Goal: Task Accomplishment & Management: Complete application form

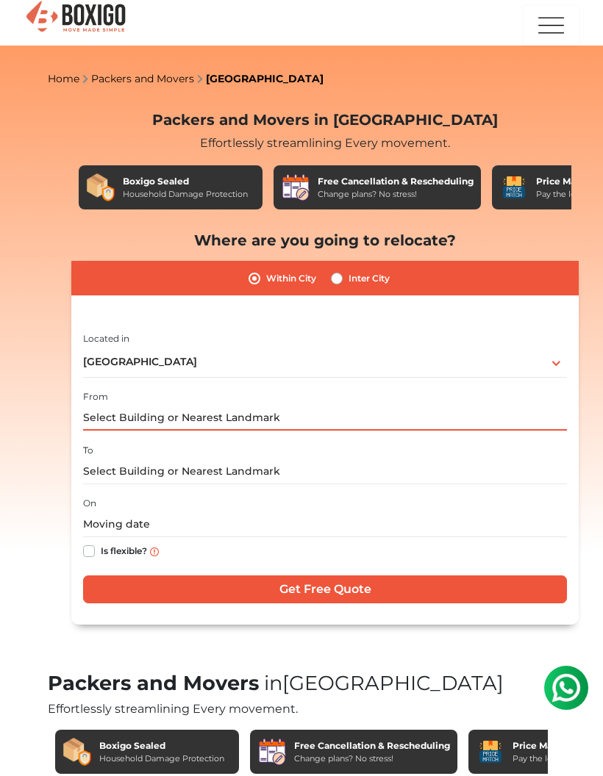
click at [475, 421] on input "text" at bounding box center [325, 418] width 484 height 26
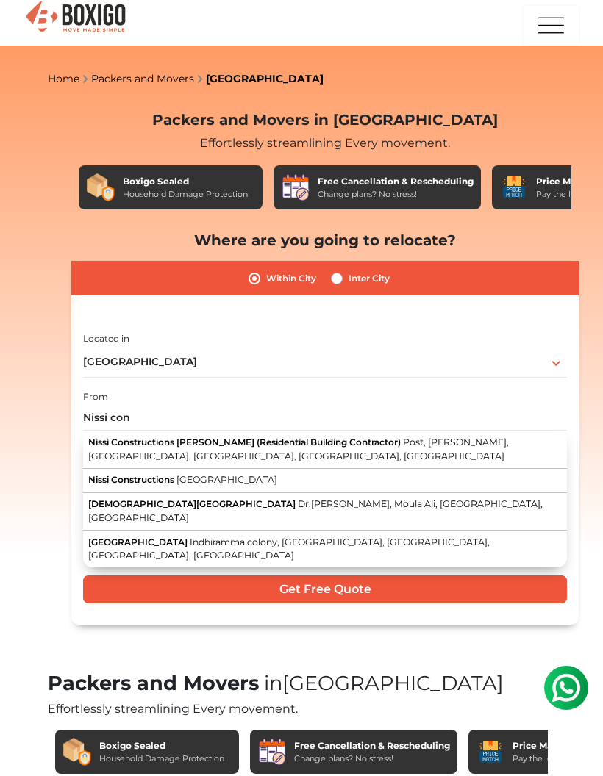
click at [123, 448] on span "Post, [PERSON_NAME], [GEOGRAPHIC_DATA], [GEOGRAPHIC_DATA], [GEOGRAPHIC_DATA], […" at bounding box center [298, 449] width 421 height 25
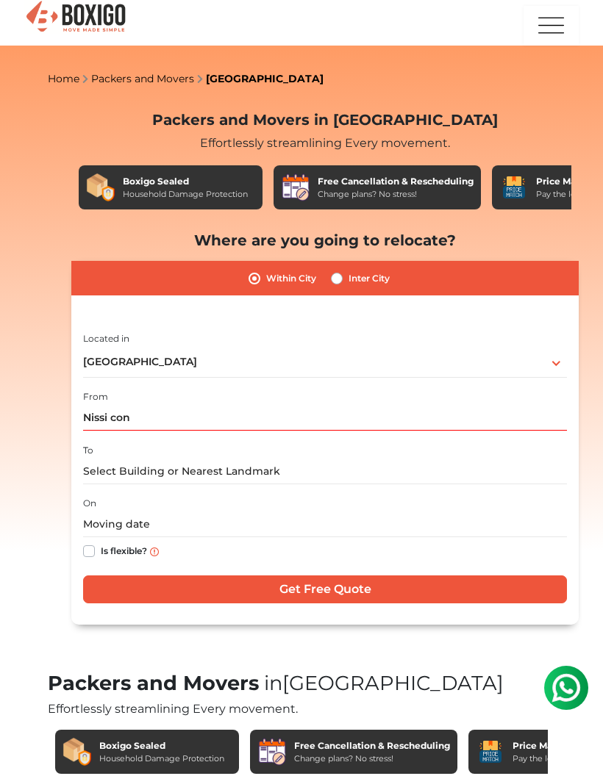
type input "Nissi Constructions [PERSON_NAME] (Residential Building Contractor), Post, [GEO…"
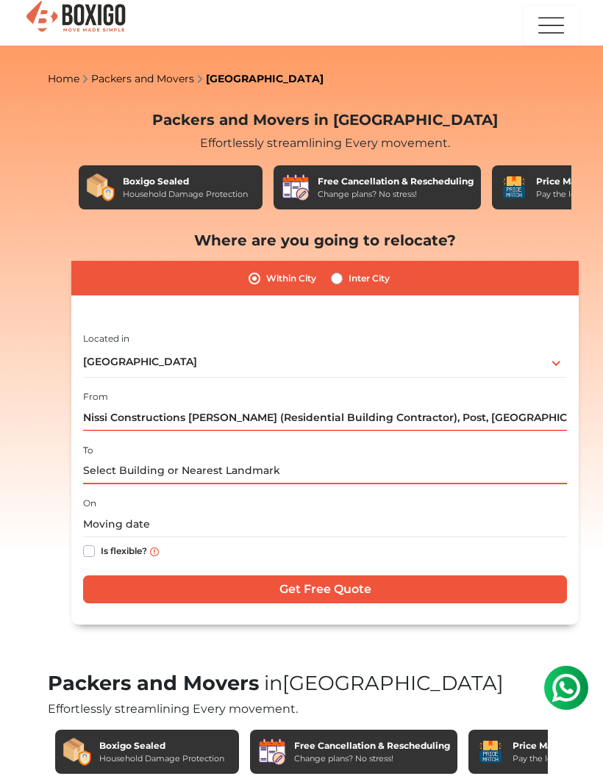
click at [409, 473] on input "text" at bounding box center [325, 472] width 484 height 26
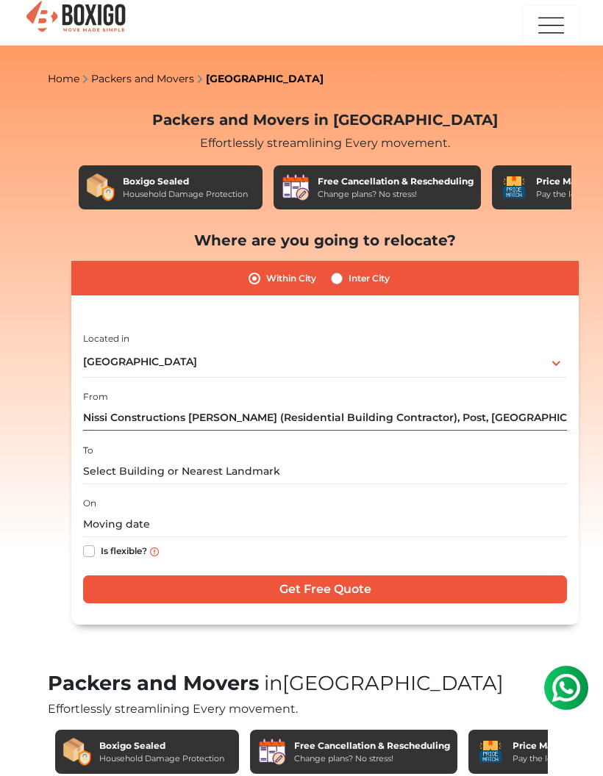
click at [594, 666] on html at bounding box center [566, 688] width 59 height 59
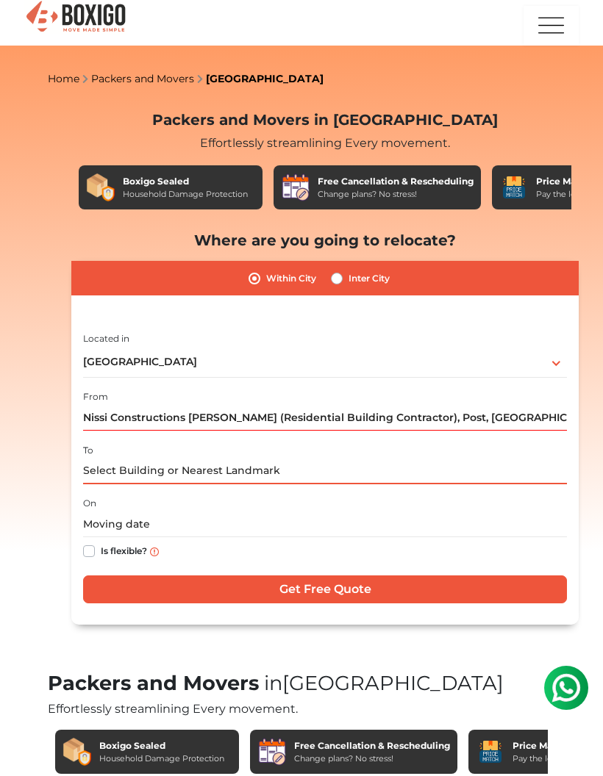
click at [253, 467] on input "text" at bounding box center [325, 472] width 484 height 26
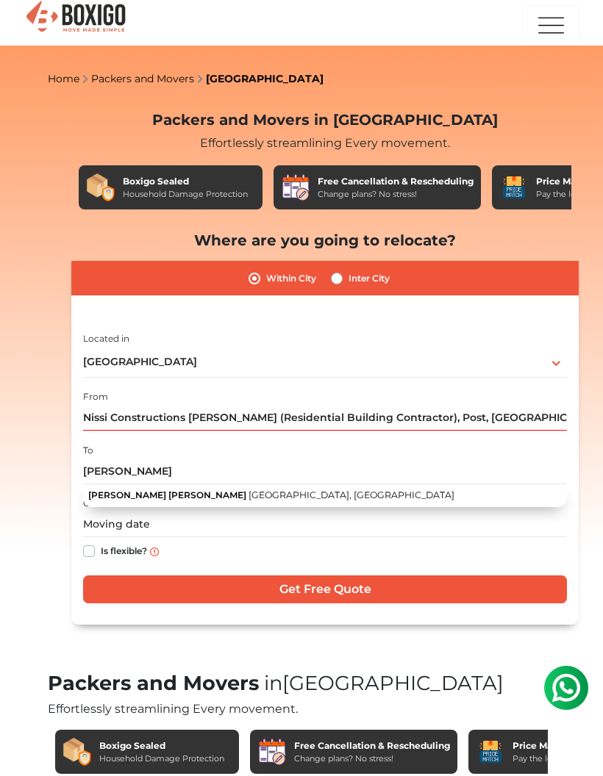
click at [248, 492] on span "[GEOGRAPHIC_DATA], [GEOGRAPHIC_DATA]" at bounding box center [351, 495] width 206 height 11
type input "Suresh-Kordabbu krupa, [GEOGRAPHIC_DATA], [GEOGRAPHIC_DATA]"
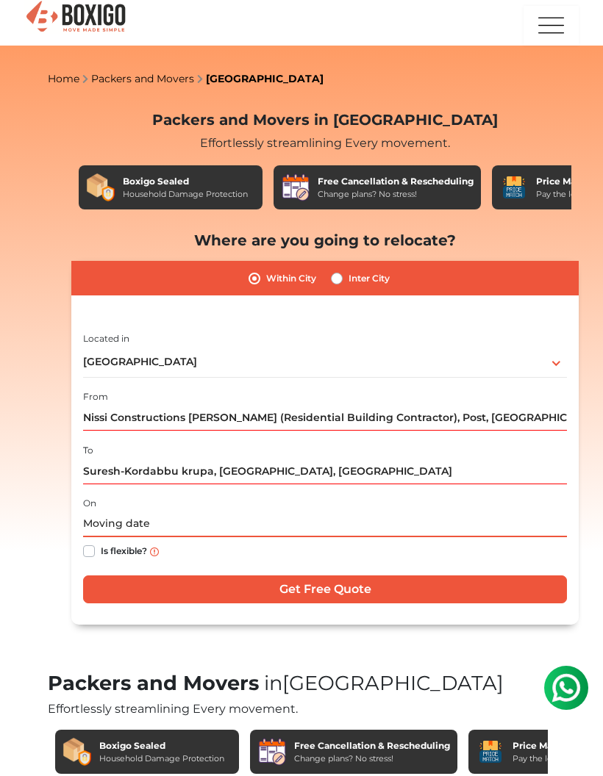
click at [165, 524] on input "text" at bounding box center [325, 525] width 484 height 26
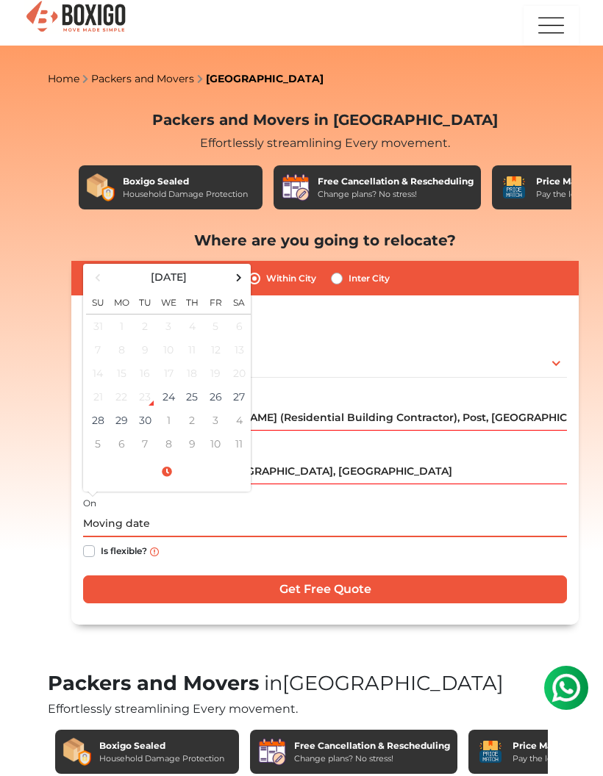
click at [148, 401] on div "23" at bounding box center [145, 397] width 22 height 22
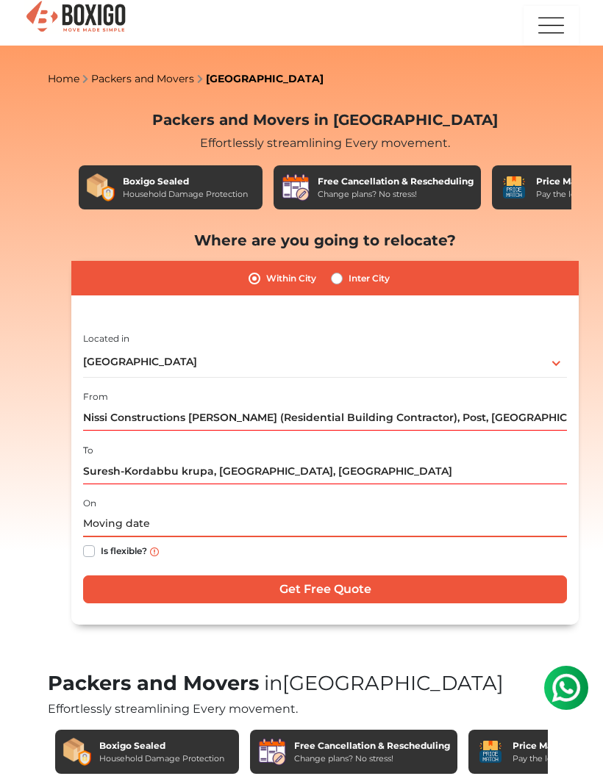
click at [115, 526] on input "text" at bounding box center [325, 525] width 484 height 26
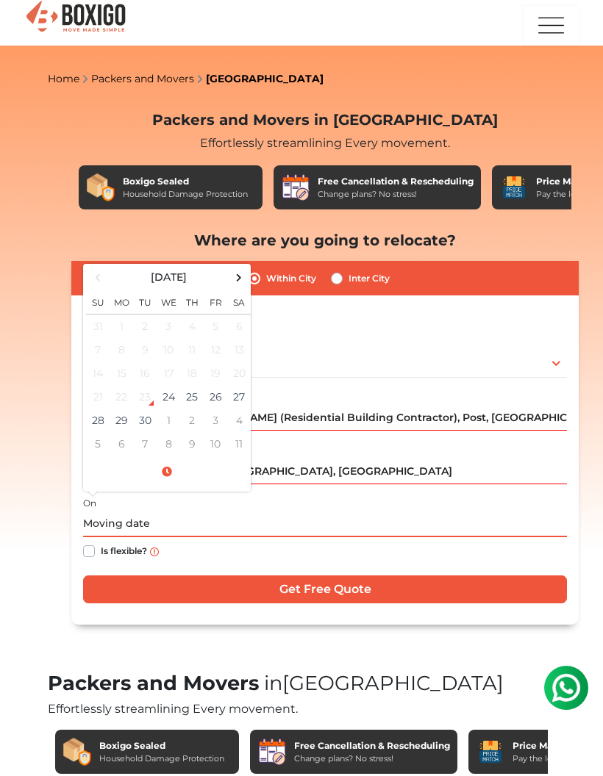
click at [164, 473] on span at bounding box center [167, 472] width 162 height 26
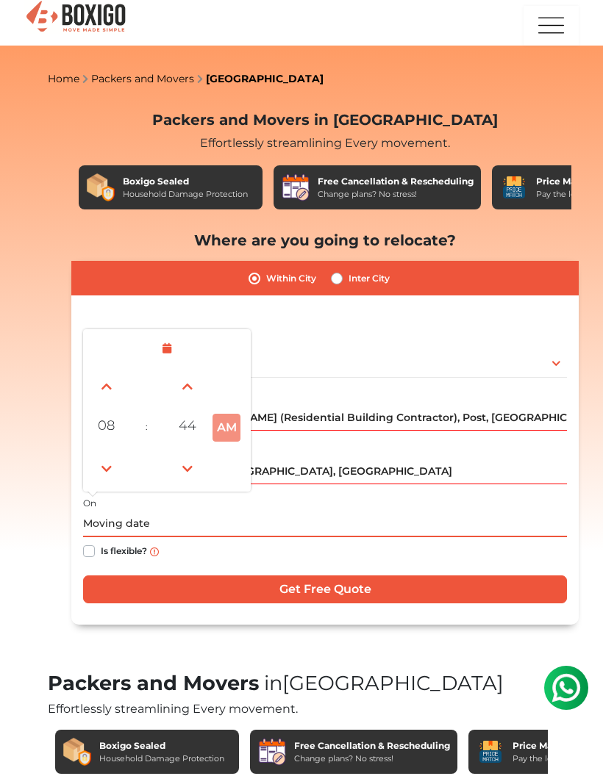
click at [102, 379] on span at bounding box center [106, 386] width 29 height 29
click at [105, 396] on span at bounding box center [106, 386] width 29 height 29
click at [103, 468] on span at bounding box center [106, 468] width 29 height 29
click at [104, 470] on span at bounding box center [106, 468] width 29 height 29
click at [101, 397] on span at bounding box center [106, 386] width 29 height 29
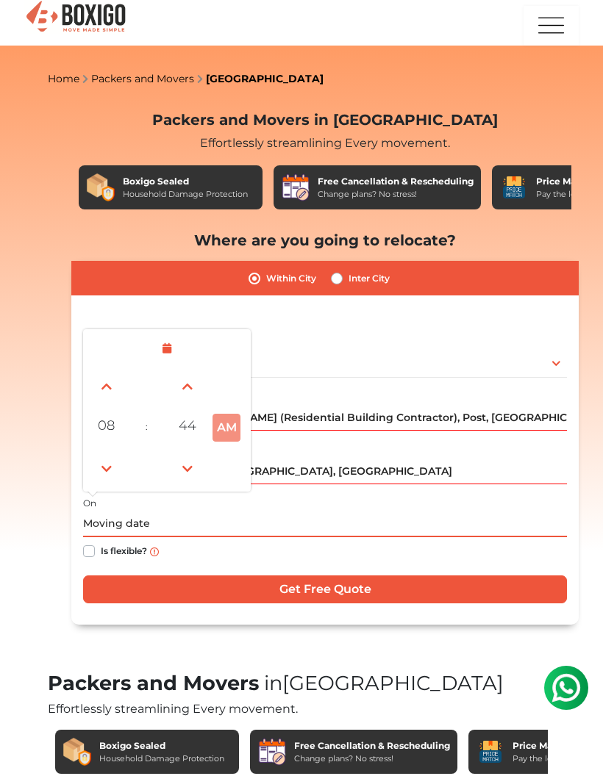
click at [223, 414] on button "AM" at bounding box center [226, 428] width 28 height 28
click at [227, 429] on button "AM" at bounding box center [226, 428] width 28 height 28
click at [219, 423] on button "AM" at bounding box center [226, 428] width 28 height 28
click at [97, 469] on span at bounding box center [106, 468] width 29 height 29
click at [99, 466] on span at bounding box center [106, 468] width 29 height 29
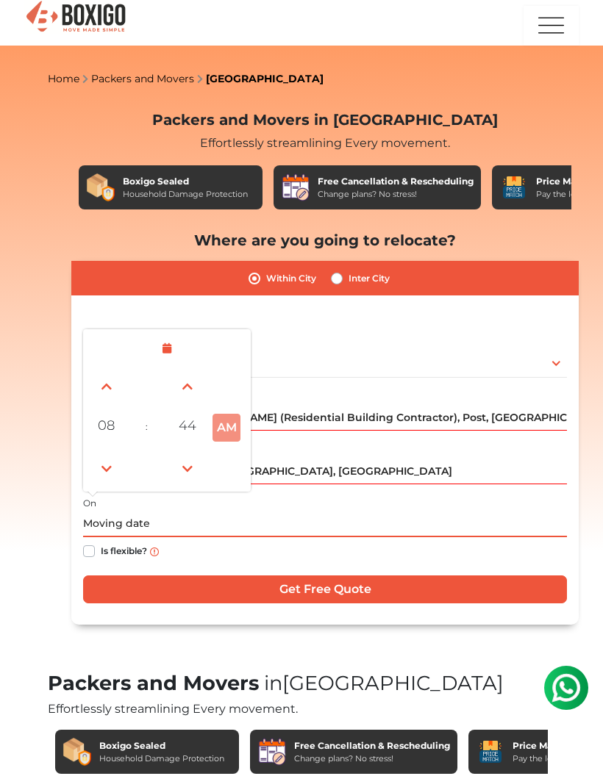
click at [186, 475] on span at bounding box center [187, 468] width 29 height 29
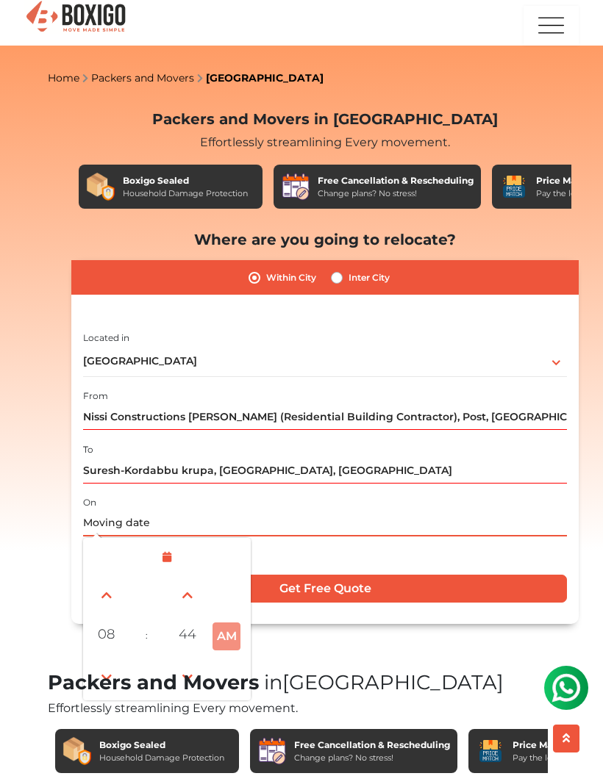
scroll to position [4, 0]
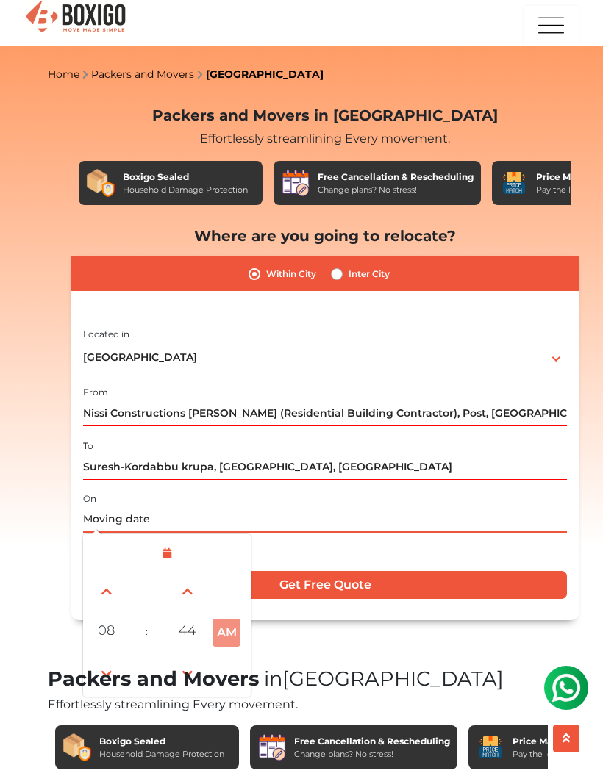
click at [183, 594] on span at bounding box center [187, 591] width 29 height 29
click at [196, 595] on span at bounding box center [187, 591] width 29 height 29
click at [190, 681] on span at bounding box center [187, 673] width 29 height 29
click at [115, 678] on span at bounding box center [106, 673] width 29 height 29
click at [114, 585] on span at bounding box center [106, 591] width 29 height 29
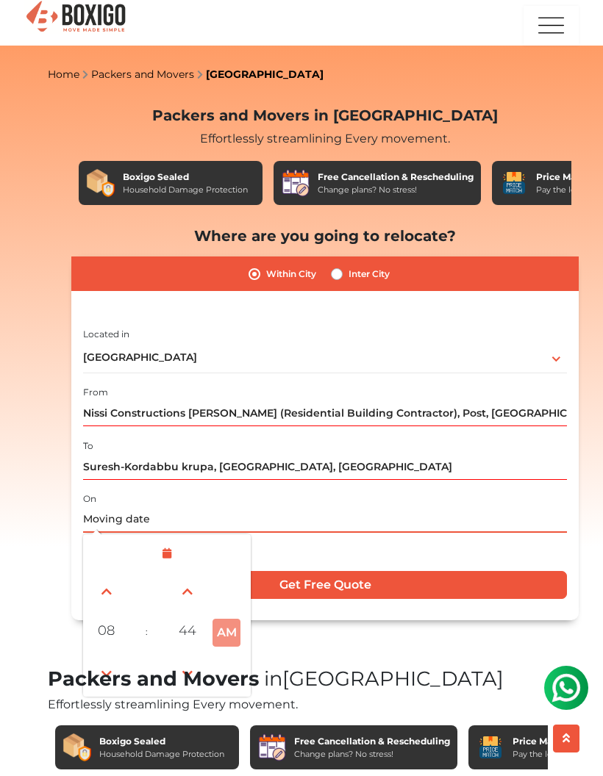
click at [115, 575] on link at bounding box center [107, 592] width 34 height 34
click at [118, 565] on span at bounding box center [167, 554] width 162 height 26
click at [121, 656] on td "22" at bounding box center [122, 668] width 24 height 24
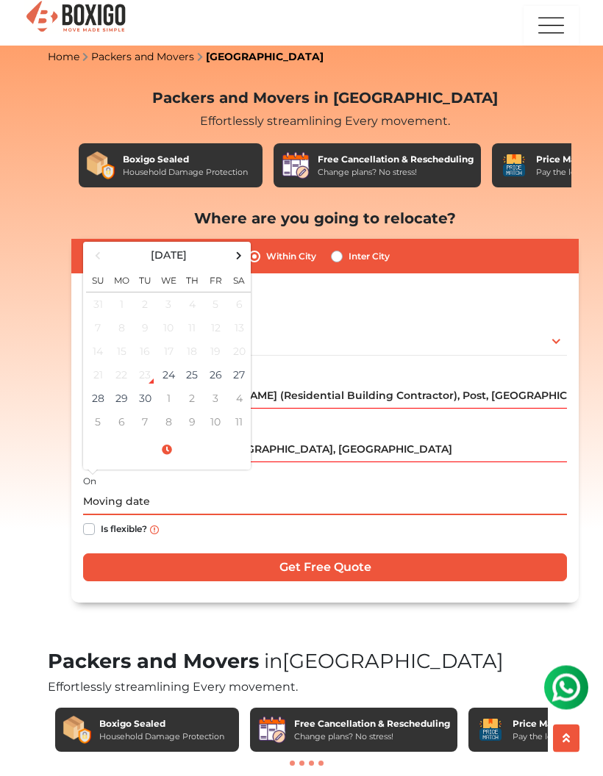
scroll to position [22, 0]
click at [148, 372] on div "23" at bounding box center [145, 375] width 22 height 22
click at [152, 384] on td "23" at bounding box center [145, 375] width 24 height 24
click at [163, 387] on td "1" at bounding box center [169, 399] width 24 height 24
click at [96, 258] on span at bounding box center [98, 256] width 20 height 20
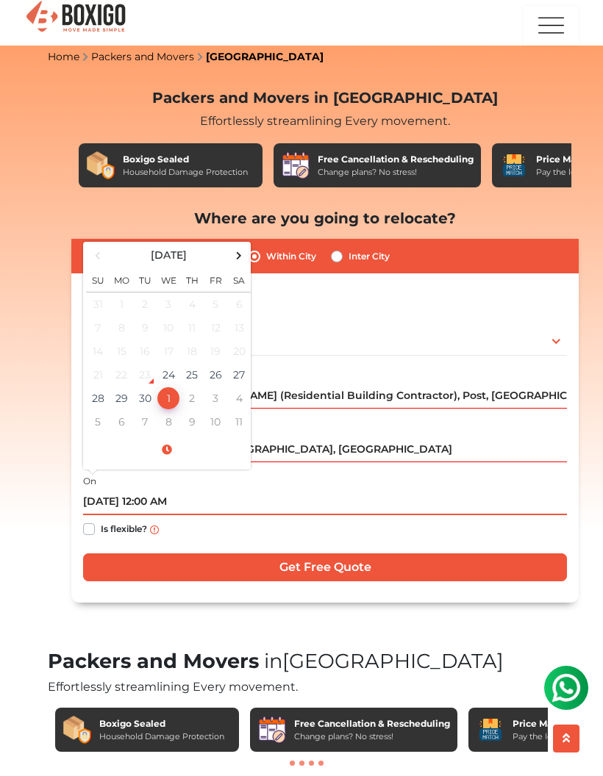
click at [172, 369] on td "24" at bounding box center [169, 375] width 24 height 24
click at [164, 365] on td "24" at bounding box center [169, 375] width 24 height 24
click at [168, 438] on span at bounding box center [167, 450] width 162 height 26
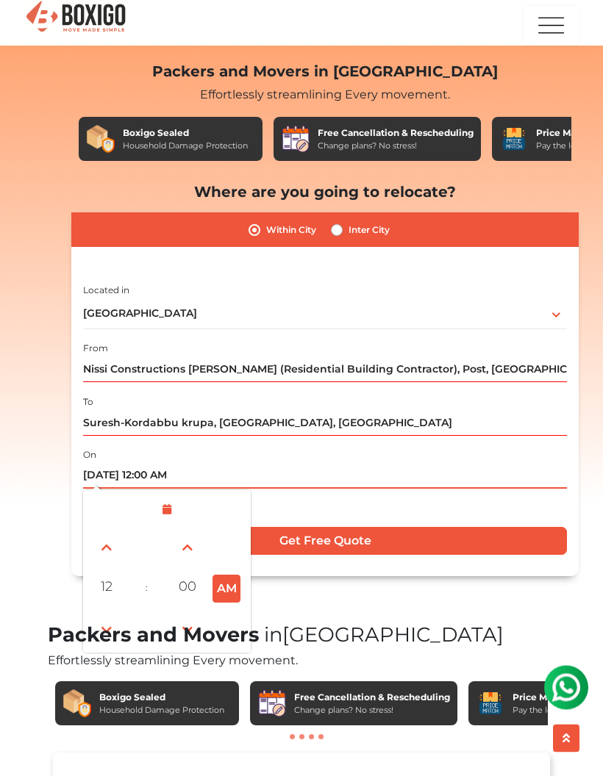
scroll to position [49, 0]
click at [165, 501] on span at bounding box center [167, 510] width 162 height 26
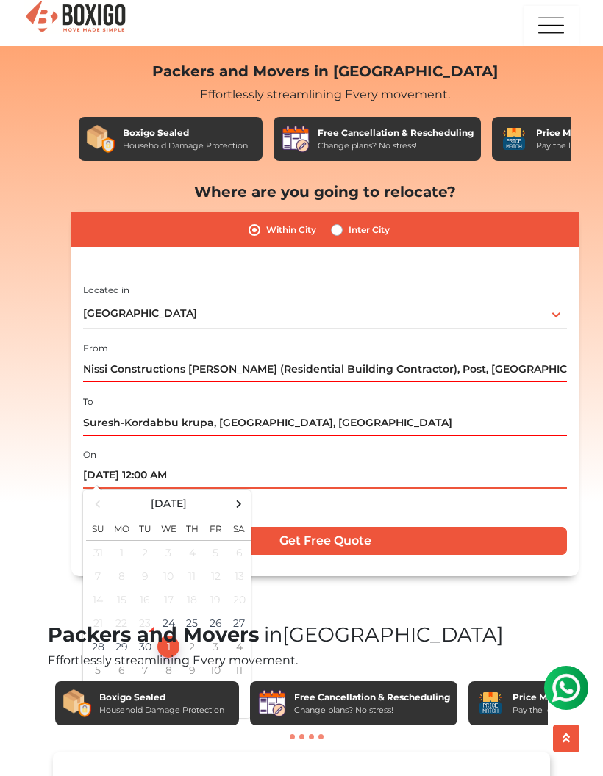
click at [146, 616] on div "23" at bounding box center [145, 623] width 22 height 22
click at [146, 623] on div "23" at bounding box center [145, 623] width 22 height 22
click at [148, 620] on div "23" at bounding box center [145, 623] width 22 height 22
click at [168, 620] on td "24" at bounding box center [169, 624] width 24 height 24
click at [165, 623] on td "24" at bounding box center [169, 624] width 24 height 24
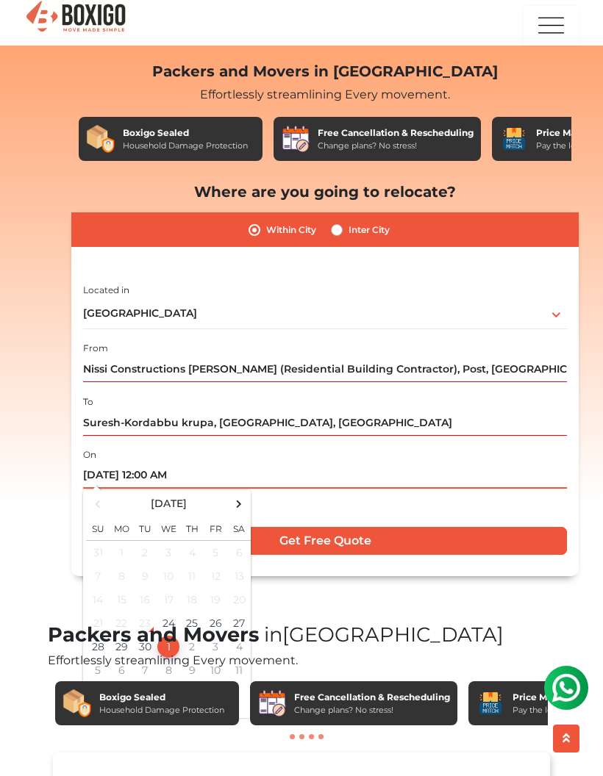
click at [166, 620] on td "24" at bounding box center [169, 624] width 24 height 24
click at [164, 626] on td "24" at bounding box center [169, 624] width 24 height 24
type input "1"
click at [168, 623] on td "24" at bounding box center [169, 624] width 24 height 24
click at [193, 618] on td "25" at bounding box center [192, 624] width 24 height 24
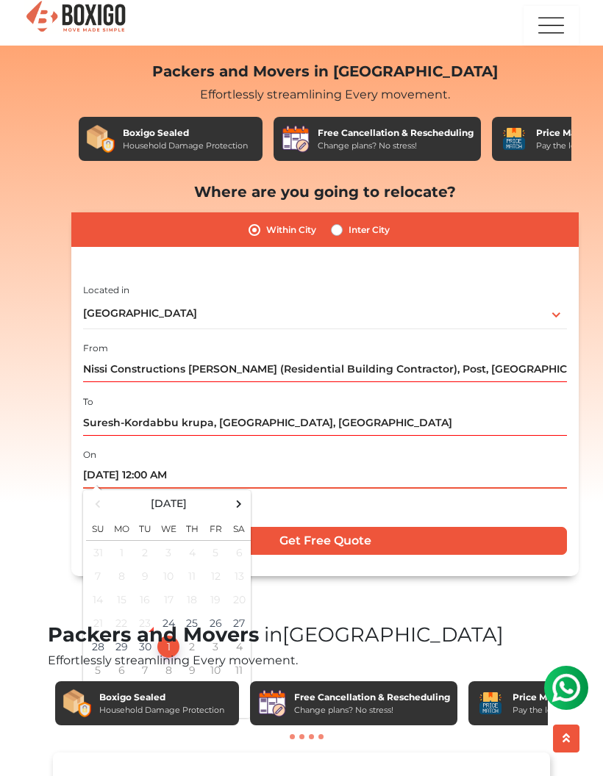
type input "[DATE] 12:00 AM"
click at [168, 619] on td "24" at bounding box center [169, 624] width 24 height 24
click at [171, 623] on td "24" at bounding box center [169, 624] width 24 height 24
click at [162, 618] on td "24" at bounding box center [169, 624] width 24 height 24
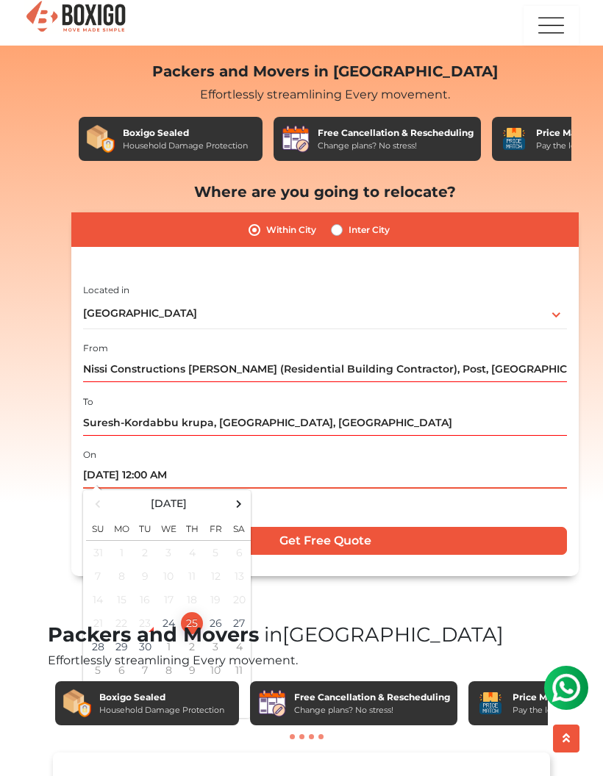
click at [165, 615] on td "24" at bounding box center [169, 624] width 24 height 24
click at [169, 624] on td "24" at bounding box center [169, 624] width 24 height 24
click at [168, 629] on td "24" at bounding box center [169, 624] width 24 height 24
click at [160, 614] on td "24" at bounding box center [169, 624] width 24 height 24
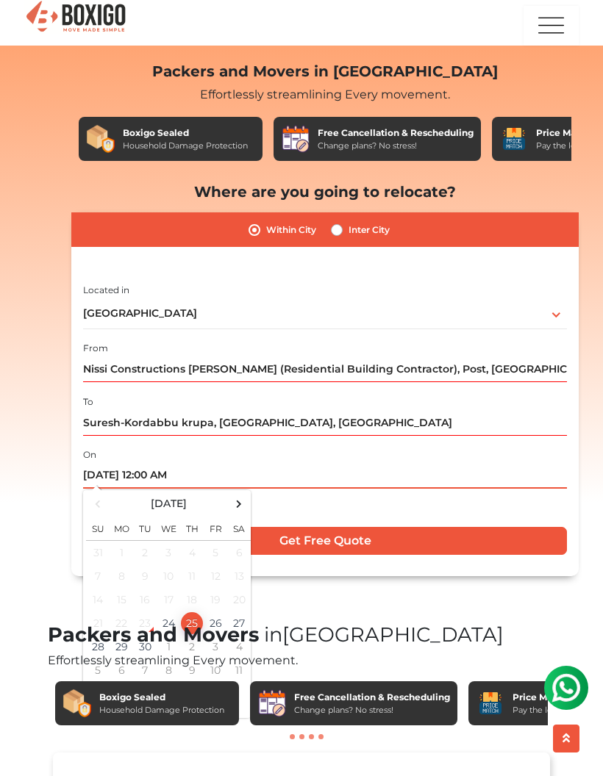
click at [160, 613] on td "24" at bounding box center [169, 624] width 24 height 24
click at [168, 620] on td "24" at bounding box center [169, 624] width 24 height 24
click at [168, 619] on td "24" at bounding box center [169, 624] width 24 height 24
click at [163, 626] on td "24" at bounding box center [169, 624] width 24 height 24
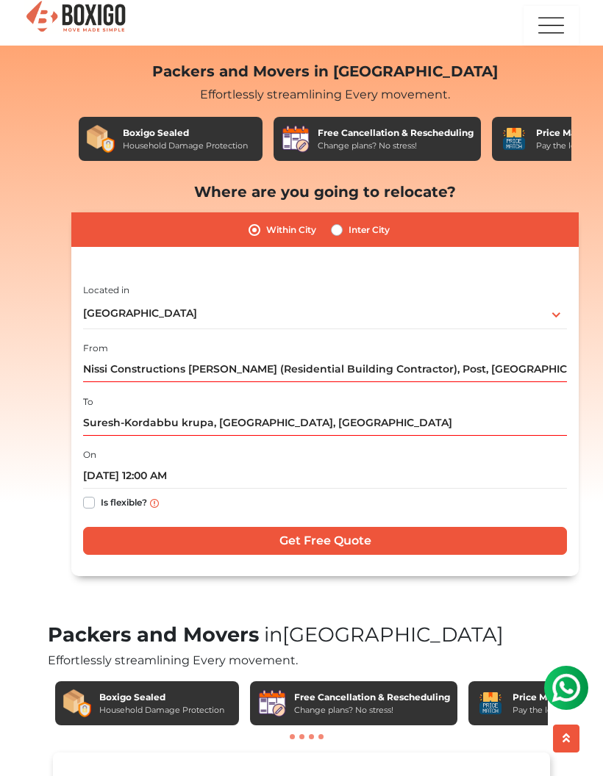
click at [563, 552] on input "Get Free Quote" at bounding box center [325, 541] width 484 height 28
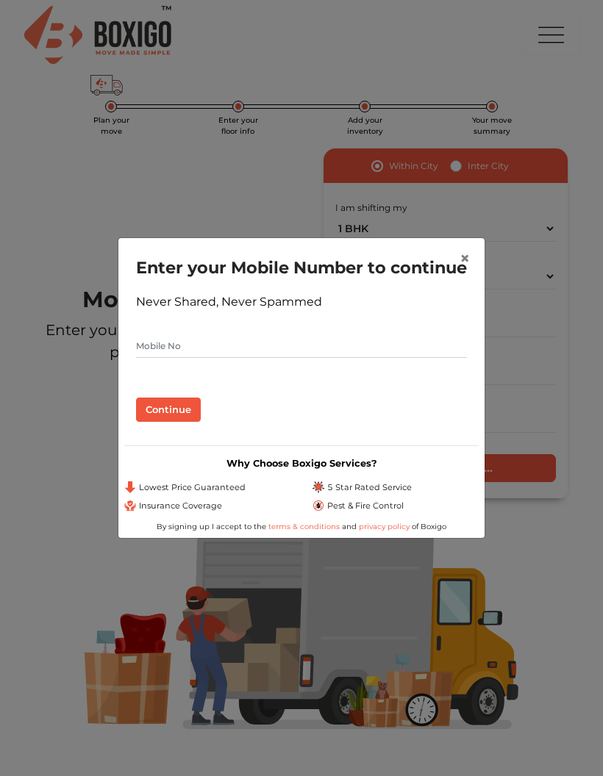
click at [291, 358] on input "text" at bounding box center [301, 346] width 331 height 24
type input "8"
type input "9952661462"
click at [185, 414] on button "Continue" at bounding box center [168, 410] width 65 height 25
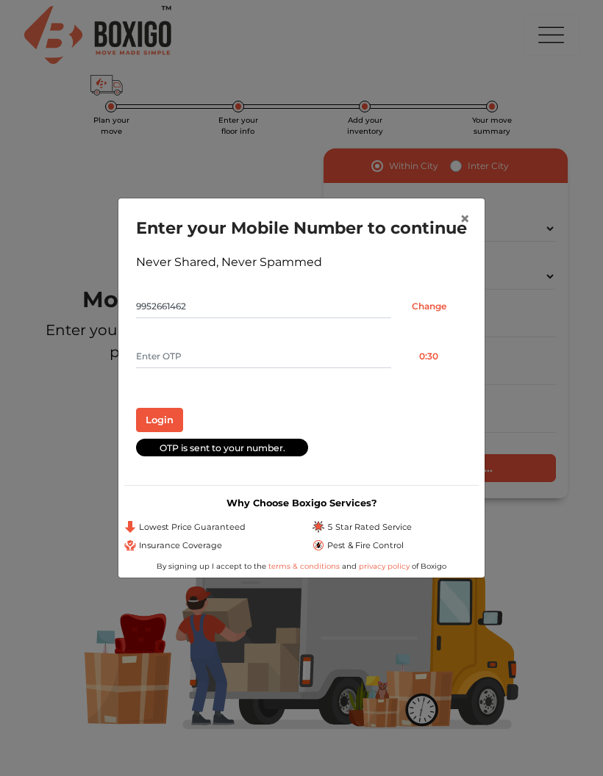
click at [196, 368] on input "text" at bounding box center [263, 357] width 255 height 24
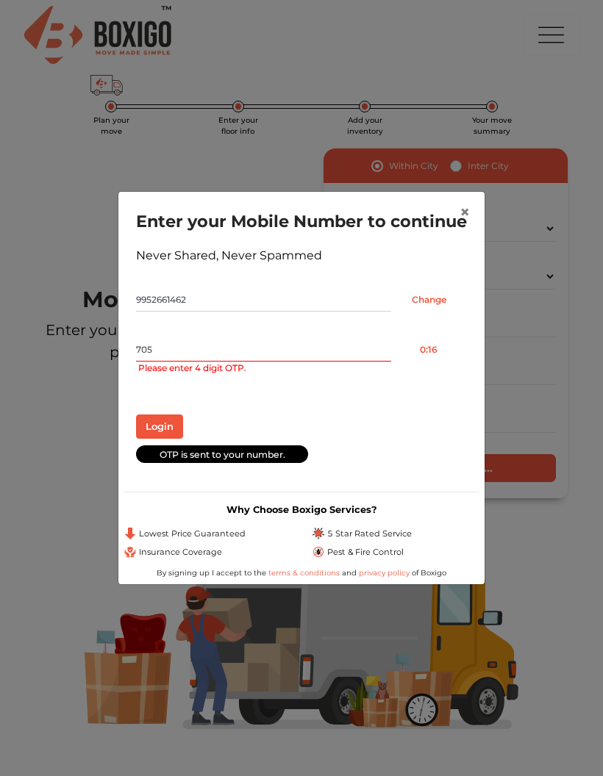
type input "7057"
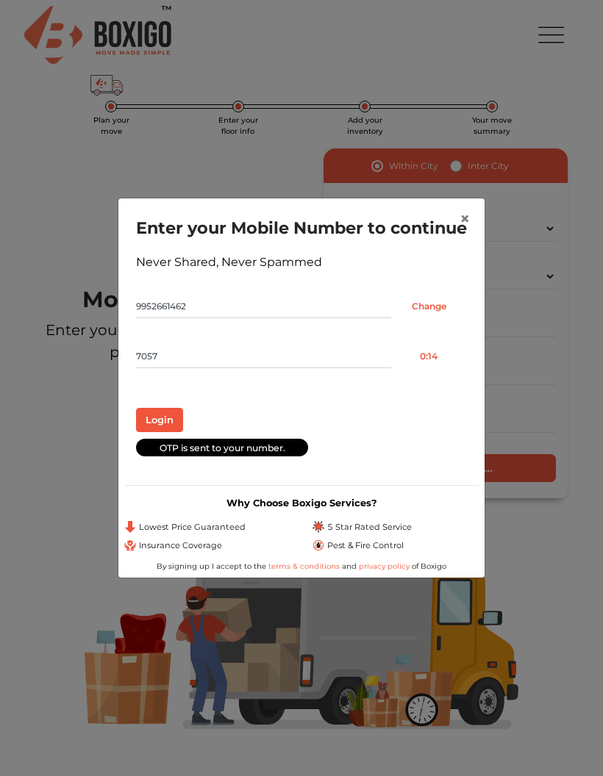
click at [565, 564] on div "× Enter your Mobile Number to continue Never Shared, Never Spammed 9952661462 C…" at bounding box center [301, 388] width 603 height 776
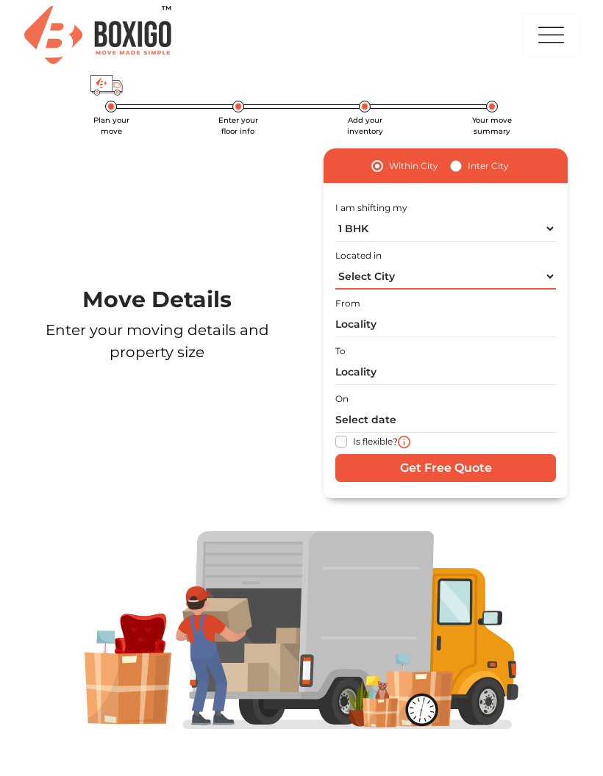
click at [510, 277] on select "Select City Bangalore Bengaluru Bhopal Bhubaneswar Chennai Coimbatore Cuttack D…" at bounding box center [445, 277] width 221 height 26
select select "[GEOGRAPHIC_DATA]"
click at [454, 331] on input "text" at bounding box center [445, 325] width 221 height 26
type input "B"
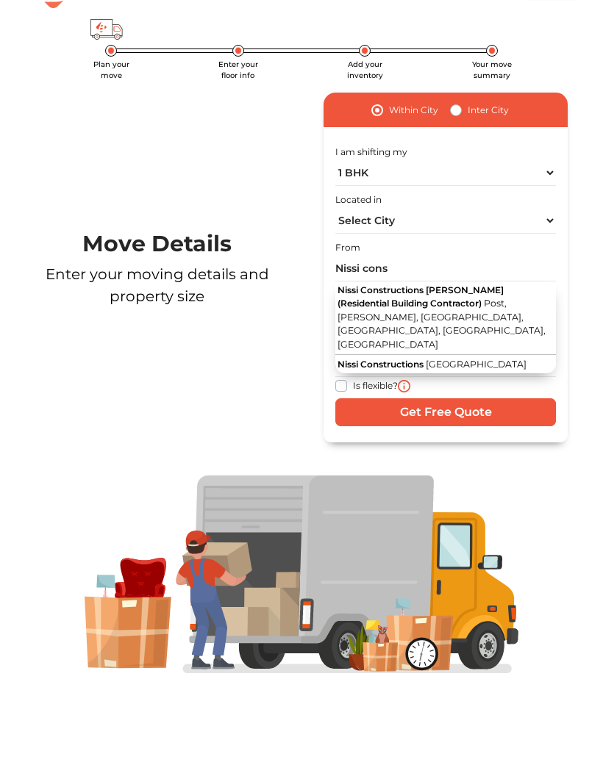
click at [489, 304] on span "Post, [PERSON_NAME], [GEOGRAPHIC_DATA], [GEOGRAPHIC_DATA], [GEOGRAPHIC_DATA], […" at bounding box center [441, 324] width 208 height 52
type input "Nissi Constructions [PERSON_NAME] (Residential Building Contractor), Post, [GEO…"
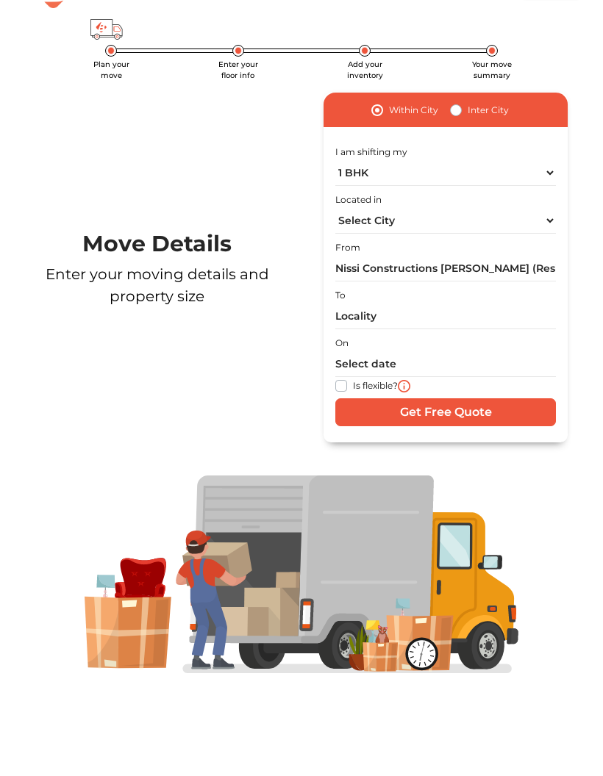
scroll to position [56, 0]
click at [465, 319] on input "text" at bounding box center [445, 317] width 221 height 26
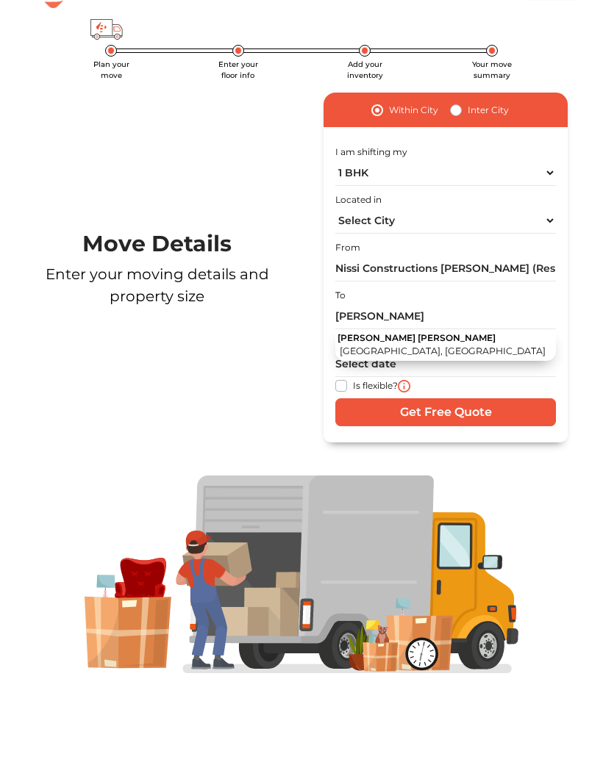
type input "Suresh-Kordabbu krupa, [GEOGRAPHIC_DATA], [GEOGRAPHIC_DATA]"
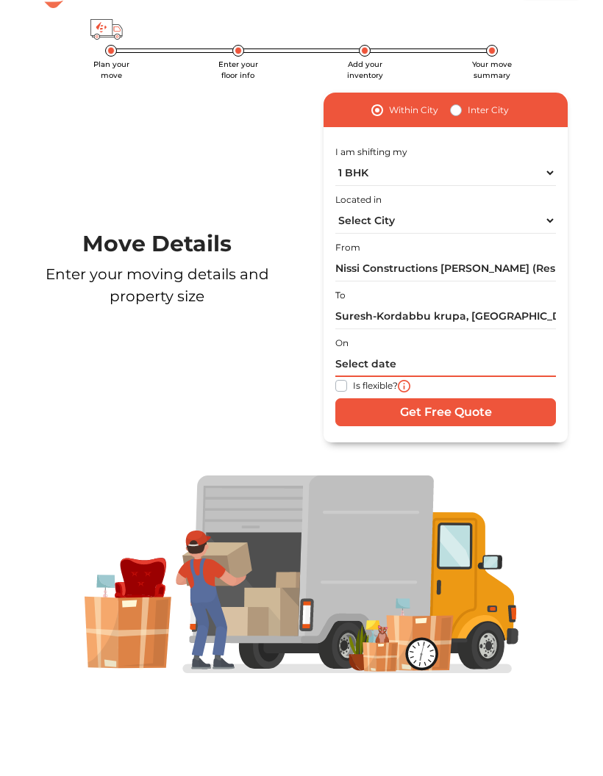
click at [436, 366] on input "text" at bounding box center [445, 364] width 221 height 26
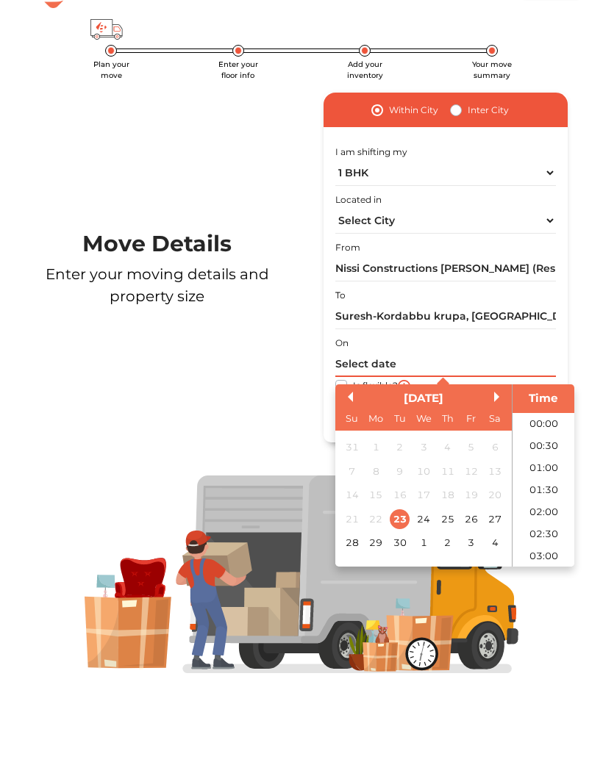
scroll to position [309, 0]
type input "Lm"
click at [568, 604] on div at bounding box center [301, 575] width 554 height 198
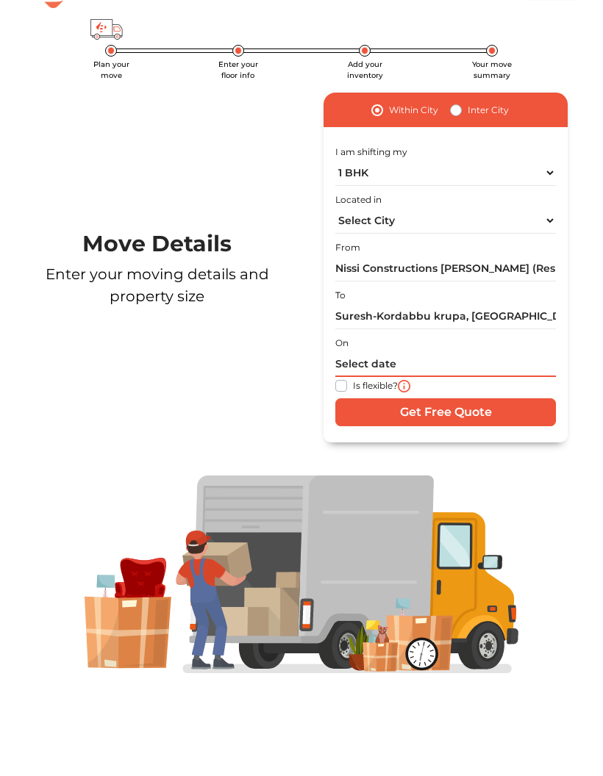
click at [427, 374] on input "text" at bounding box center [445, 364] width 221 height 26
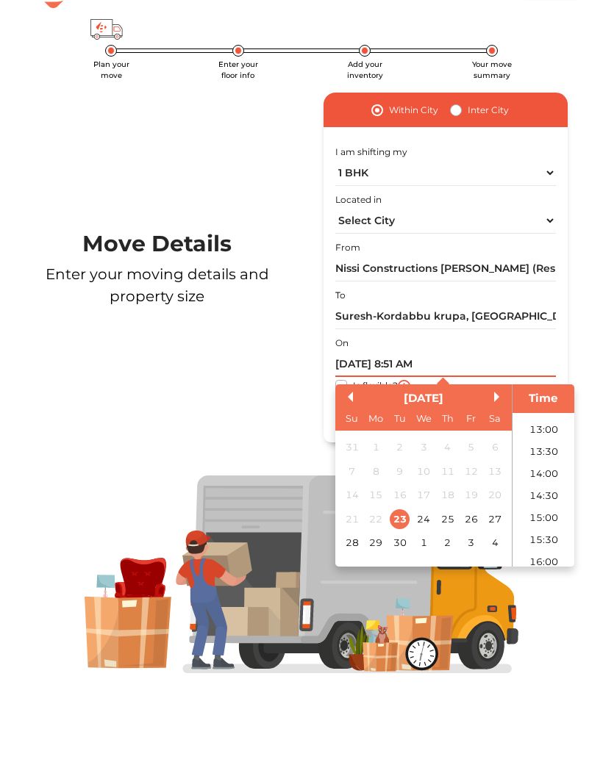
scroll to position [568, 0]
click at [551, 493] on li "14:30" at bounding box center [543, 495] width 62 height 22
type input "23/09/2025 2:30 PM"
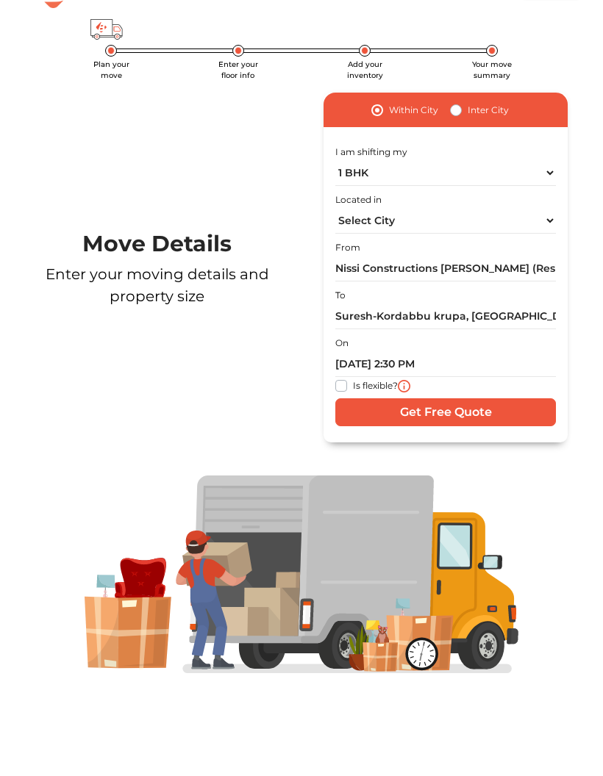
click at [522, 410] on input "Get Free Quote" at bounding box center [445, 412] width 221 height 28
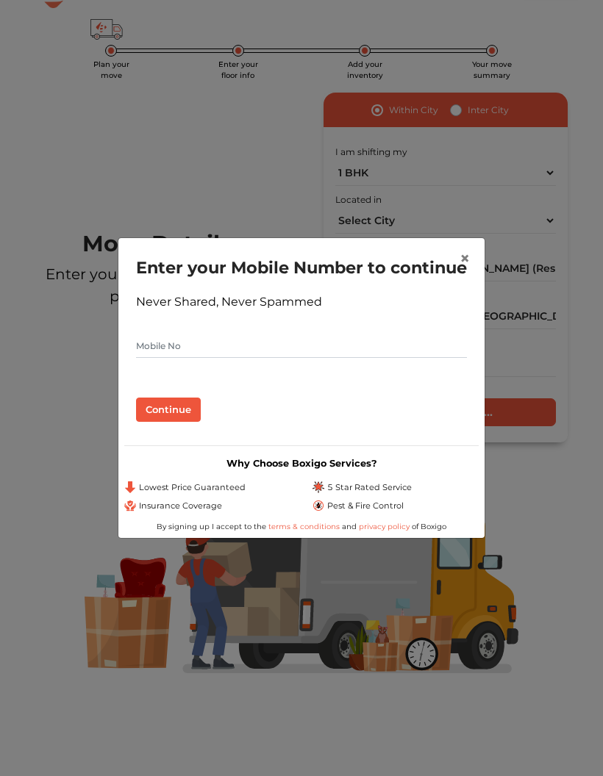
click at [383, 344] on form "Enter your Mobile Number to continue Never Shared, Never Spammed Continue" at bounding box center [301, 339] width 331 height 167
click at [379, 358] on input "text" at bounding box center [301, 346] width 331 height 24
type input "9952661462"
click at [429, 311] on div "Never Shared, Never Spammed" at bounding box center [301, 302] width 331 height 18
click at [161, 421] on button "Continue" at bounding box center [168, 410] width 65 height 25
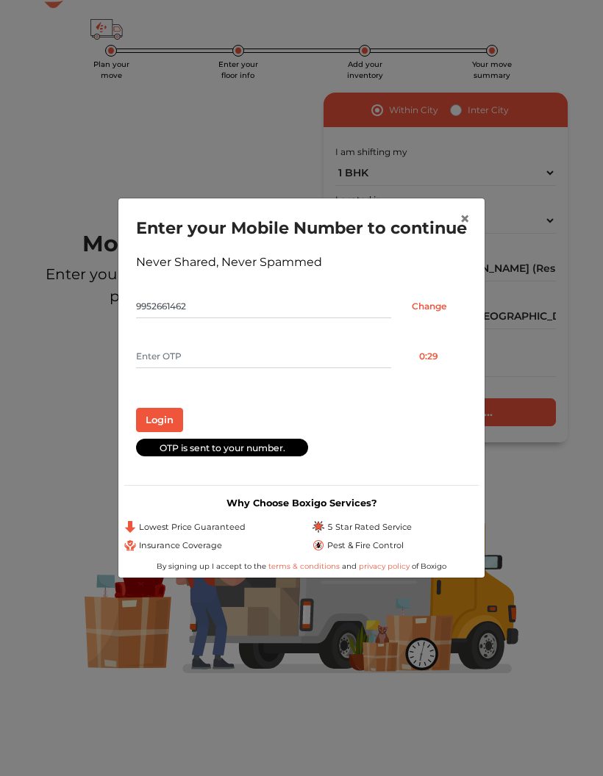
click at [297, 358] on input "text" at bounding box center [263, 357] width 255 height 24
click at [305, 456] on div "OTP is sent to your number." at bounding box center [222, 448] width 172 height 18
click at [157, 433] on button "Login" at bounding box center [159, 420] width 47 height 25
click at [268, 368] on input "7052" at bounding box center [263, 357] width 255 height 24
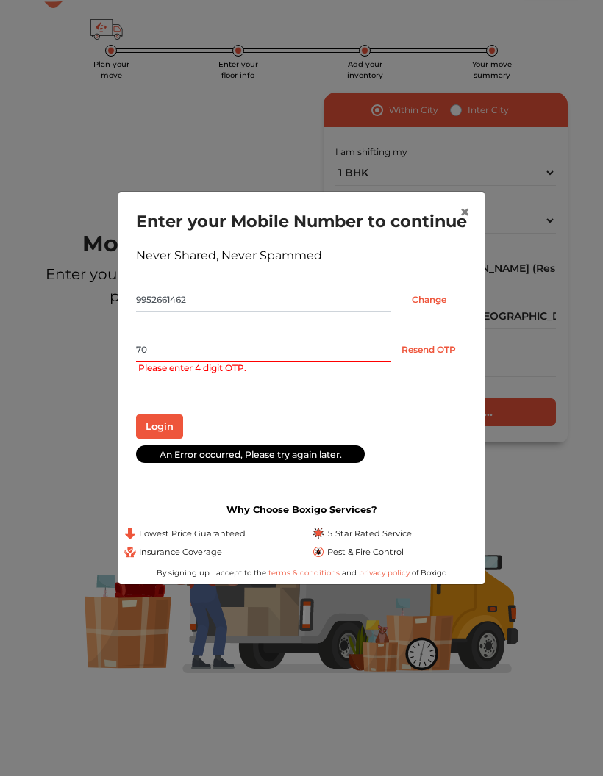
type input "7"
click at [432, 359] on button "Resend OTP" at bounding box center [429, 350] width 76 height 24
click at [276, 362] on input "text" at bounding box center [263, 350] width 255 height 24
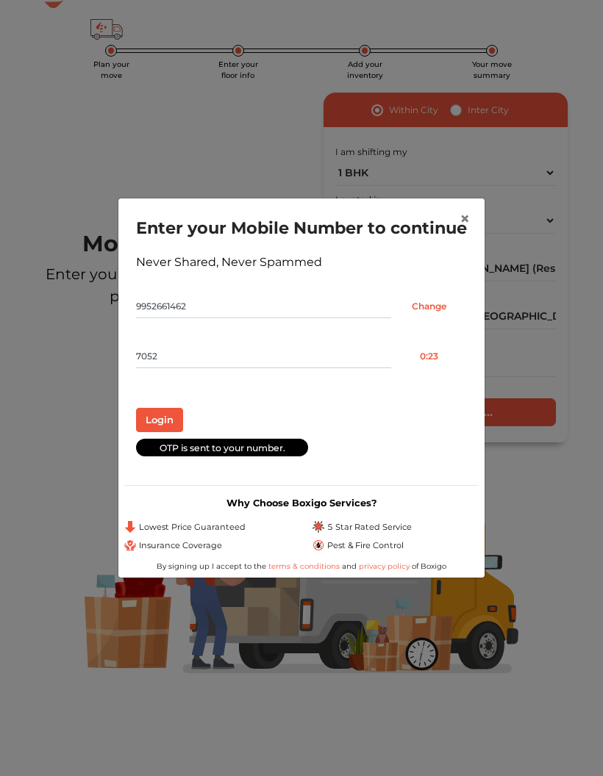
type input "7052"
click at [156, 430] on button "Login" at bounding box center [159, 420] width 47 height 25
click at [154, 433] on button "Login" at bounding box center [159, 420] width 47 height 25
click at [467, 208] on span "×" at bounding box center [464, 218] width 10 height 21
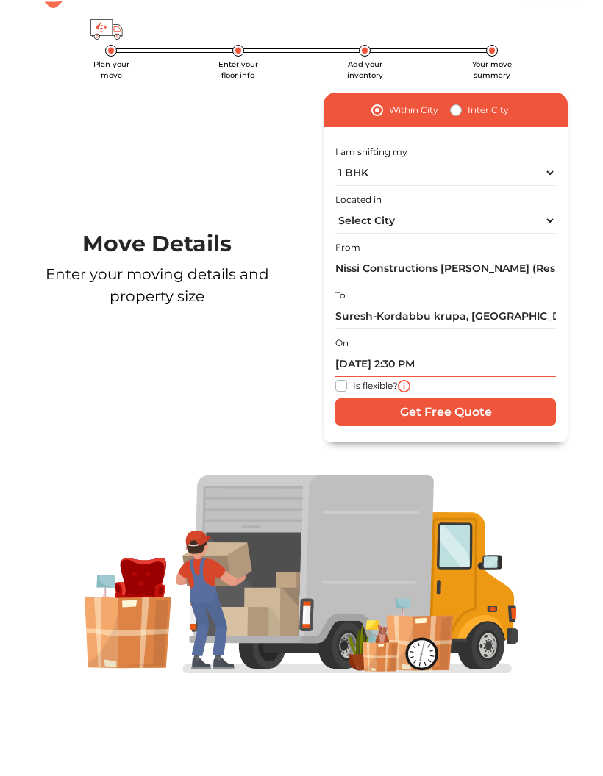
click at [421, 362] on input "23/09/2025 2:30 PM" at bounding box center [445, 364] width 221 height 26
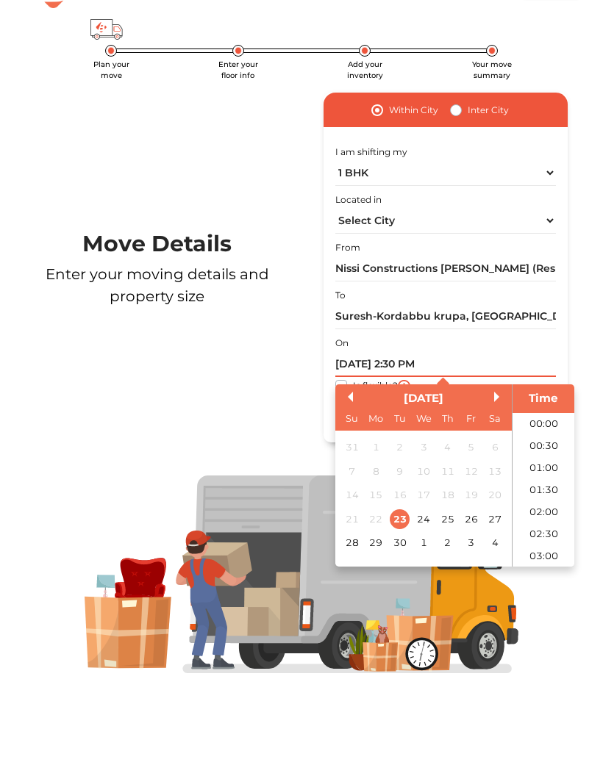
scroll to position [573, 0]
click at [548, 534] on li "15:30" at bounding box center [543, 534] width 62 height 22
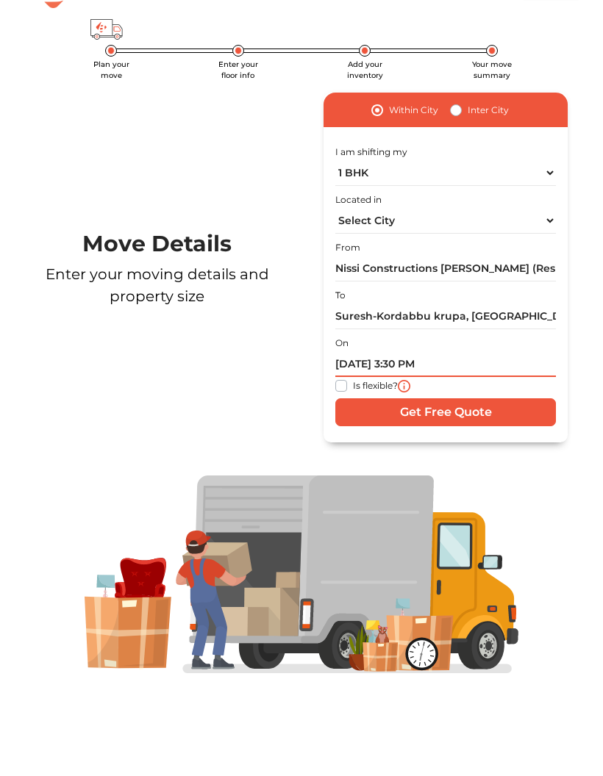
click at [413, 359] on input "23/09/2025 3:30 PM" at bounding box center [445, 364] width 221 height 26
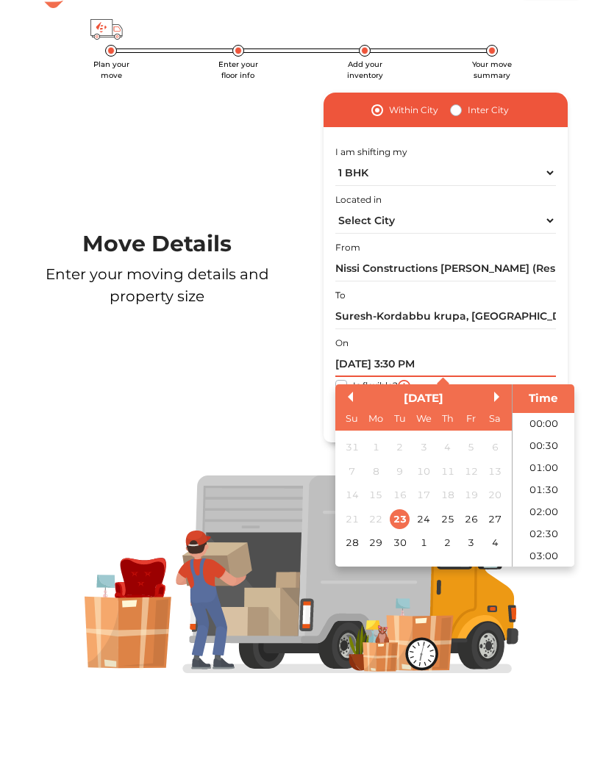
scroll to position [618, 0]
click at [548, 551] on li "17:00" at bounding box center [543, 556] width 62 height 22
type input "23/09/2025 5:00 PM"
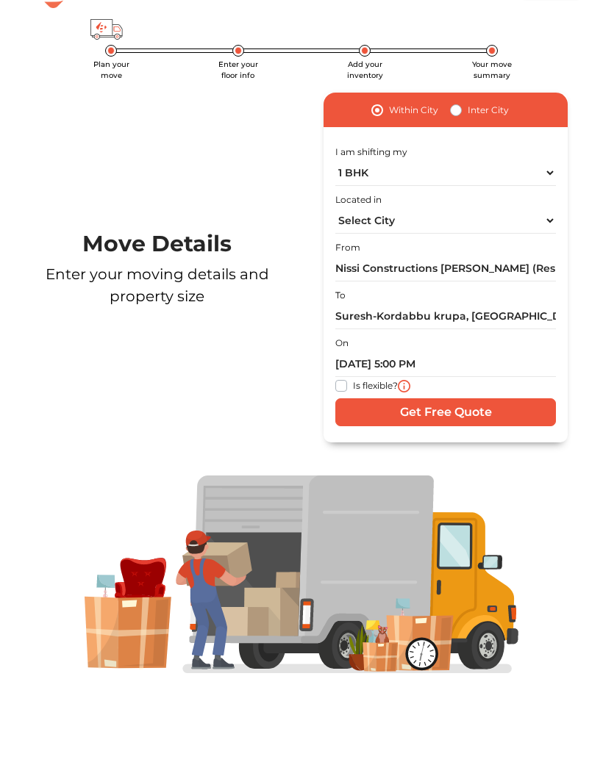
click at [445, 415] on input "Get Free Quote" at bounding box center [445, 412] width 221 height 28
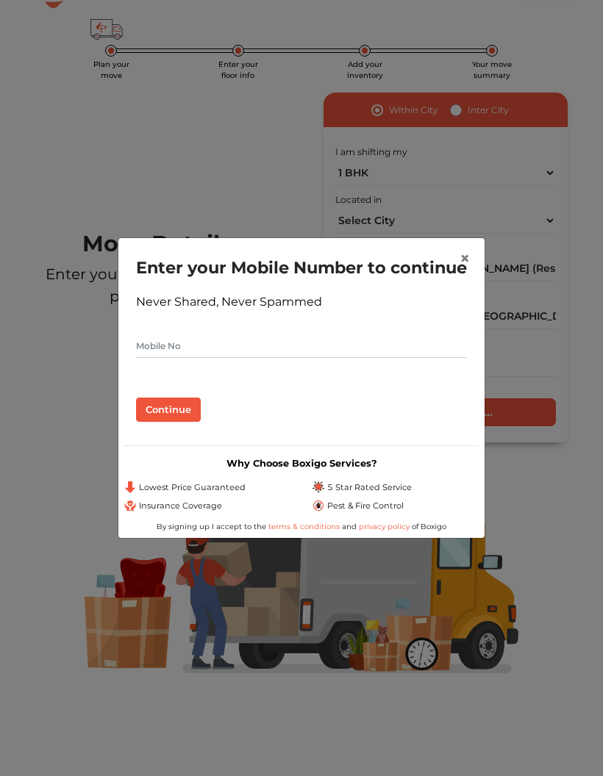
click at [337, 356] on input "text" at bounding box center [301, 346] width 331 height 24
type input "9952661462"
click at [173, 423] on button "Continue" at bounding box center [168, 410] width 65 height 25
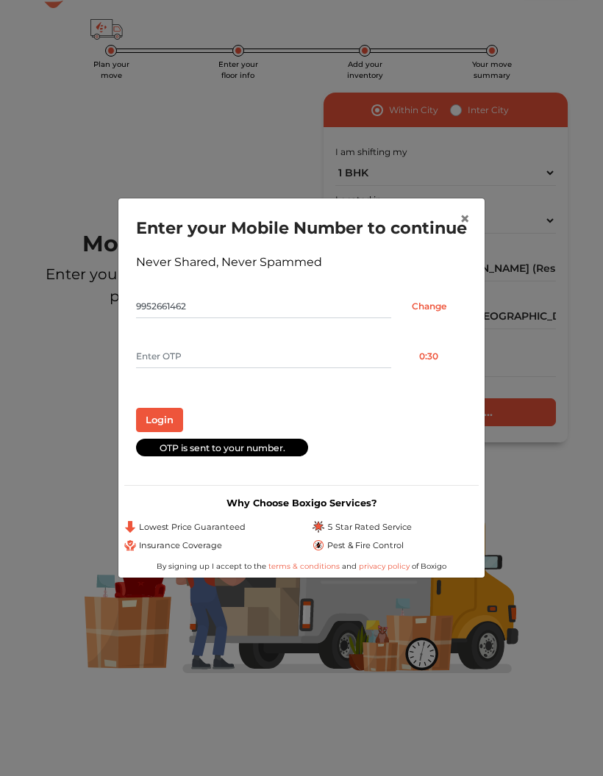
click at [348, 359] on input "text" at bounding box center [263, 357] width 255 height 24
type input "7052"
click at [166, 433] on button "Login" at bounding box center [159, 420] width 47 height 25
click at [167, 433] on button "Login" at bounding box center [159, 420] width 47 height 25
click at [207, 316] on input "9952661462" at bounding box center [263, 307] width 255 height 24
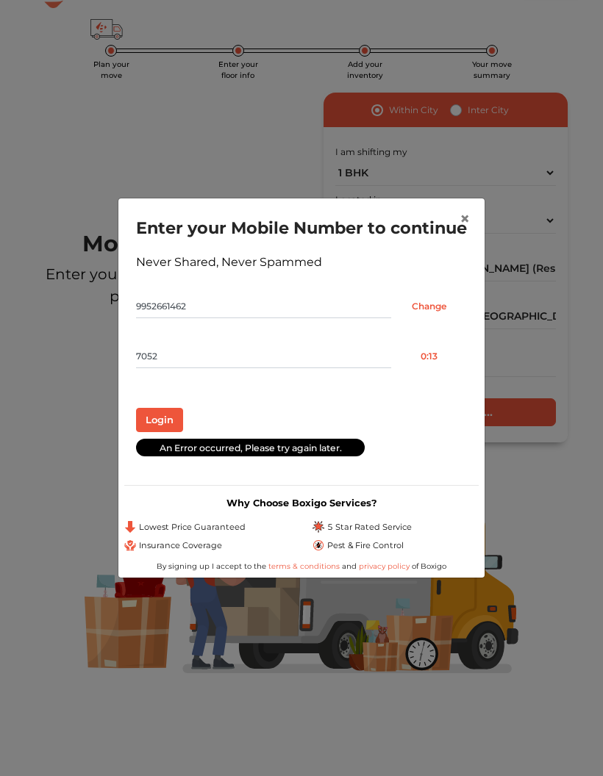
click at [426, 314] on input "Change" at bounding box center [429, 307] width 76 height 24
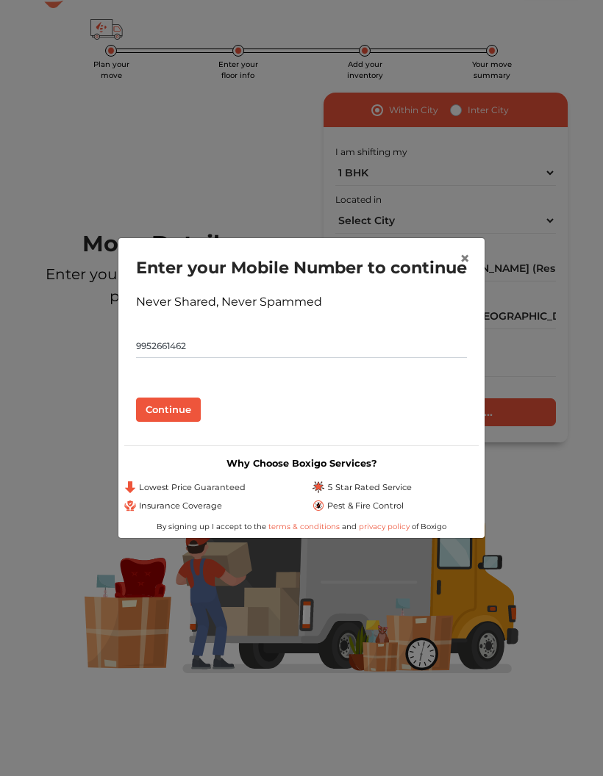
click at [321, 358] on input "9952661462" at bounding box center [301, 346] width 331 height 24
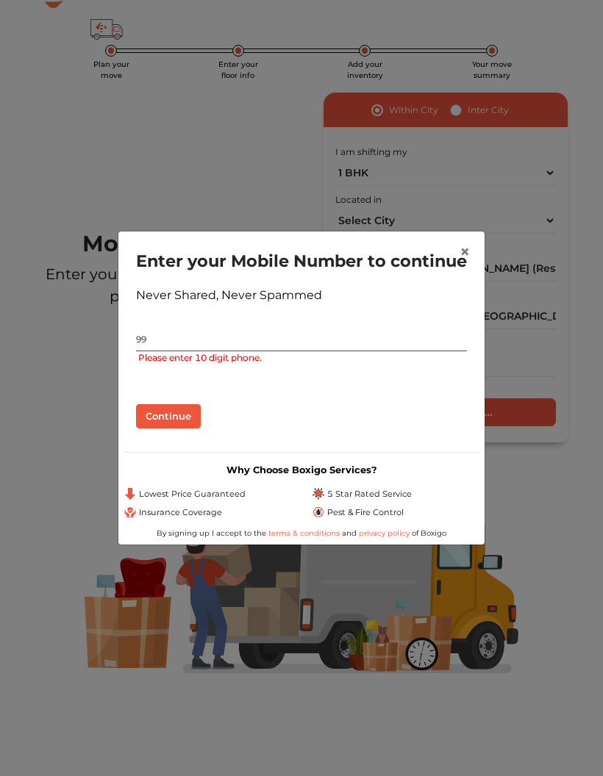
type input "9"
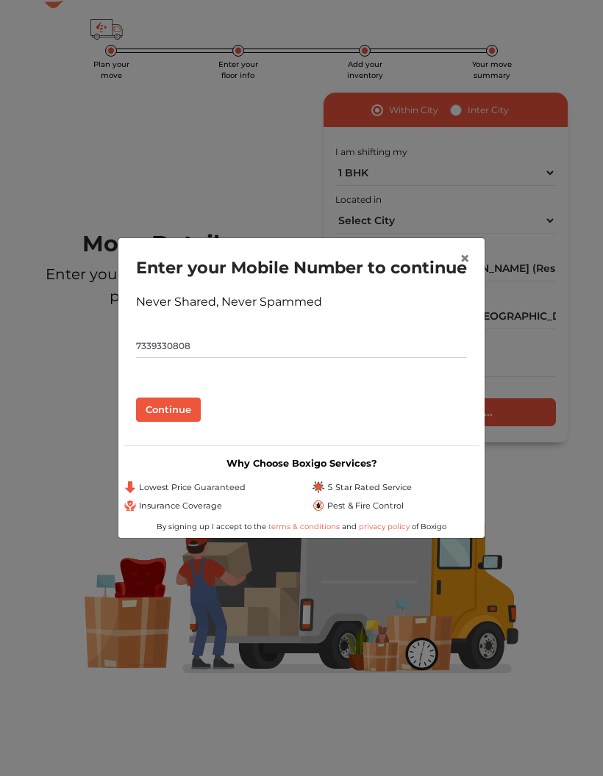
type input "7339330808"
click at [187, 423] on button "Continue" at bounding box center [168, 410] width 65 height 25
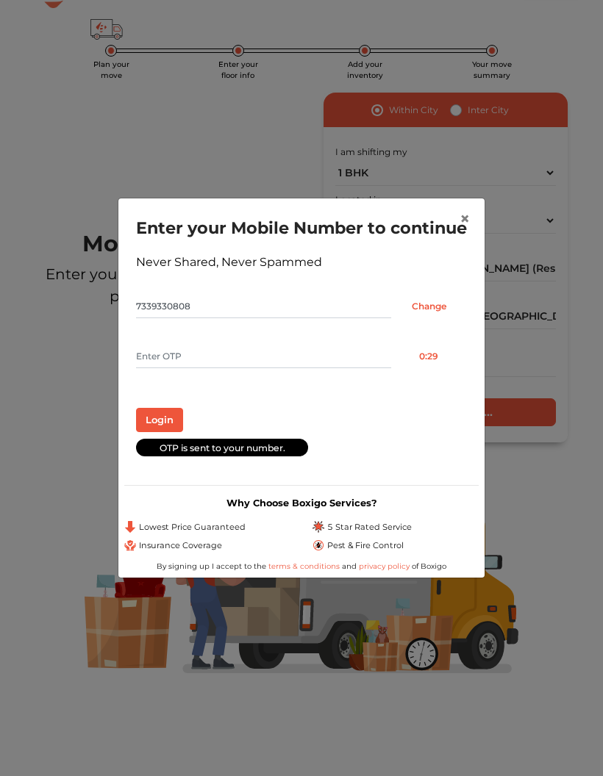
click at [327, 368] on input "text" at bounding box center [263, 357] width 255 height 24
type input "3229"
click at [171, 426] on button "Login" at bounding box center [159, 420] width 47 height 25
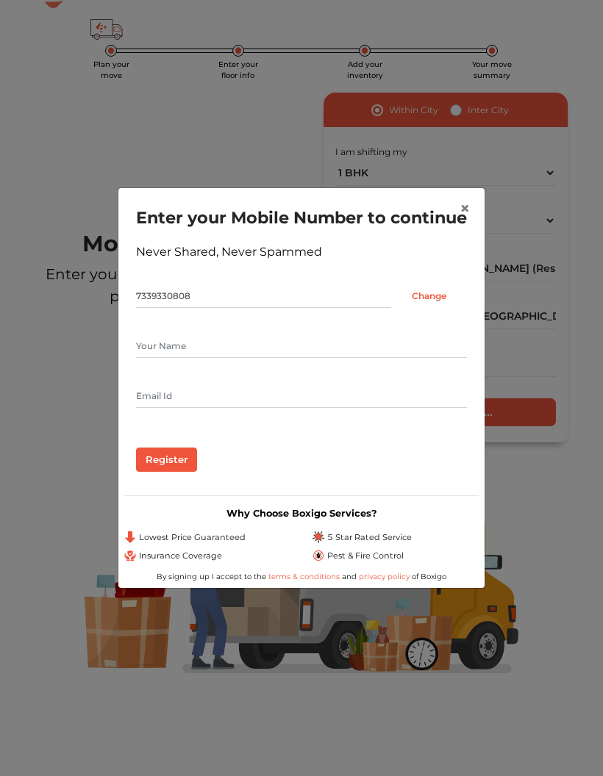
click at [327, 358] on input "text" at bounding box center [301, 346] width 331 height 24
type input "Sri"
click at [218, 408] on input "text" at bounding box center [301, 396] width 331 height 24
click at [173, 473] on input "Register" at bounding box center [166, 460] width 61 height 25
type input "Anilmenan26@gmail.com"
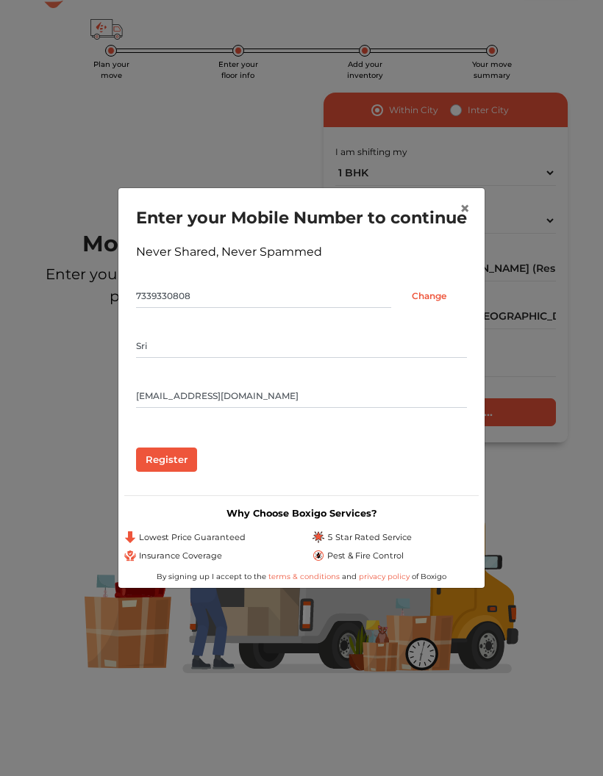
click at [188, 467] on input "Register" at bounding box center [166, 460] width 61 height 25
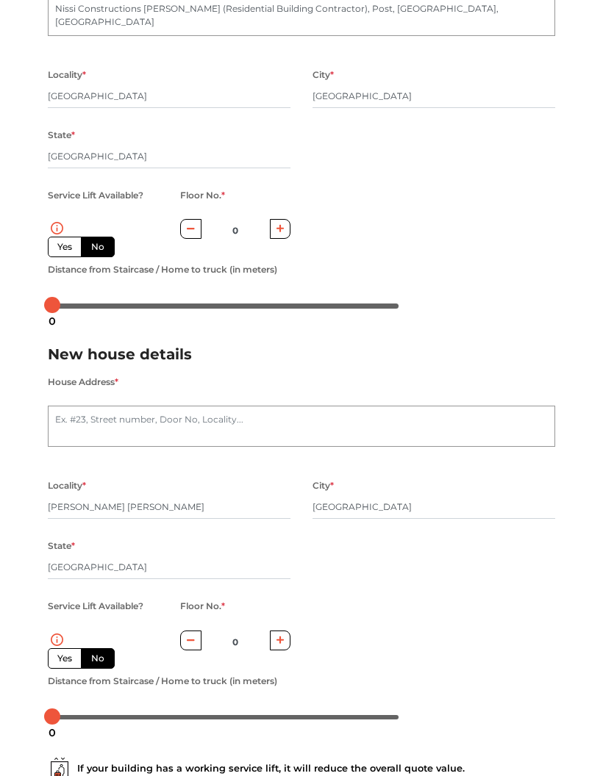
scroll to position [257, 0]
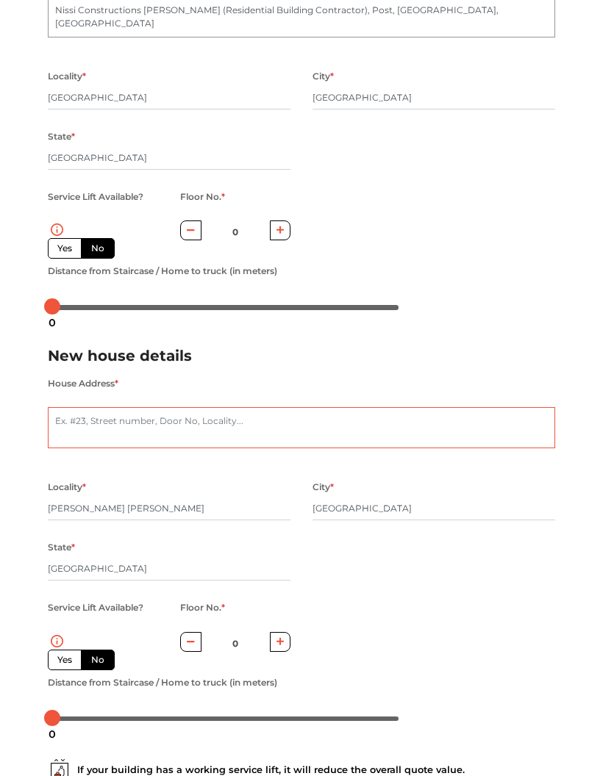
click at [167, 415] on textarea "House Address *" at bounding box center [301, 427] width 507 height 41
type textarea "Suresh kordabbu Krupa"
click at [412, 617] on div "Service Lift Available? Yes No Floor No. * 0 Distance from Staircase / Home to …" at bounding box center [301, 663] width 529 height 131
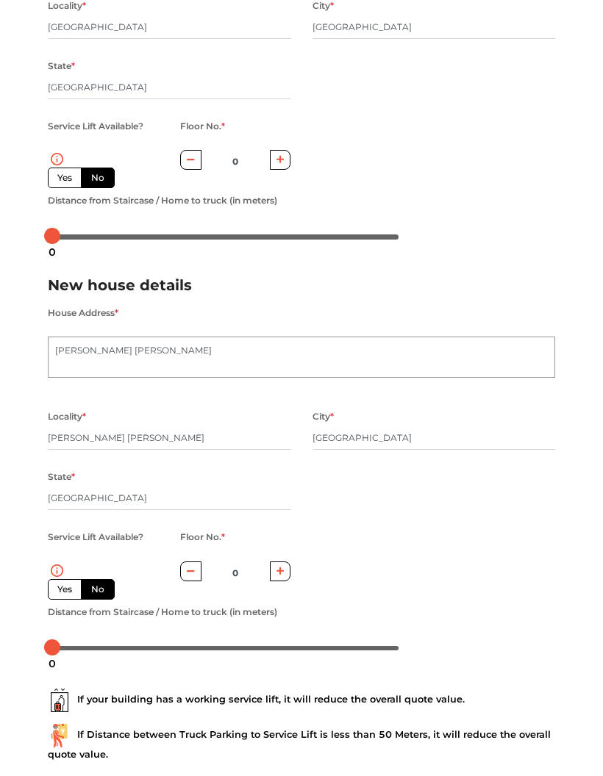
scroll to position [328, 0]
click at [283, 571] on icon "button" at bounding box center [280, 571] width 8 height 9
type input "2"
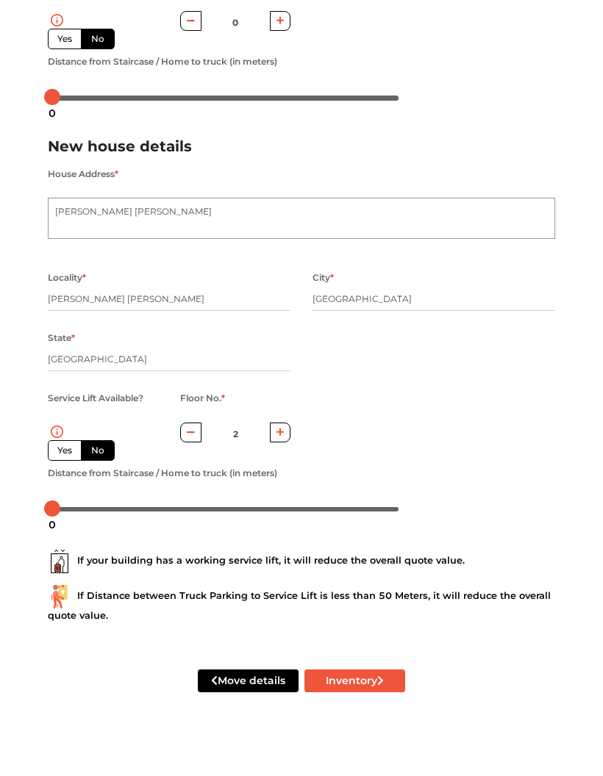
scroll to position [409, 0]
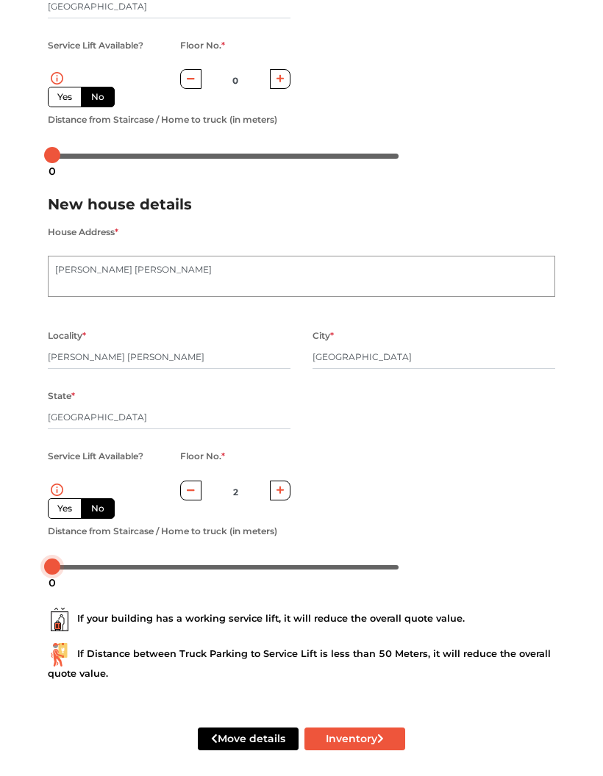
click at [60, 565] on div at bounding box center [52, 567] width 16 height 16
click at [81, 565] on div at bounding box center [73, 567] width 16 height 16
click at [171, 561] on div at bounding box center [225, 567] width 355 height 24
click at [369, 737] on button "Inventory" at bounding box center [354, 739] width 101 height 23
radio input "true"
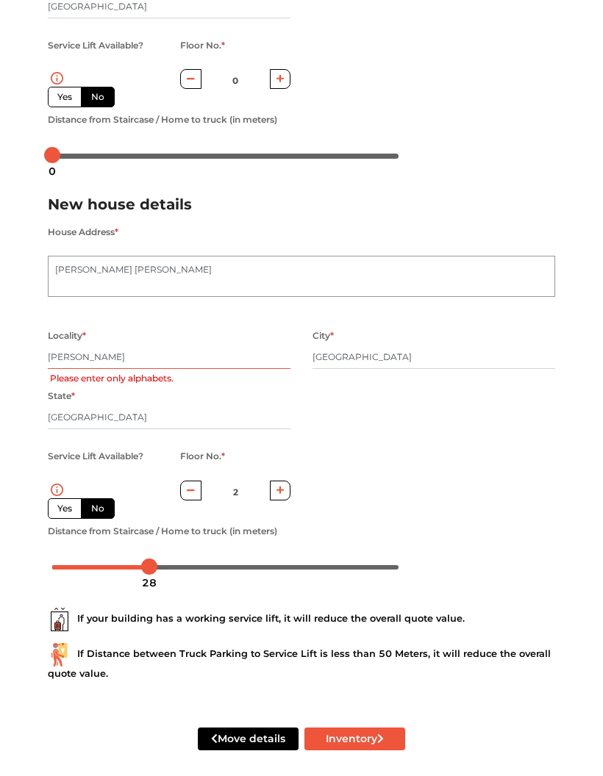
type input "Suresh-"
radio input "true"
type input "Sur"
radio input "true"
type input "S"
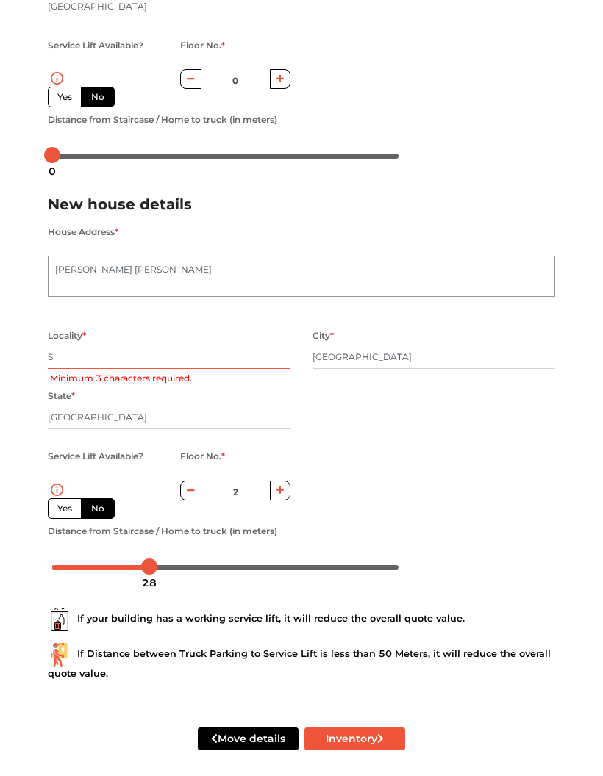
radio input "true"
type input "M"
radio input "true"
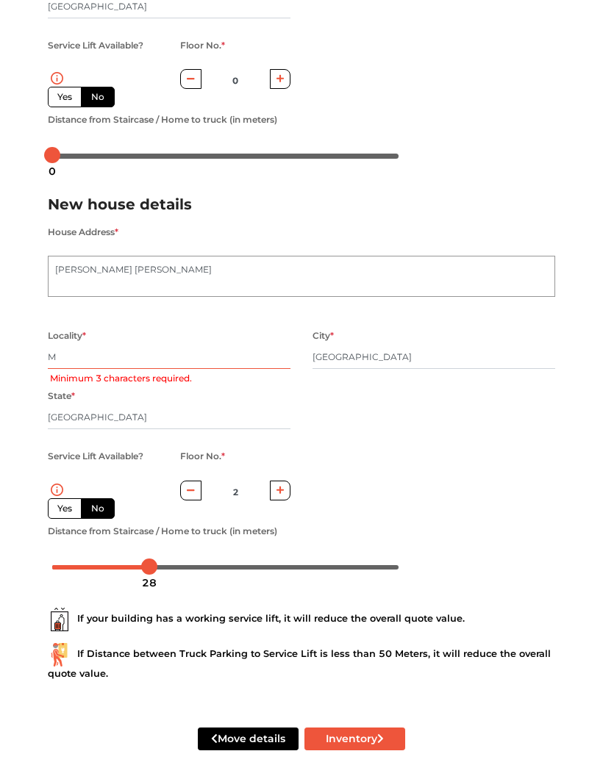
type input "Ma"
radio input "true"
type input "Madhuranagara"
click at [354, 740] on button "Inventory" at bounding box center [354, 739] width 101 height 23
radio input "true"
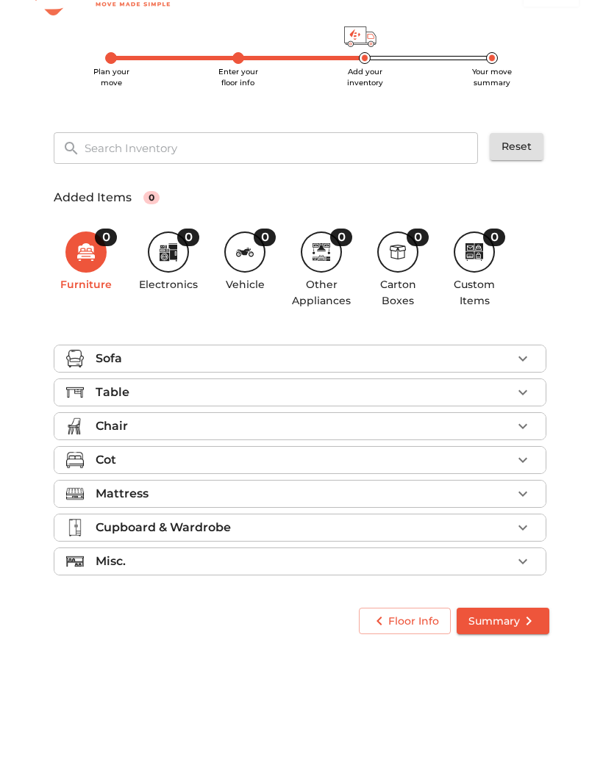
click at [524, 398] on icon "button" at bounding box center [523, 407] width 18 height 18
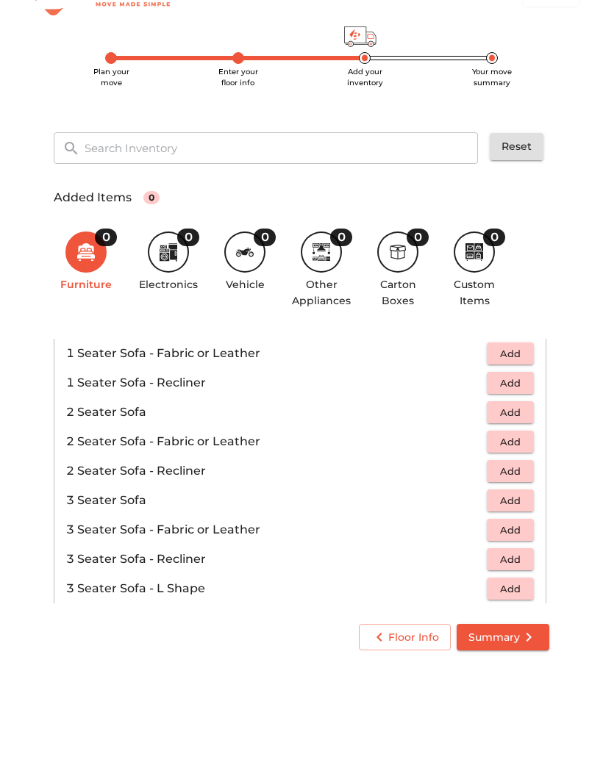
scroll to position [71, 0]
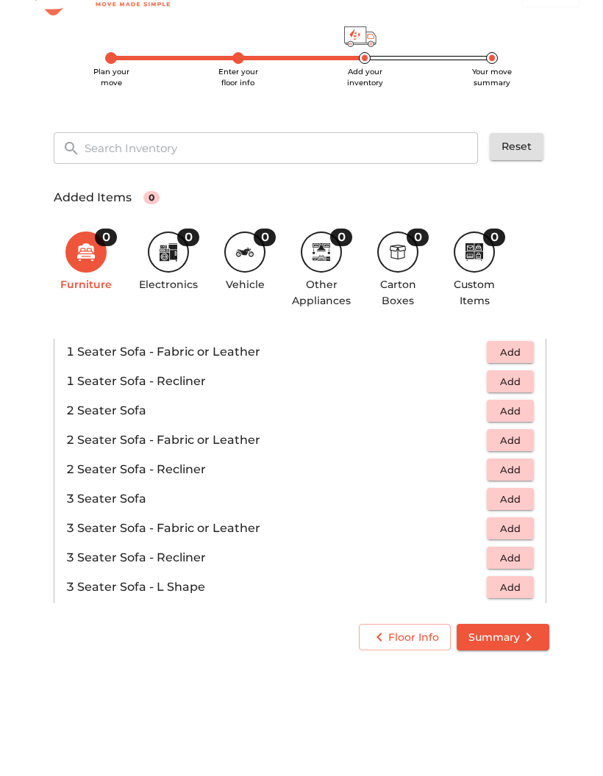
click at [509, 540] on span "Add" at bounding box center [510, 548] width 32 height 17
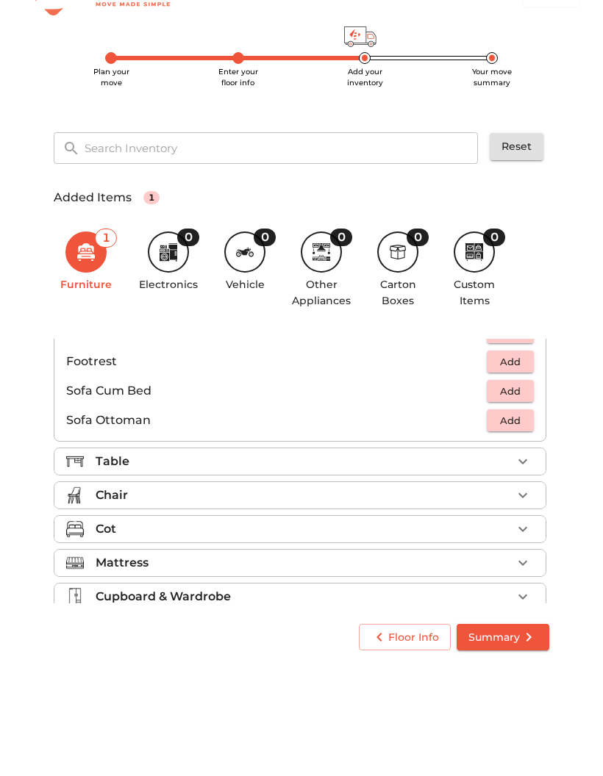
scroll to position [387, 0]
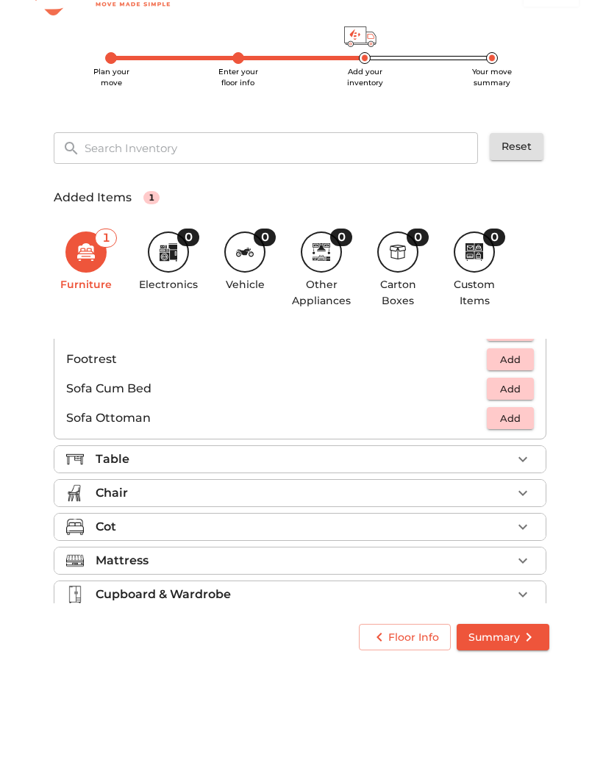
click at [515, 499] on icon "button" at bounding box center [523, 508] width 18 height 18
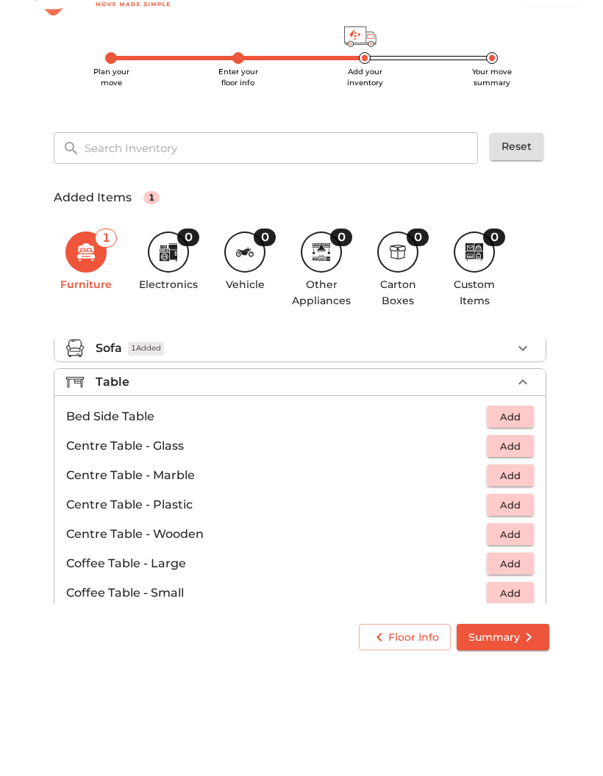
scroll to position [7, 0]
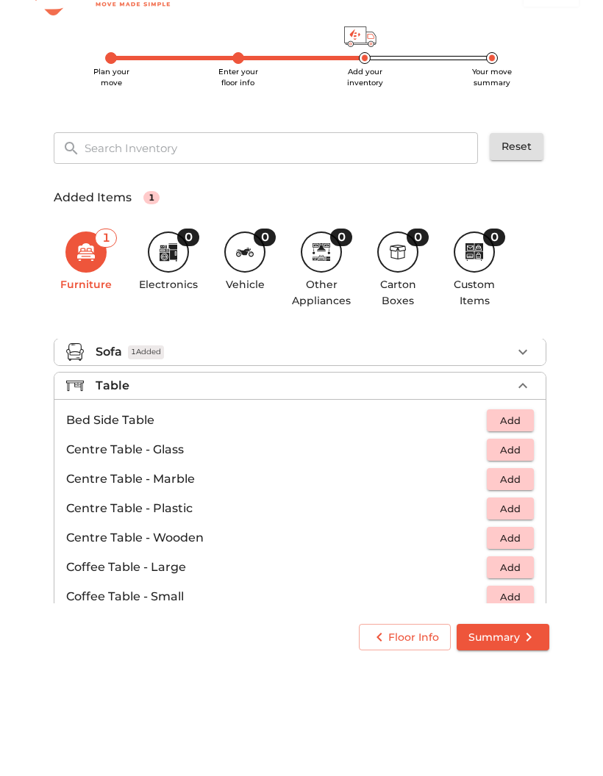
click at [523, 426] on icon "button" at bounding box center [523, 435] width 18 height 18
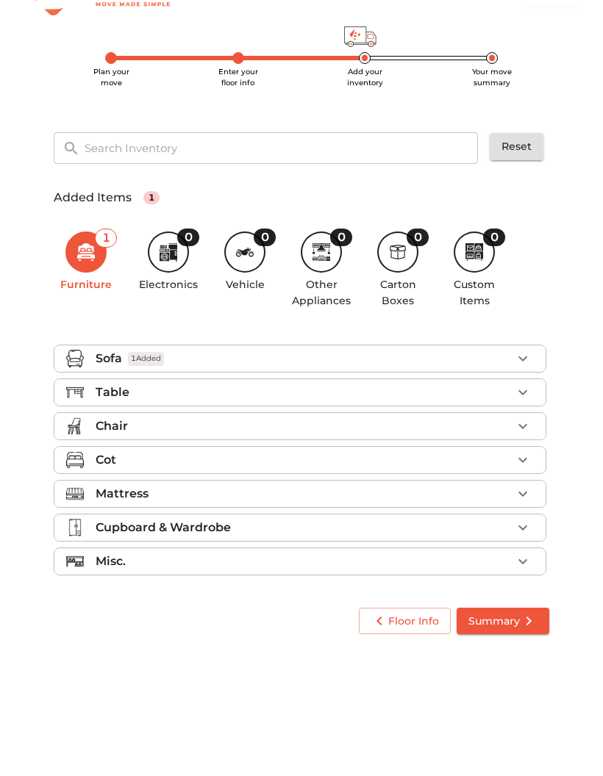
scroll to position [0, 0]
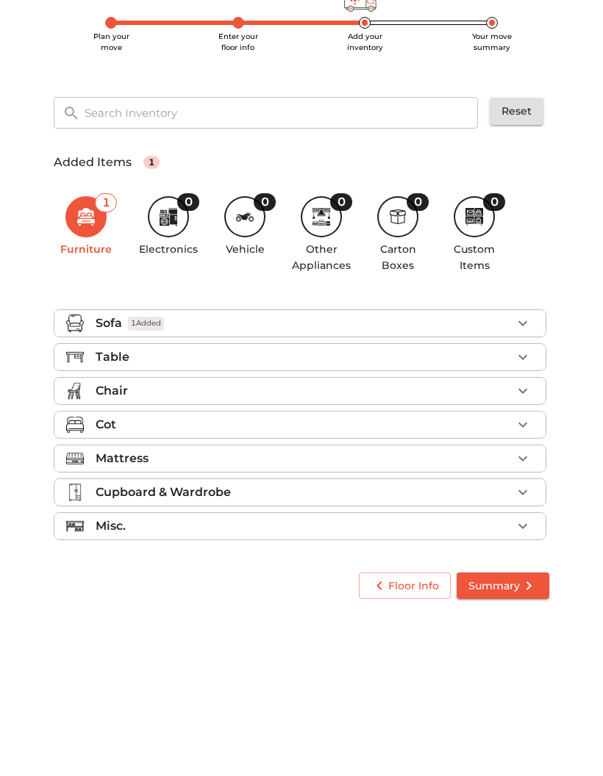
click at [512, 498] on button "button" at bounding box center [523, 509] width 22 height 22
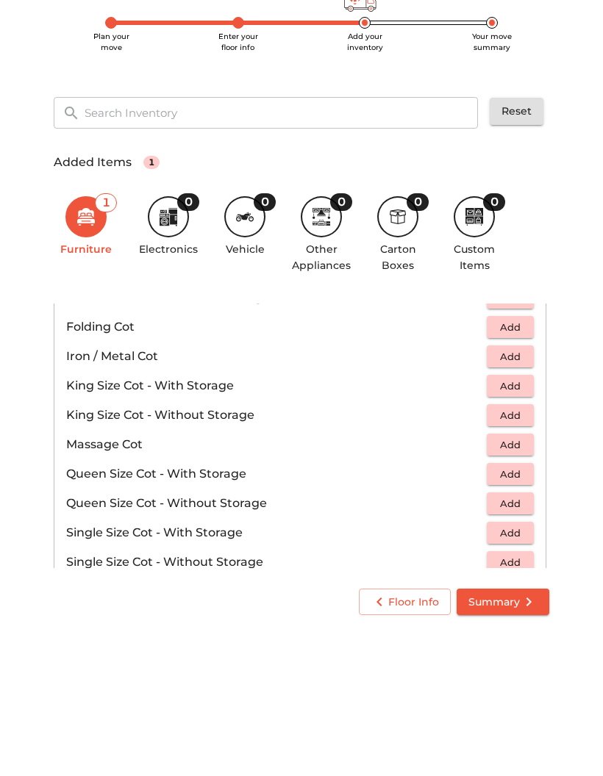
scroll to position [340, 0]
click at [507, 578] on span "Add" at bounding box center [510, 586] width 32 height 17
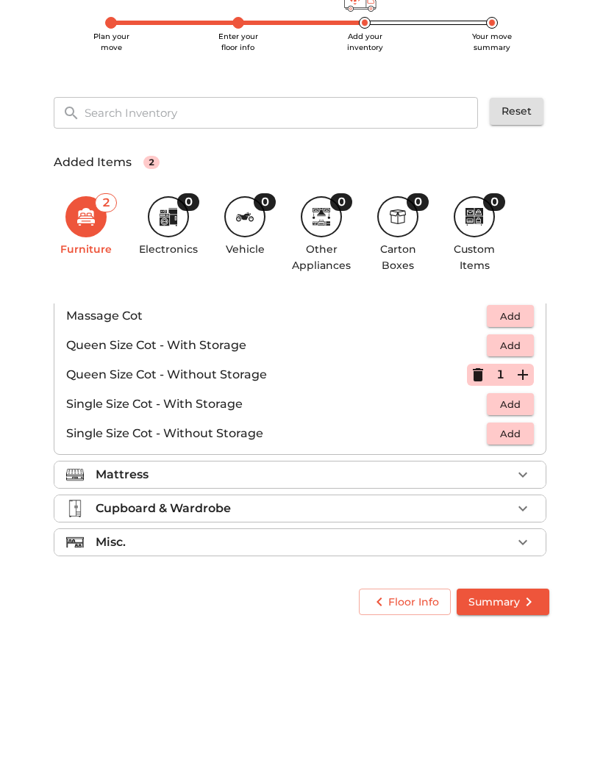
click at [507, 550] on div "Mattress" at bounding box center [304, 559] width 416 height 18
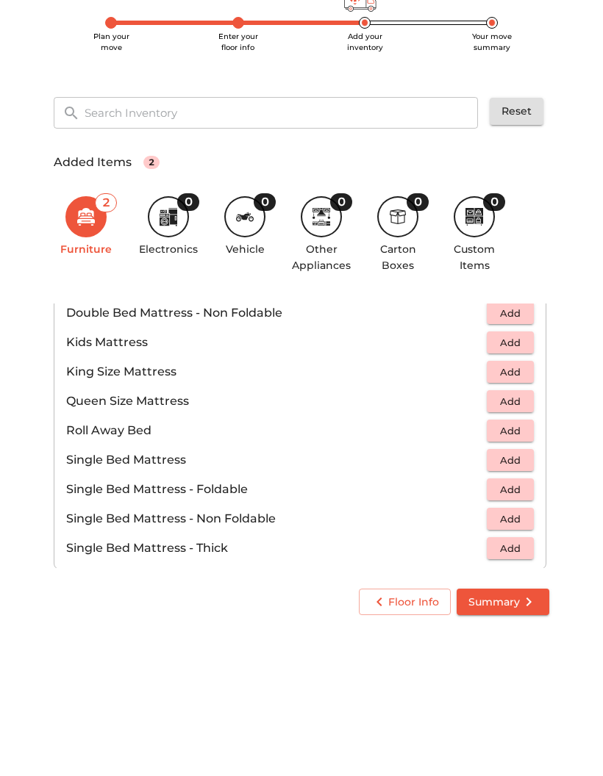
scroll to position [204, 0]
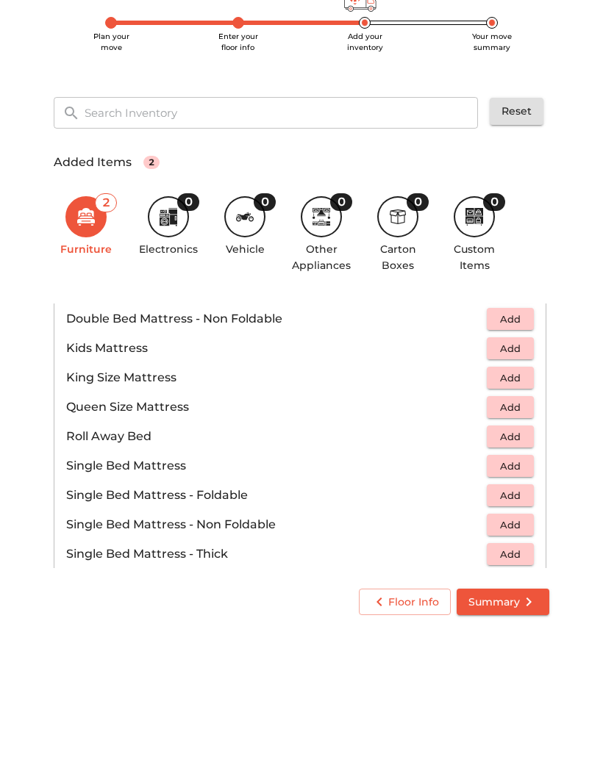
click at [512, 483] on span "Add" at bounding box center [510, 491] width 32 height 17
click at [505, 571] on span "Add" at bounding box center [510, 579] width 32 height 17
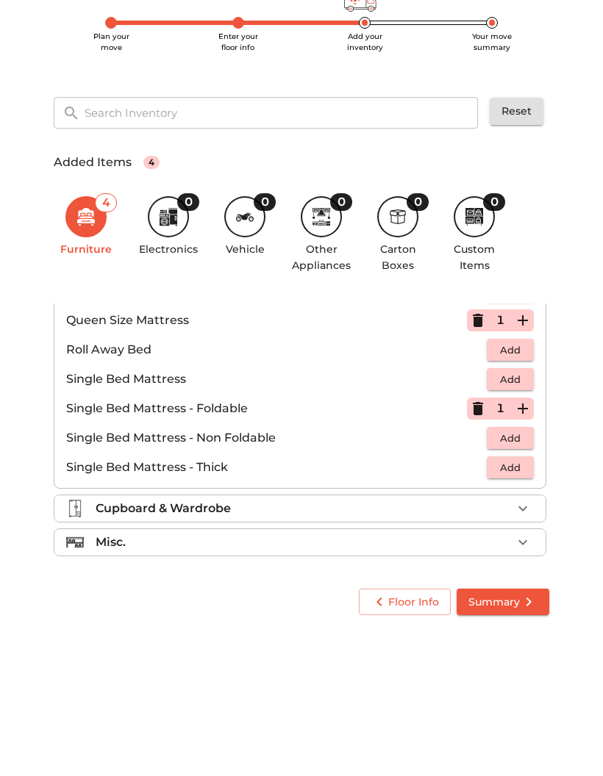
scroll to position [290, 0]
click at [513, 581] on button "button" at bounding box center [523, 592] width 22 height 22
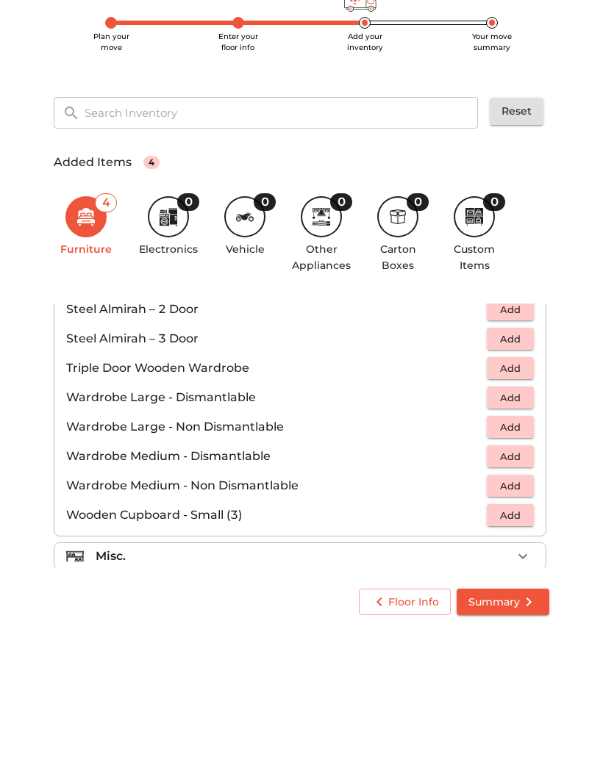
scroll to position [486, 0]
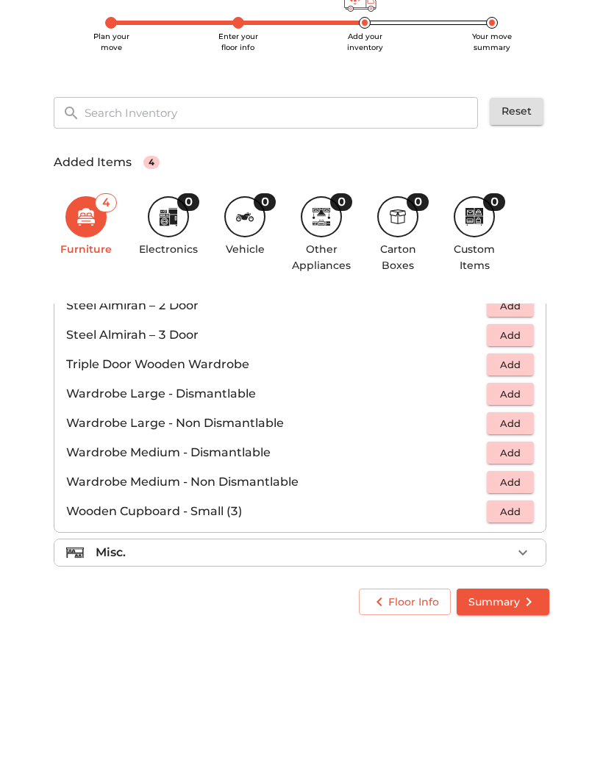
click at [503, 558] on span "Add" at bounding box center [510, 566] width 32 height 17
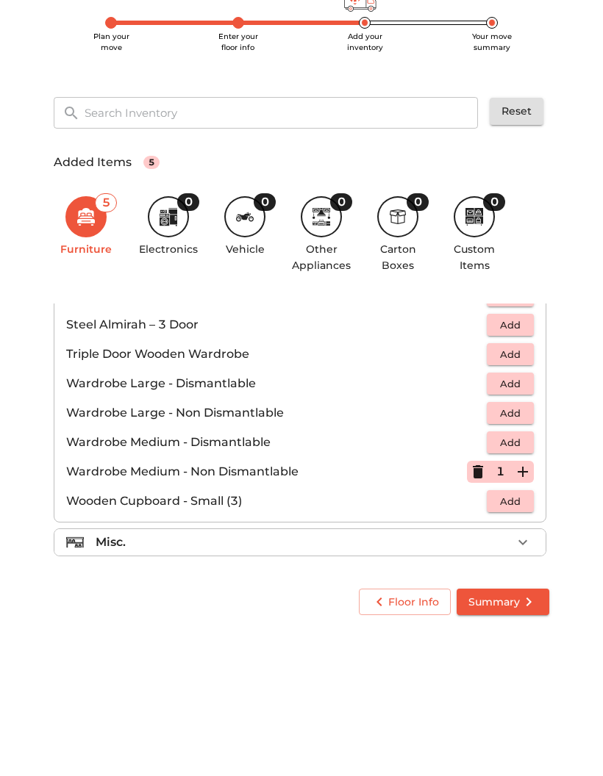
scroll to position [496, 0]
click at [495, 613] on li "Misc." at bounding box center [299, 626] width 491 height 26
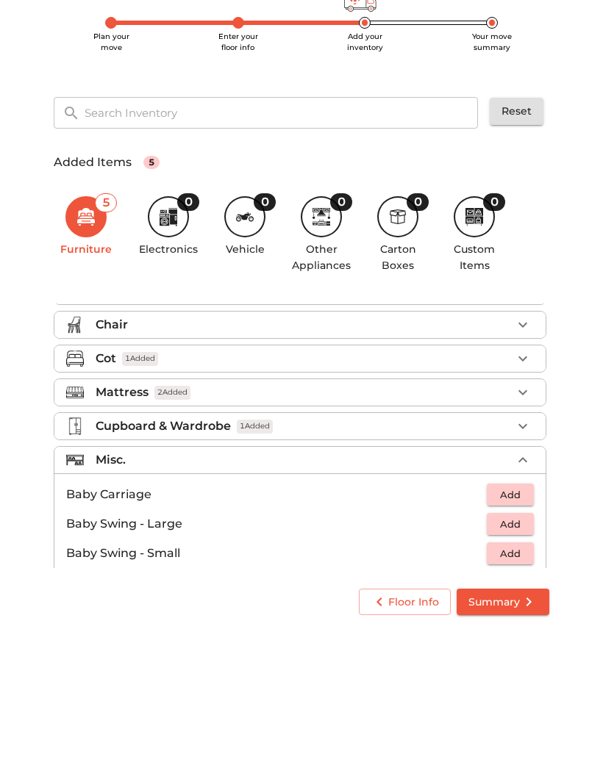
scroll to position [67, 0]
click at [515, 534] on icon "button" at bounding box center [523, 543] width 18 height 18
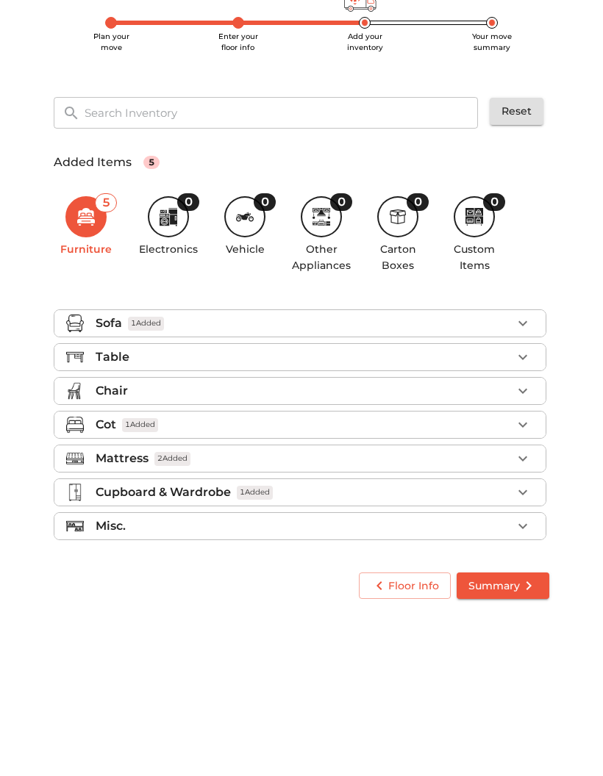
scroll to position [0, 0]
click at [175, 292] on icon at bounding box center [169, 301] width 18 height 18
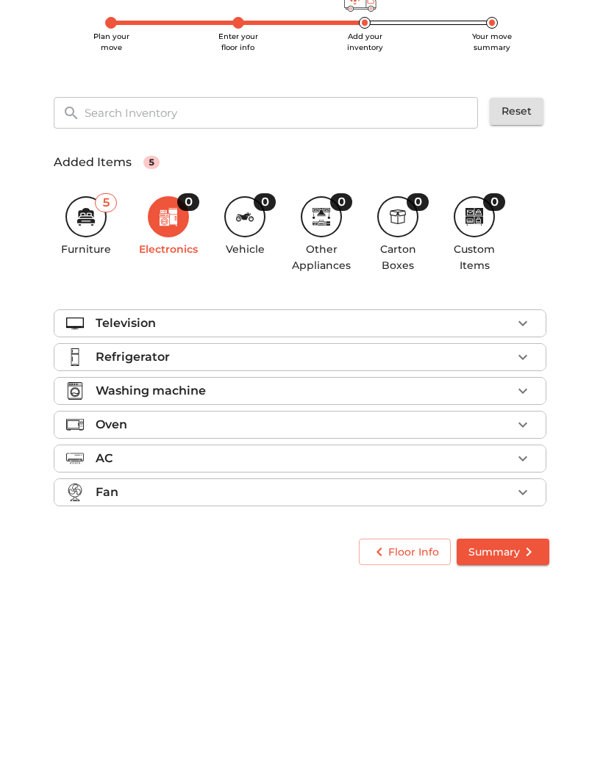
click at [517, 398] on icon "button" at bounding box center [523, 407] width 18 height 18
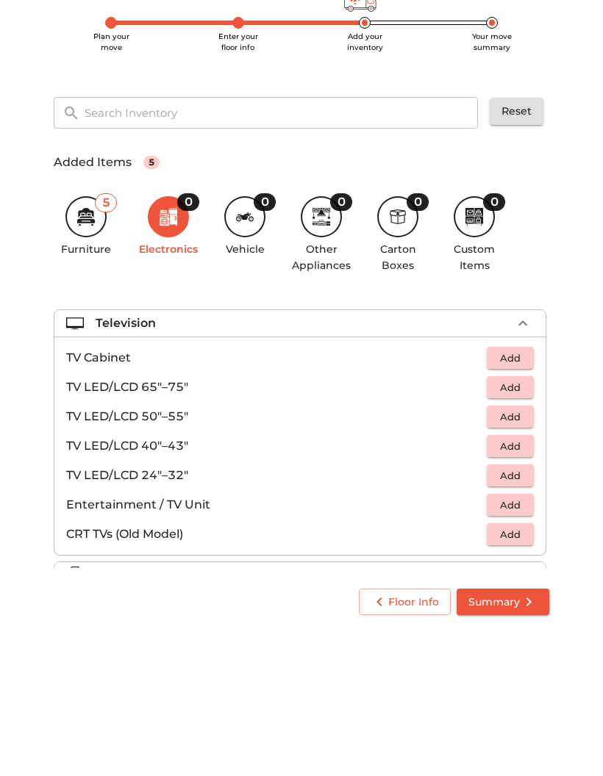
click at [185, 551] on p "TV LED/LCD 24"–32"" at bounding box center [276, 560] width 421 height 18
click at [508, 522] on span "Add" at bounding box center [510, 530] width 32 height 17
click at [522, 396] on button "button" at bounding box center [523, 407] width 22 height 22
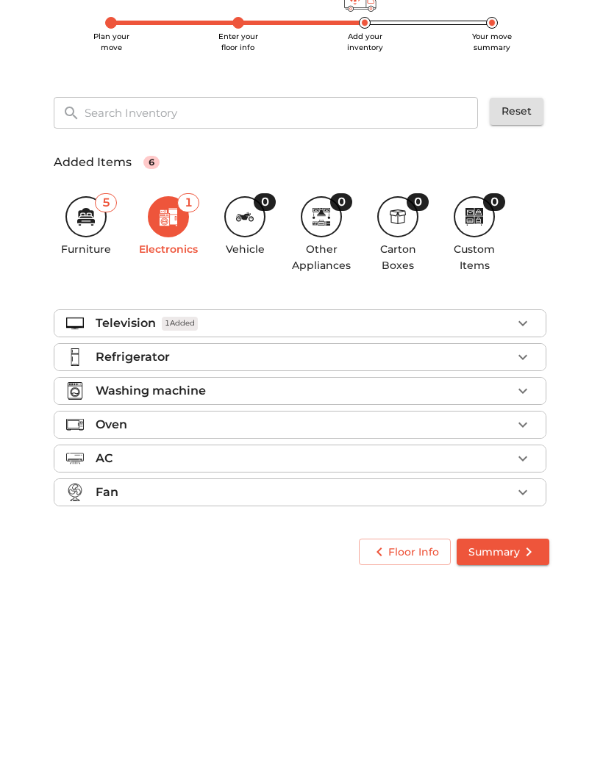
click at [526, 432] on icon "button" at bounding box center [523, 441] width 18 height 18
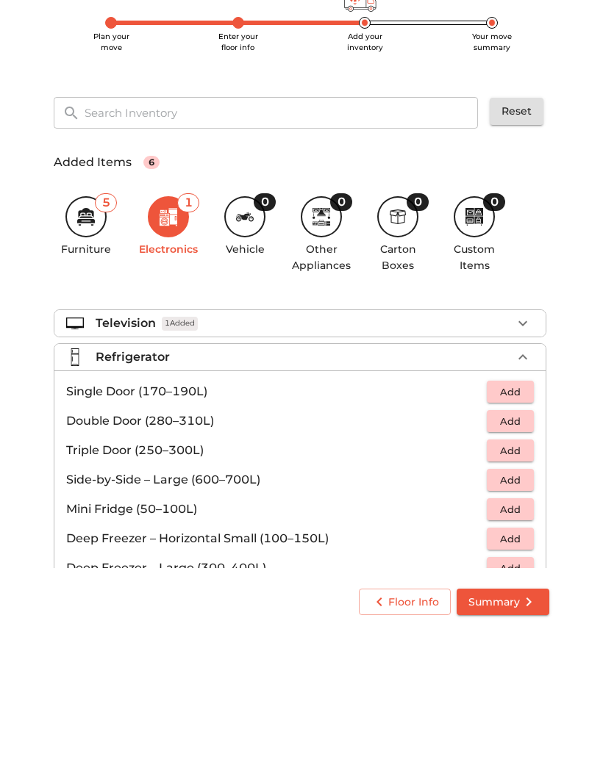
click at [504, 468] on span "Add" at bounding box center [510, 476] width 32 height 17
click at [518, 432] on icon "button" at bounding box center [523, 441] width 18 height 18
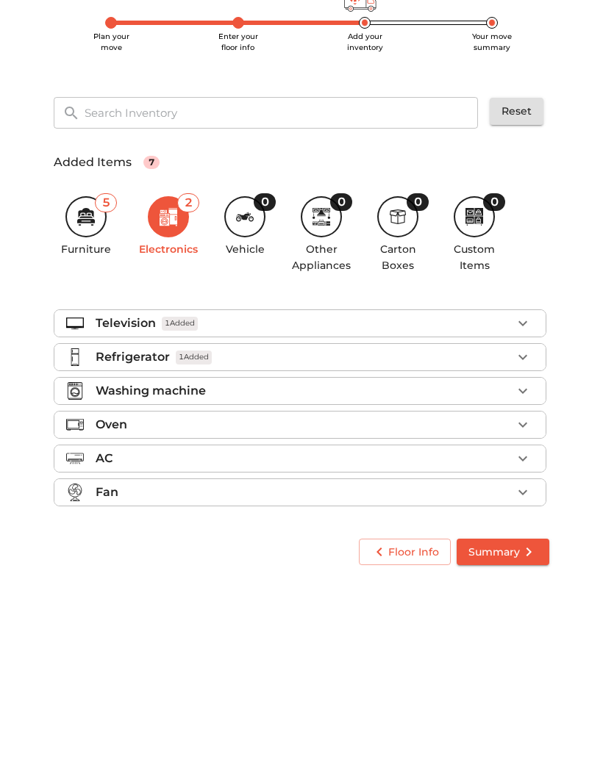
click at [523, 473] on icon "button" at bounding box center [522, 475] width 9 height 5
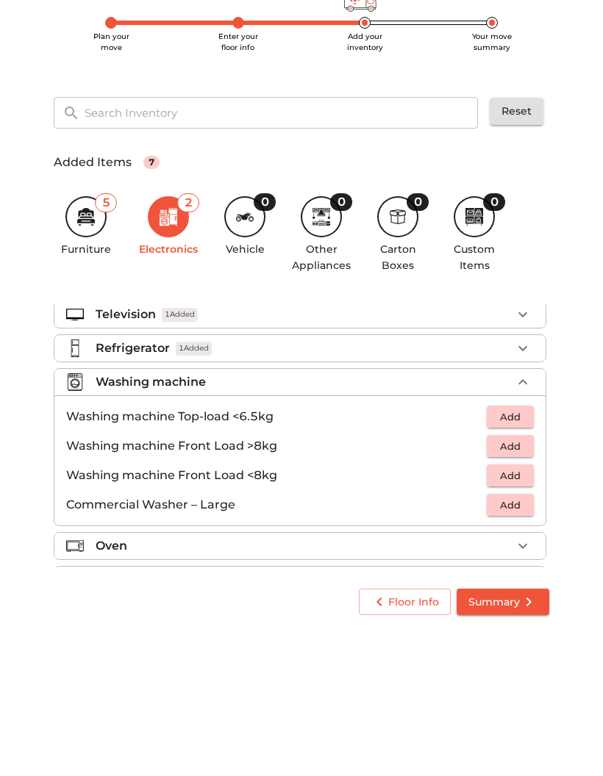
scroll to position [7, 0]
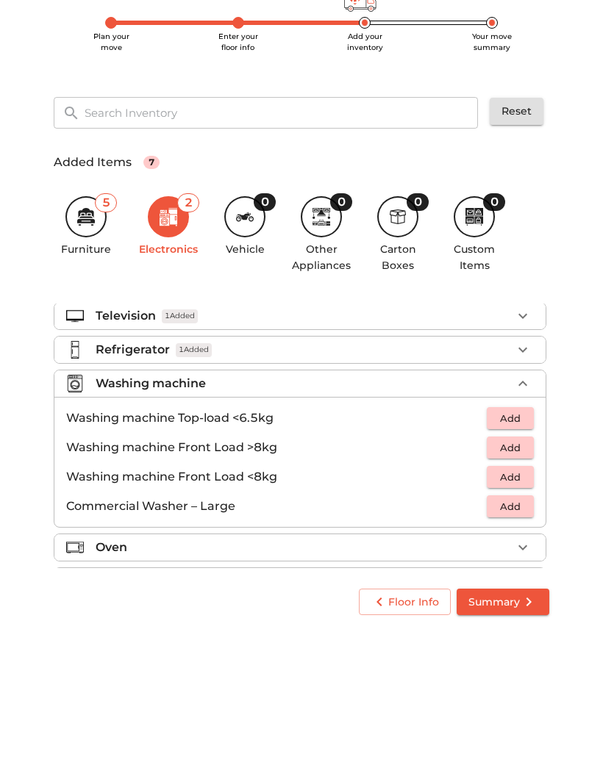
click at [508, 494] on span "Add" at bounding box center [510, 502] width 32 height 17
click at [512, 457] on button "button" at bounding box center [523, 468] width 22 height 22
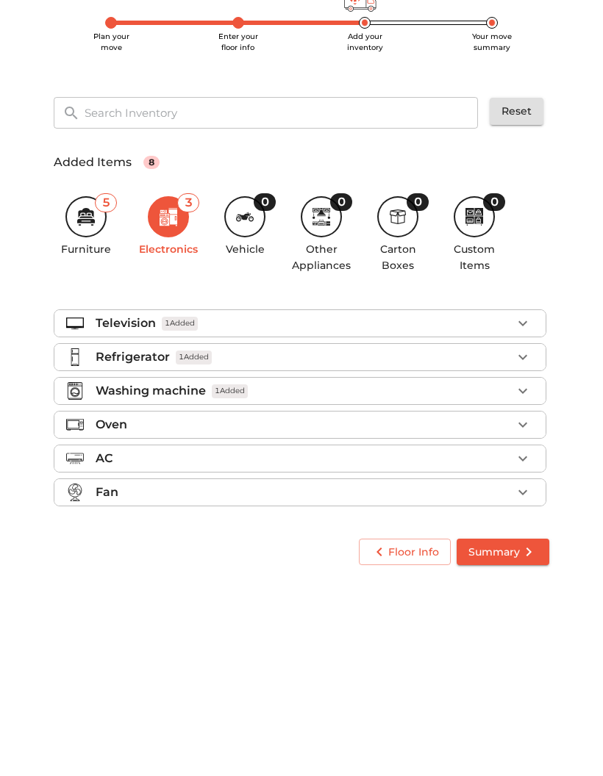
scroll to position [0, 0]
click at [523, 500] on icon "button" at bounding box center [523, 509] width 18 height 18
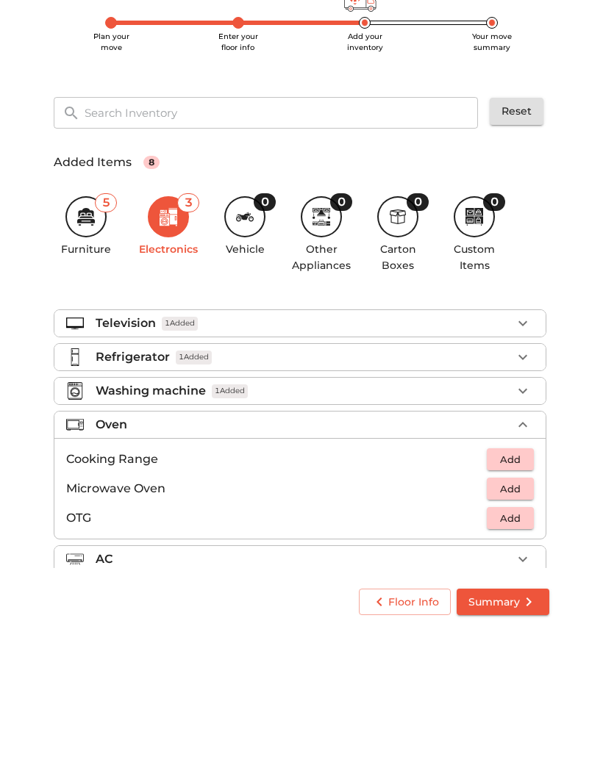
click at [514, 565] on span "Add" at bounding box center [510, 573] width 32 height 17
click at [520, 500] on icon "button" at bounding box center [523, 509] width 18 height 18
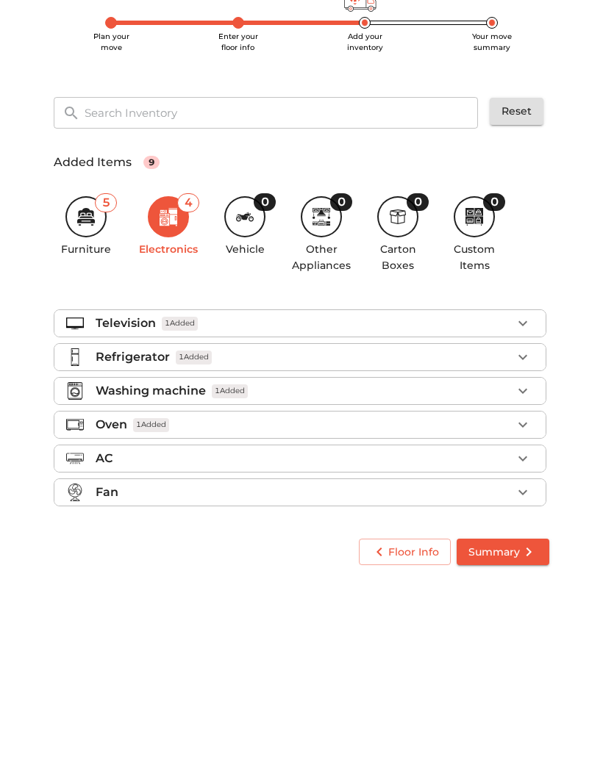
click at [520, 534] on icon "button" at bounding box center [523, 543] width 18 height 18
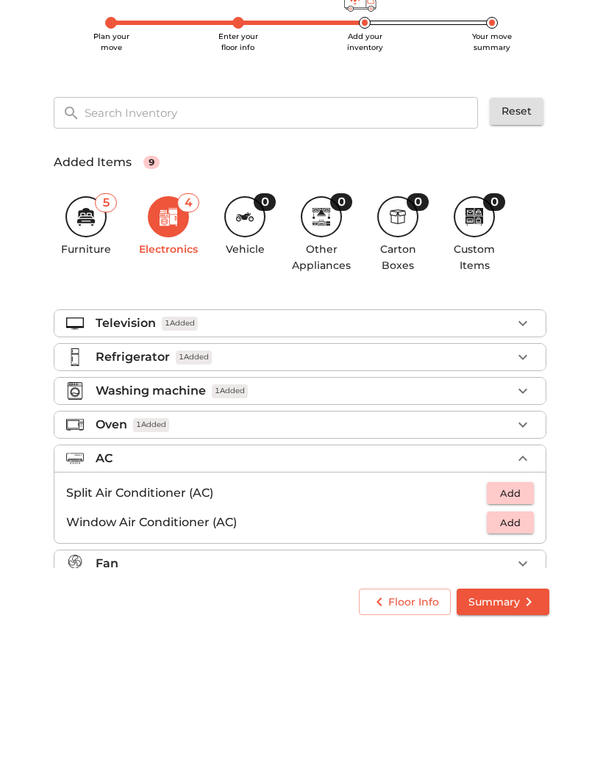
click at [510, 569] on span "Add" at bounding box center [510, 577] width 32 height 17
click at [517, 534] on icon "button" at bounding box center [523, 543] width 18 height 18
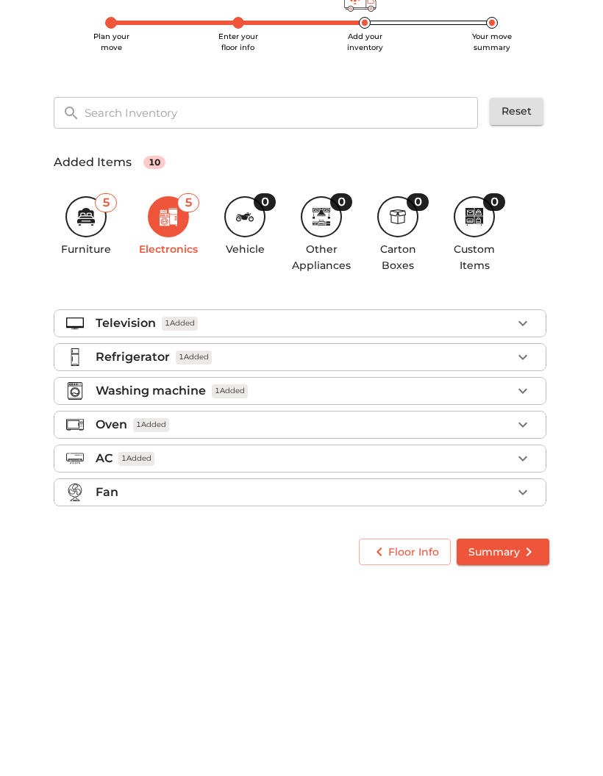
click at [526, 568] on icon "button" at bounding box center [523, 577] width 18 height 18
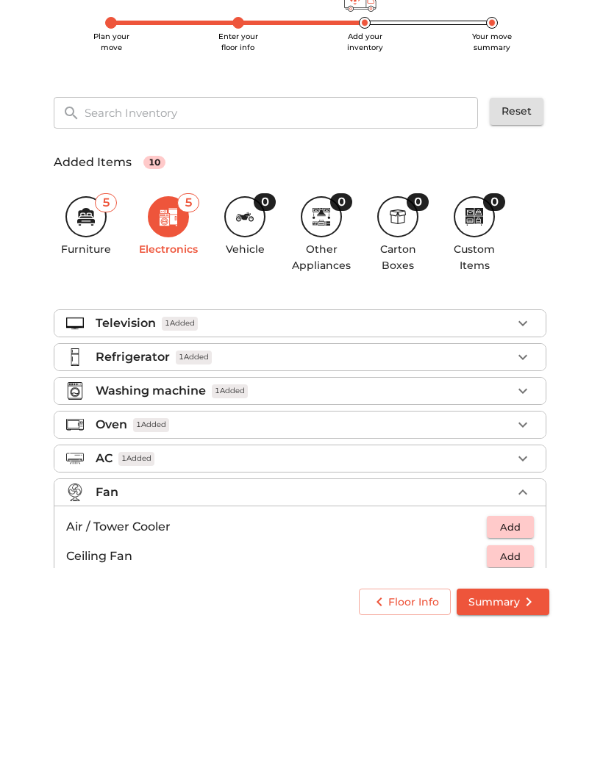
click at [527, 568] on icon "button" at bounding box center [523, 577] width 18 height 18
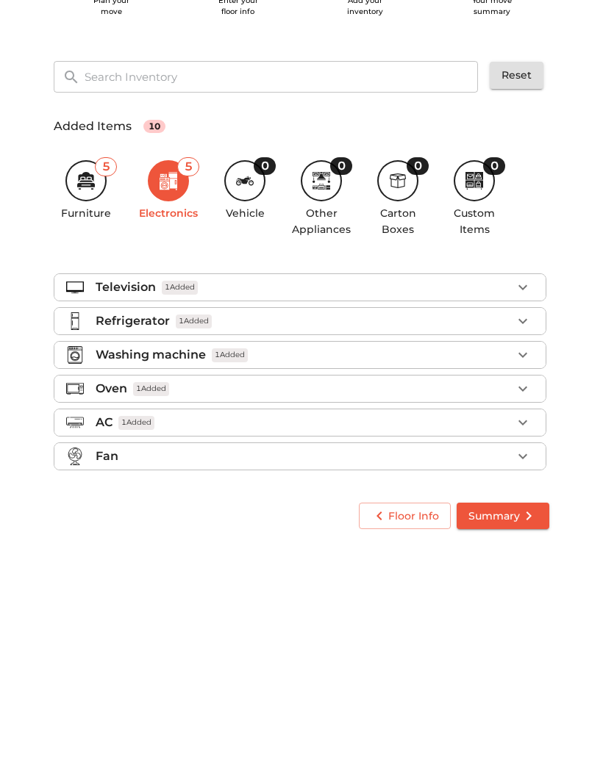
click at [501, 627] on span "Summary" at bounding box center [502, 636] width 69 height 18
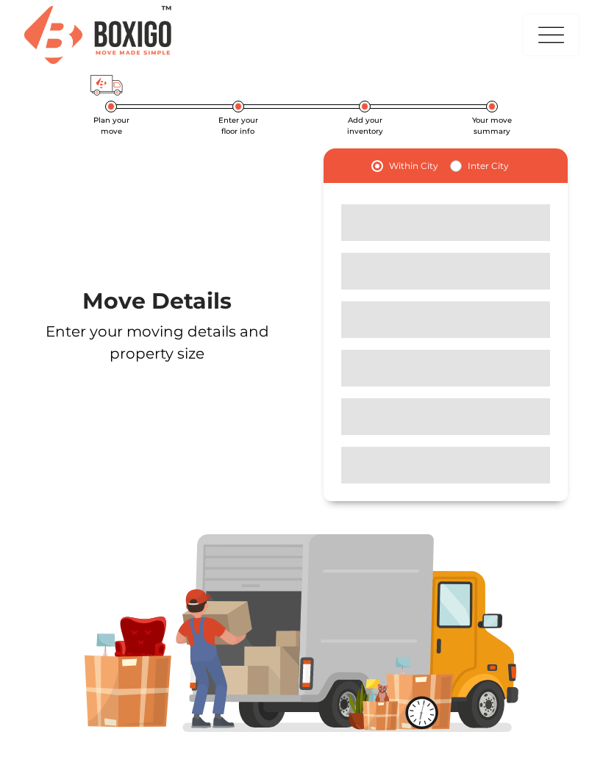
scroll to position [56, 0]
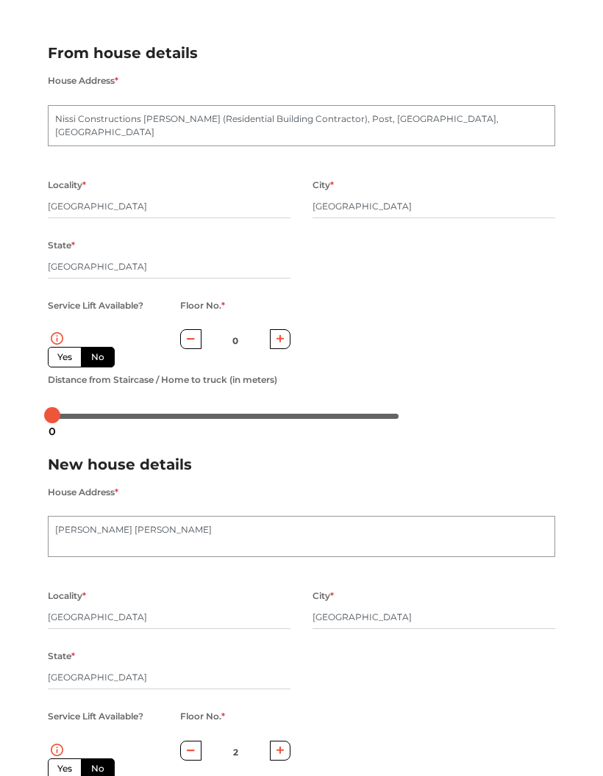
scroll to position [148, 0]
click at [392, 526] on textarea "Suresh kordabbu Krupa" at bounding box center [301, 536] width 507 height 41
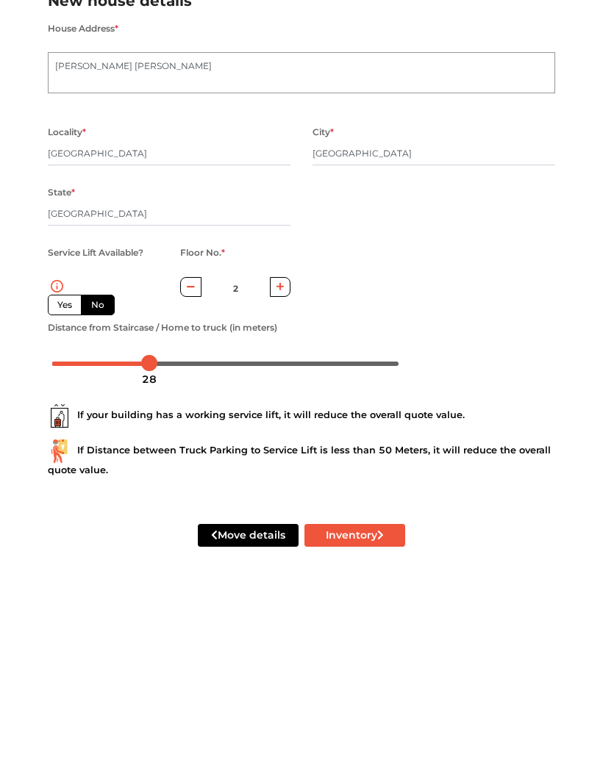
click at [368, 718] on button "Inventory" at bounding box center [354, 729] width 101 height 23
radio input "true"
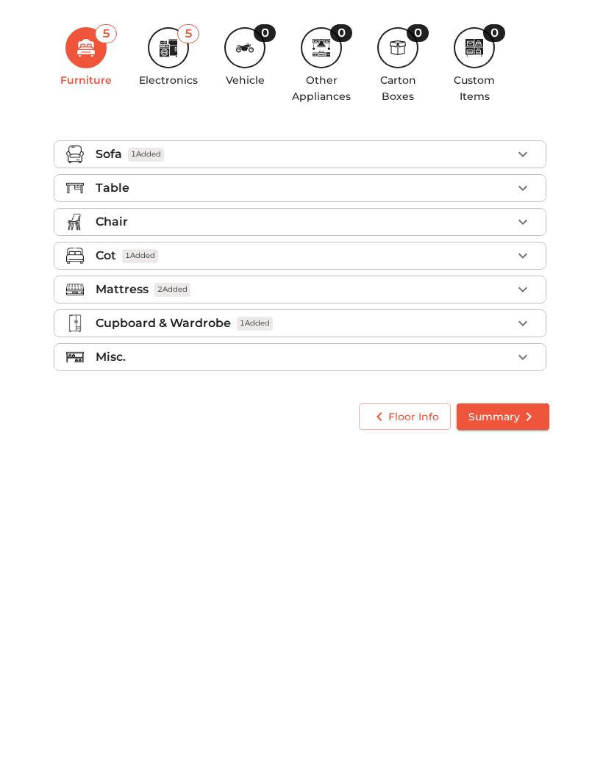
click at [252, 292] on icon at bounding box center [245, 301] width 18 height 18
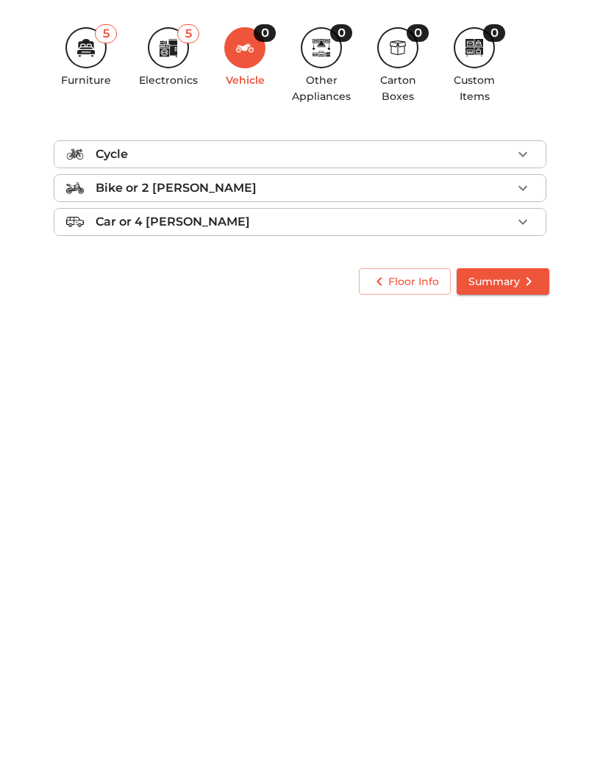
click at [385, 398] on div "Cycle" at bounding box center [304, 407] width 416 height 18
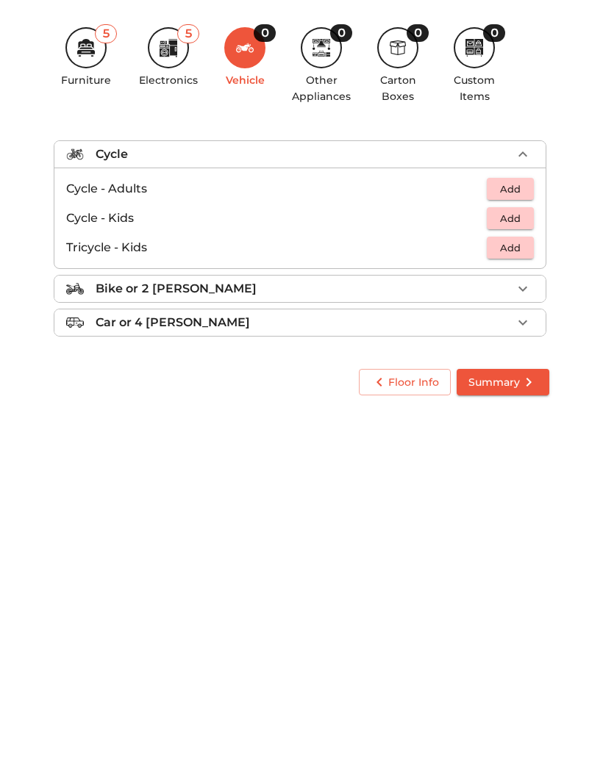
click at [505, 434] on span "Add" at bounding box center [510, 442] width 32 height 17
click at [319, 292] on icon at bounding box center [321, 301] width 18 height 18
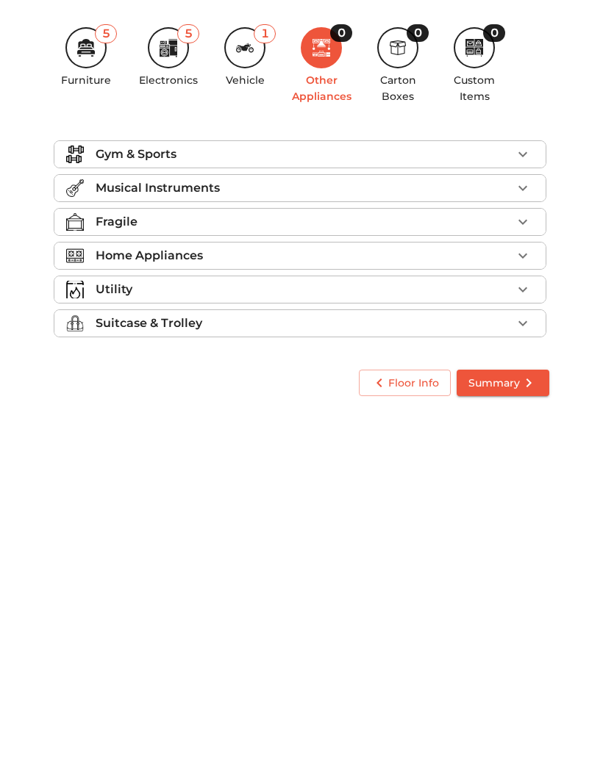
click at [514, 500] on icon "button" at bounding box center [523, 509] width 18 height 18
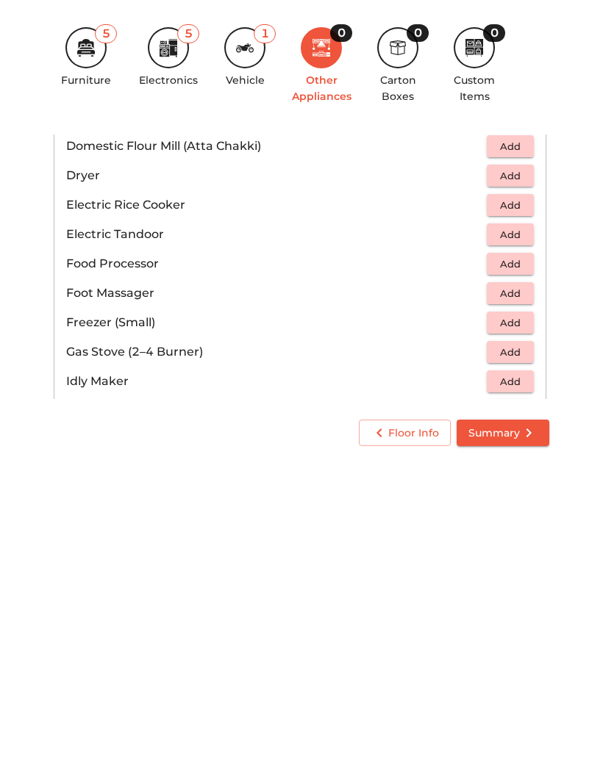
scroll to position [431, 0]
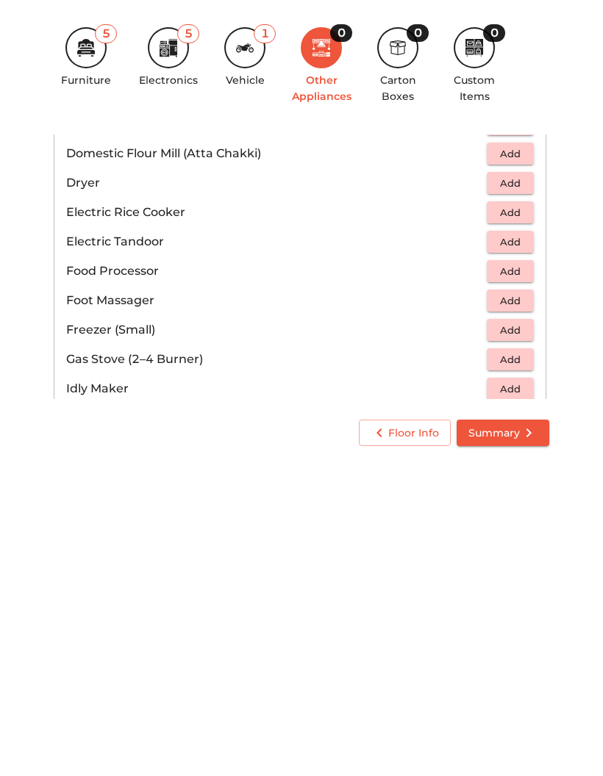
click at [515, 457] on span "Add" at bounding box center [510, 465] width 32 height 17
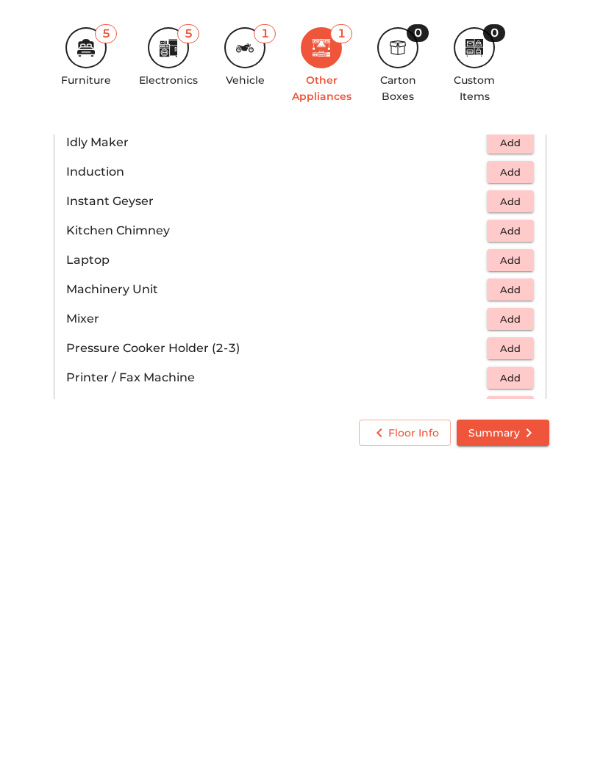
scroll to position [678, 0]
click at [506, 563] on span "Add" at bounding box center [510, 571] width 32 height 17
click at [477, 565] on icon "button" at bounding box center [478, 571] width 10 height 13
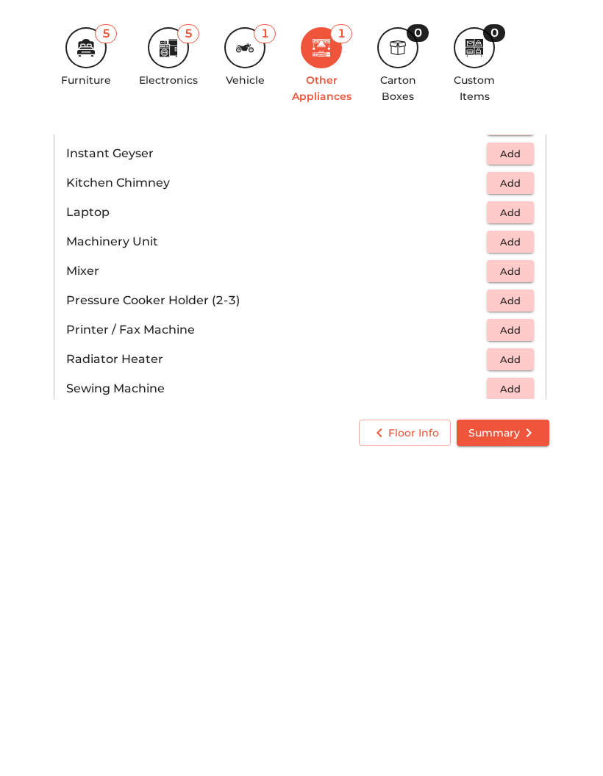
scroll to position [727, 0]
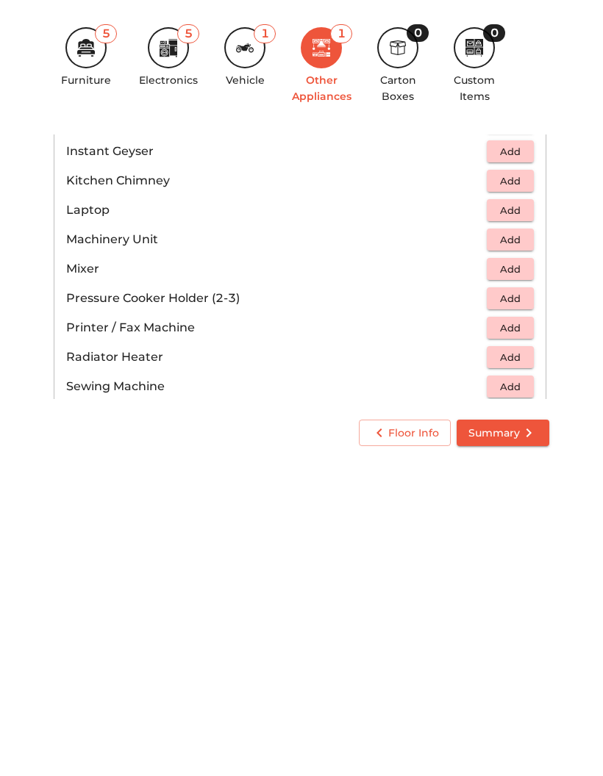
click at [510, 543] on span "Add" at bounding box center [510, 551] width 32 height 17
click at [512, 514] on span "Add" at bounding box center [510, 522] width 32 height 17
click at [523, 517] on icon "button" at bounding box center [523, 522] width 10 height 10
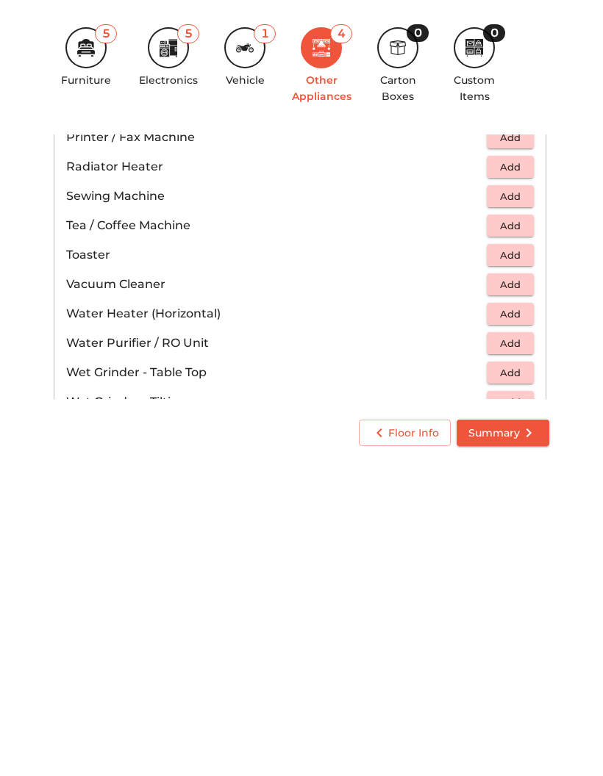
scroll to position [918, 0]
click at [509, 558] on span "Add" at bounding box center [510, 566] width 32 height 17
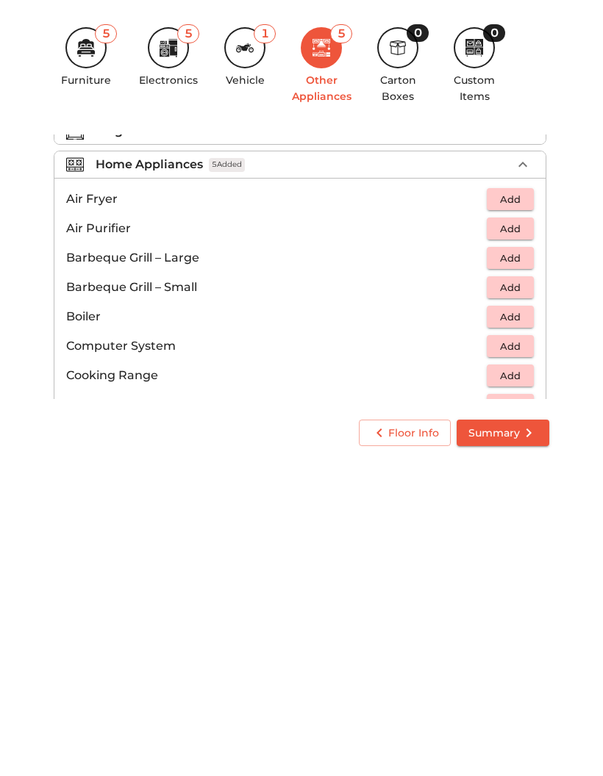
scroll to position [105, 0]
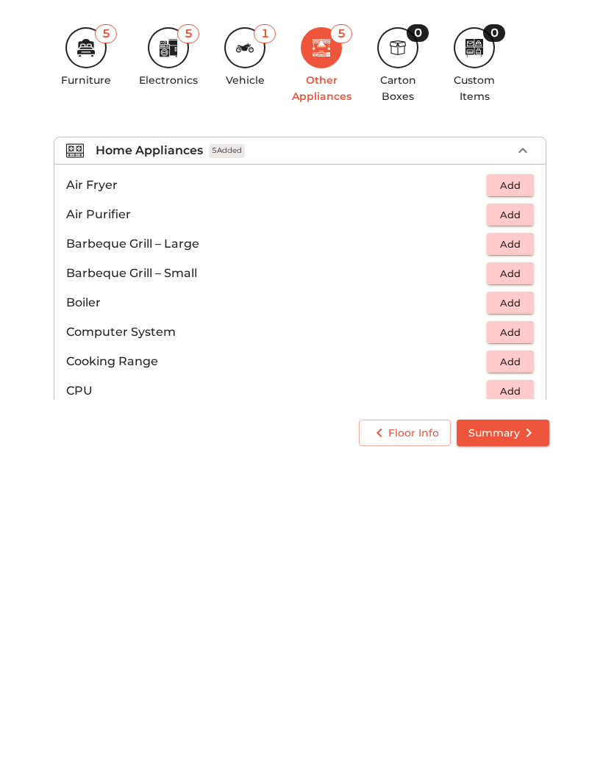
click at [522, 395] on icon "button" at bounding box center [523, 404] width 18 height 18
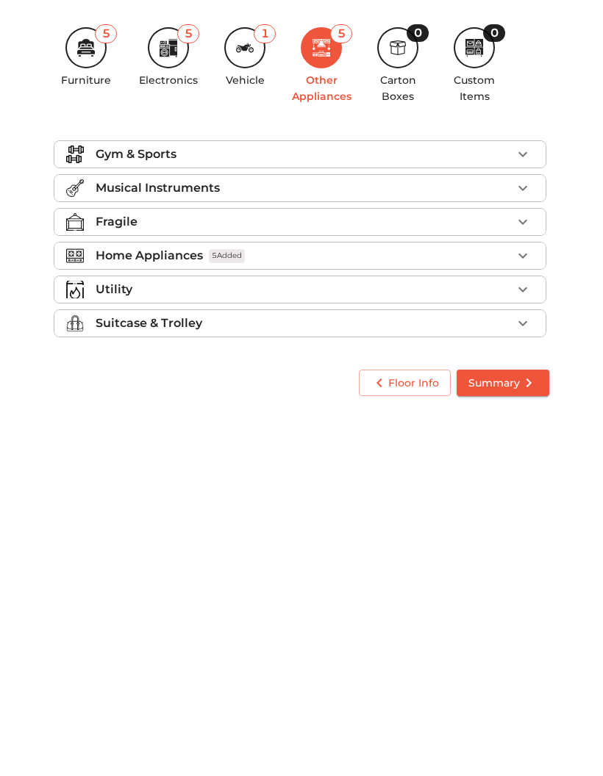
scroll to position [0, 0]
click at [508, 534] on div "Utility" at bounding box center [304, 543] width 416 height 18
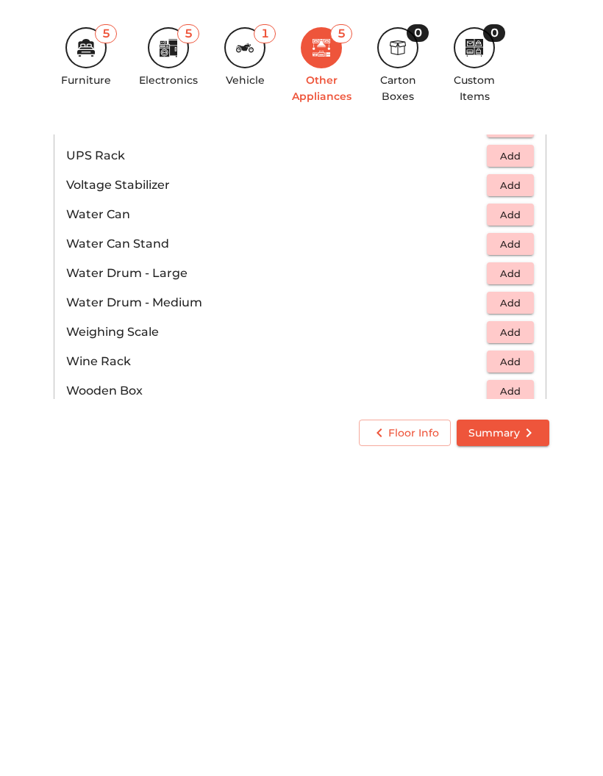
scroll to position [1051, 0]
click at [515, 459] on span "Add" at bounding box center [510, 467] width 32 height 17
click at [523, 462] on icon "button" at bounding box center [523, 467] width 10 height 10
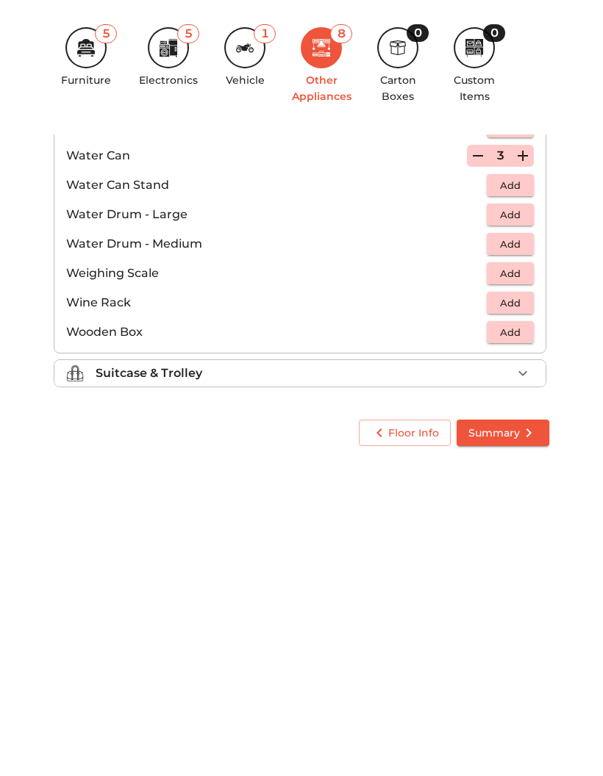
scroll to position [1109, 0]
click at [506, 613] on li "Suitcase & Trolley" at bounding box center [299, 626] width 491 height 26
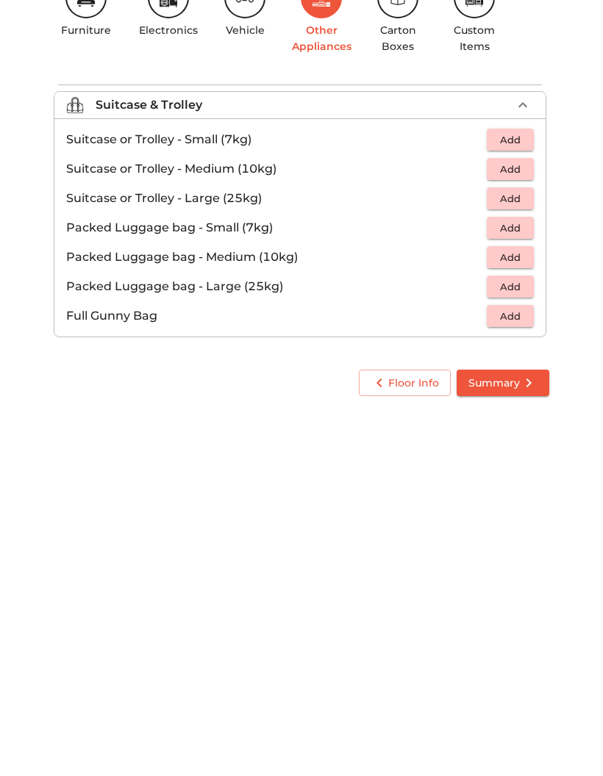
scroll to position [0, 0]
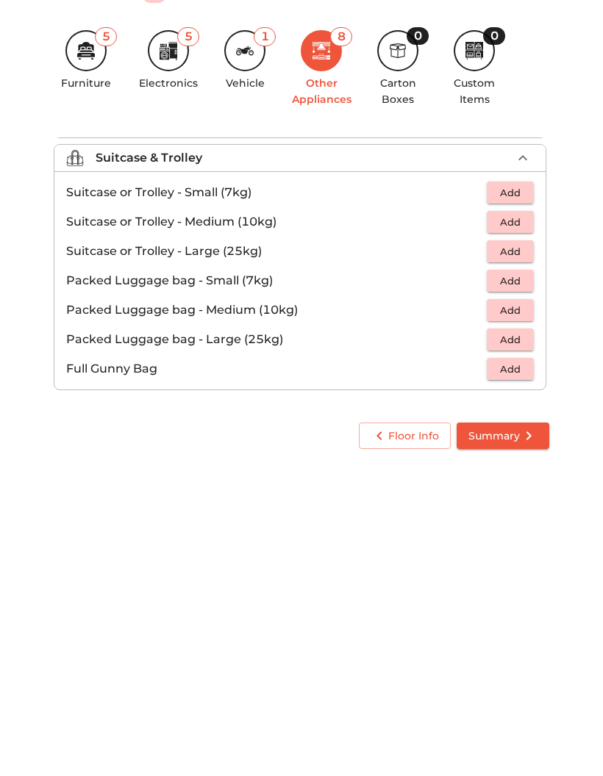
click at [508, 493] on span "Add" at bounding box center [510, 501] width 32 height 17
click at [523, 496] on icon "button" at bounding box center [523, 501] width 10 height 10
click at [404, 280] on div "0" at bounding box center [397, 300] width 41 height 41
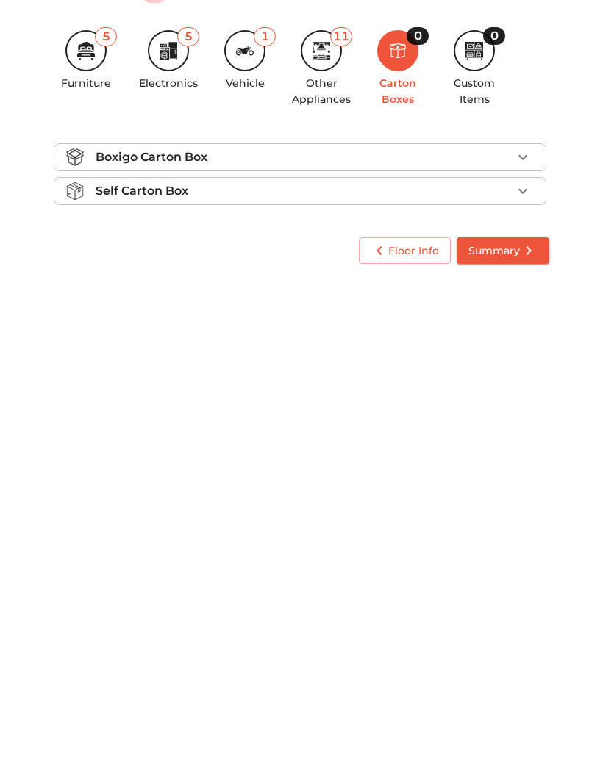
click at [516, 394] on li "Boxigo Carton Box" at bounding box center [299, 407] width 491 height 26
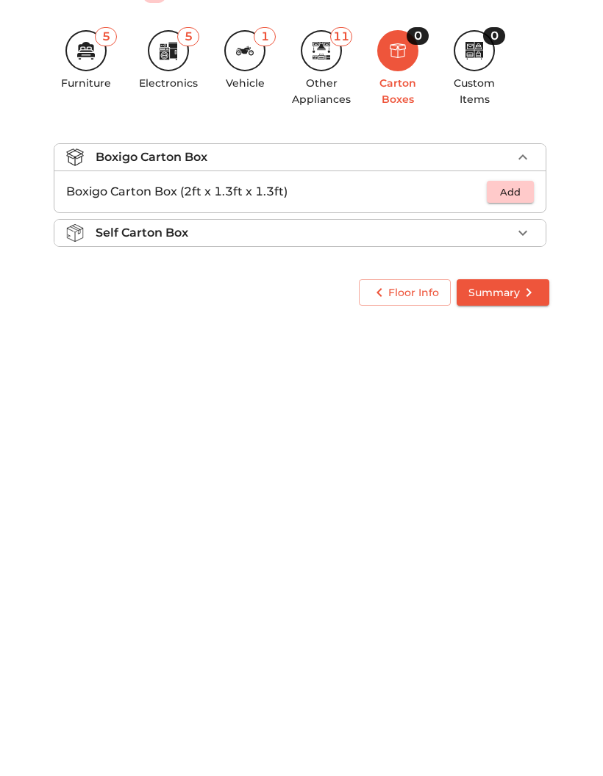
click at [486, 474] on div "Self Carton Box" at bounding box center [304, 483] width 416 height 18
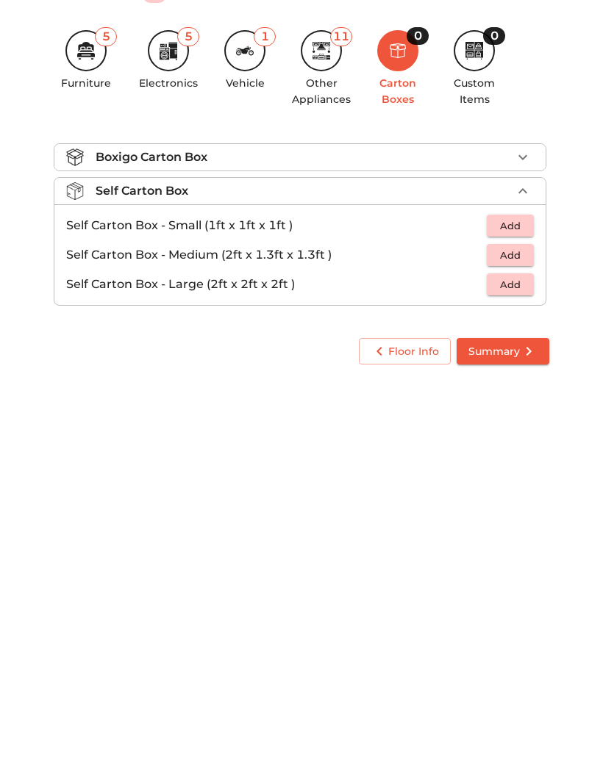
click at [527, 432] on icon "button" at bounding box center [523, 441] width 18 height 18
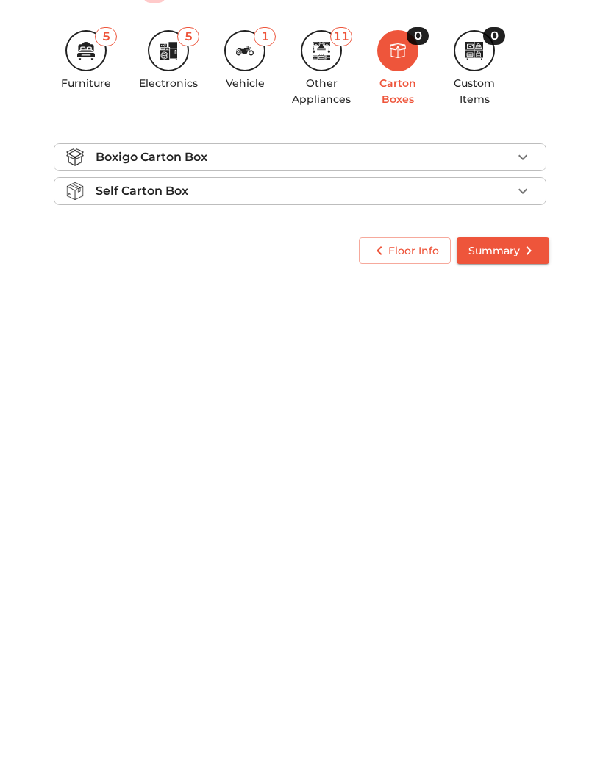
click at [484, 277] on div "0" at bounding box center [494, 286] width 22 height 18
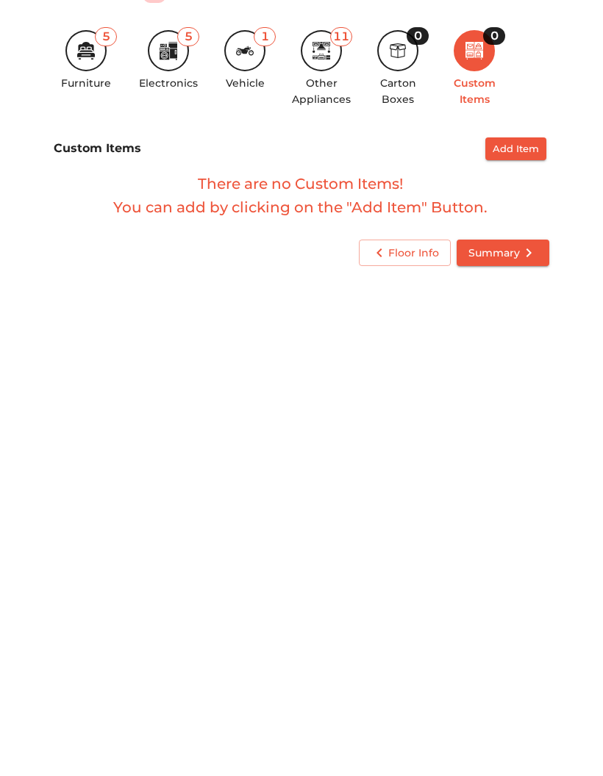
click at [512, 390] on span "Add Item" at bounding box center [516, 398] width 46 height 17
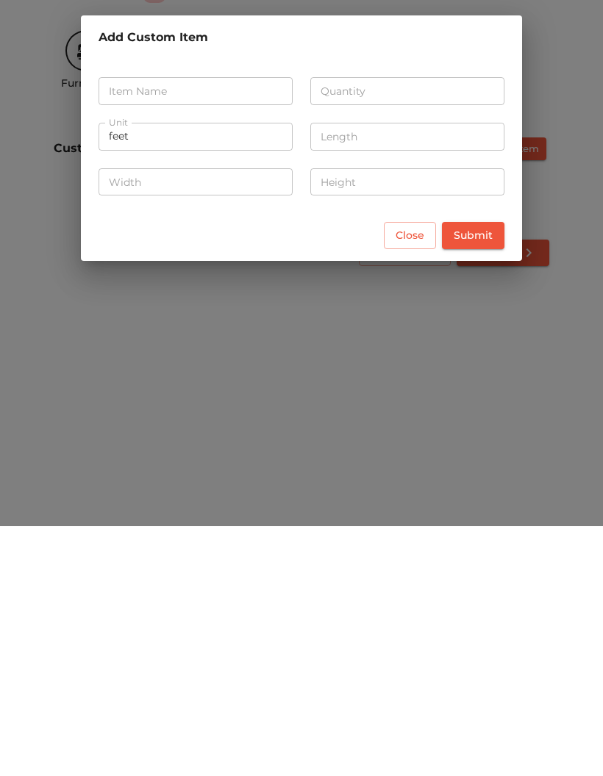
click at [279, 334] on div "Add Custom Item Item Name Item Name Quantity Quantity Unit feet Unit Length Len…" at bounding box center [301, 388] width 603 height 776
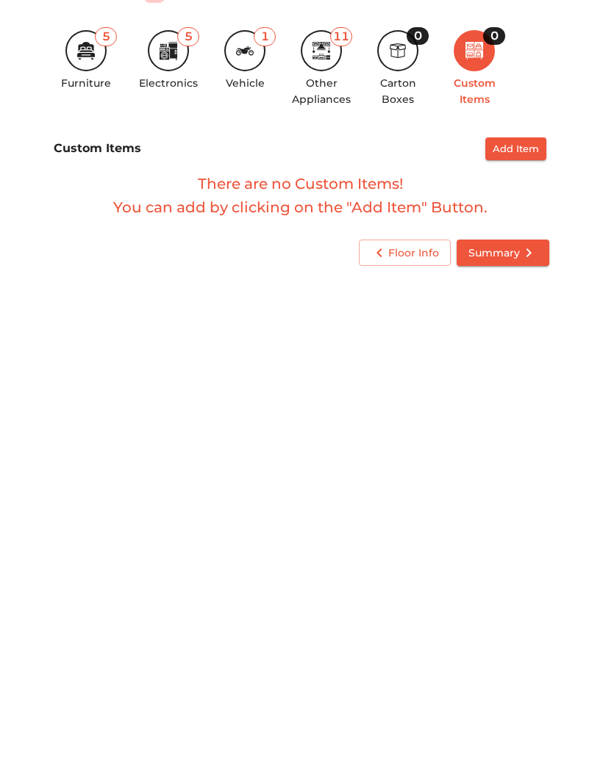
click at [503, 494] on span "Summary" at bounding box center [502, 503] width 69 height 18
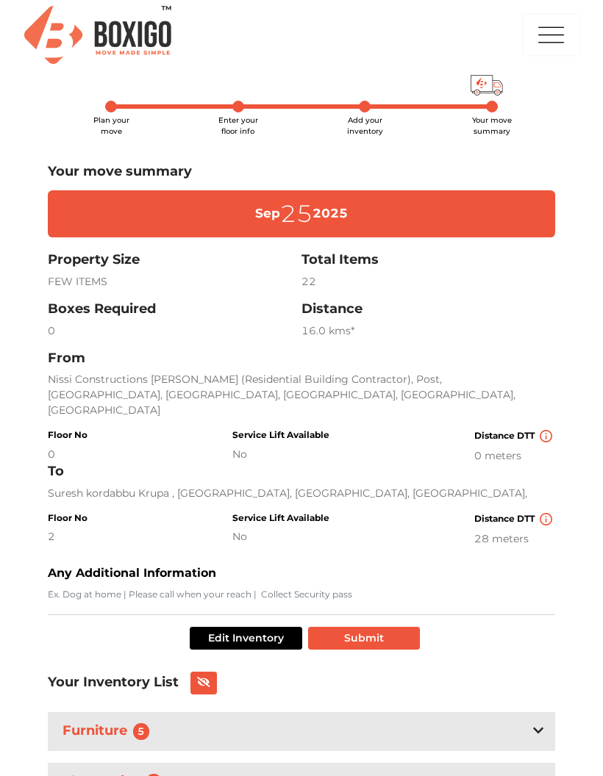
scroll to position [159, 0]
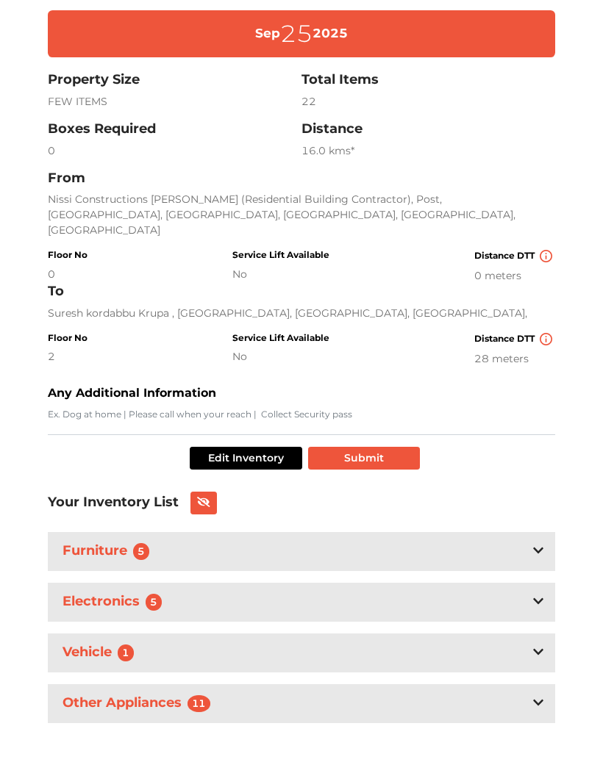
click at [273, 468] on button "Edit Inventory" at bounding box center [246, 479] width 112 height 23
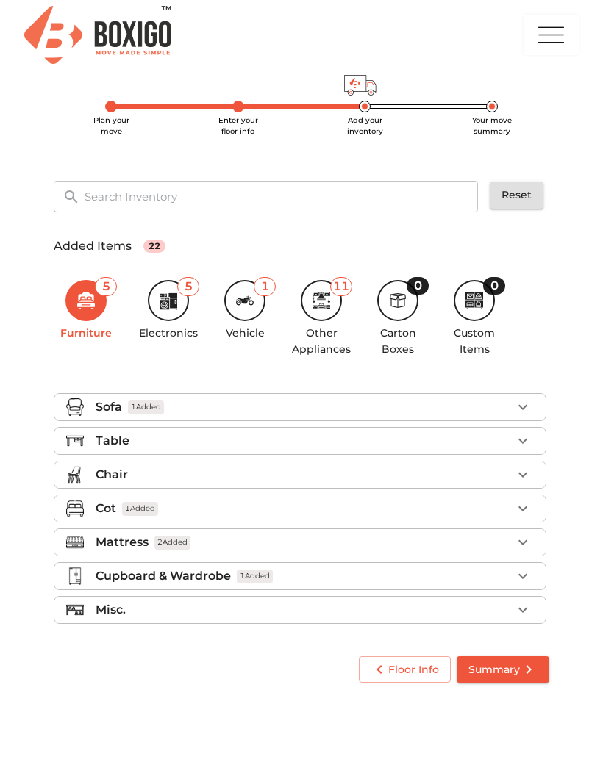
click at [394, 656] on button "Floor Info" at bounding box center [405, 669] width 92 height 27
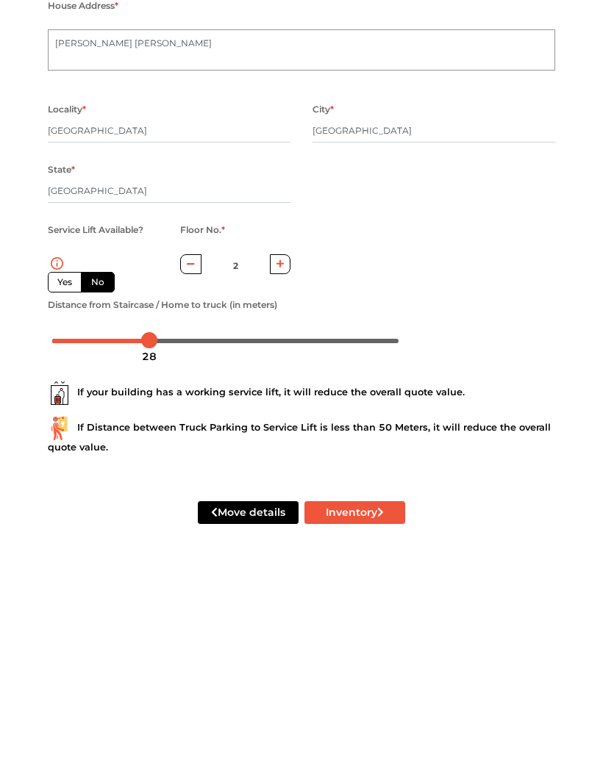
click at [244, 718] on button "Move details" at bounding box center [248, 729] width 101 height 23
radio input "true"
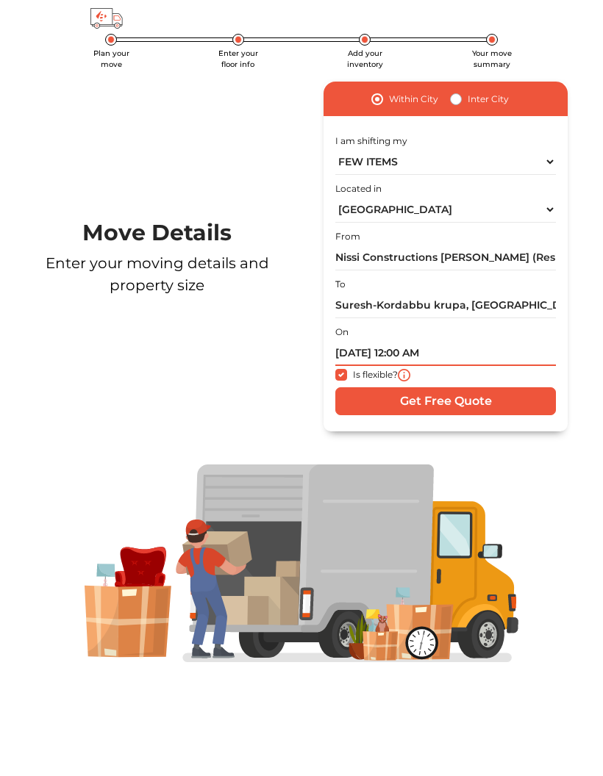
click at [373, 341] on input "25/09/2025 12:00 AM" at bounding box center [445, 354] width 221 height 26
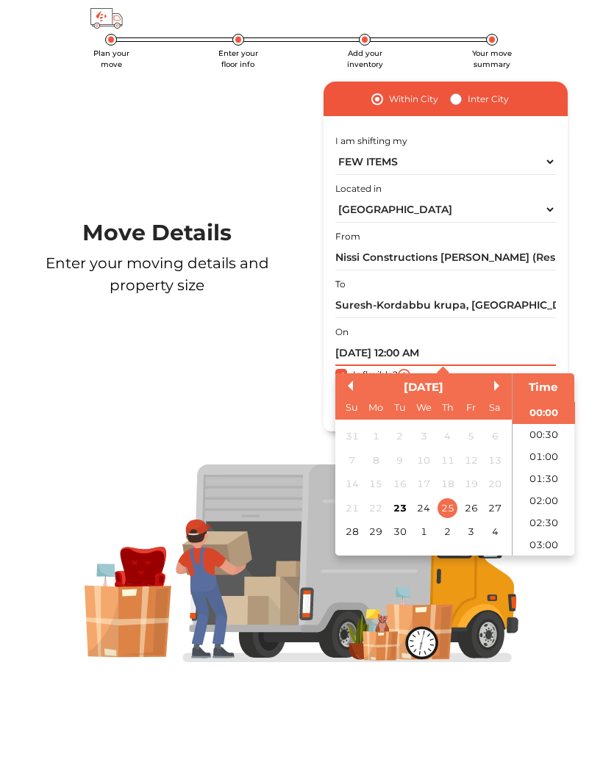
scroll to position [116, 0]
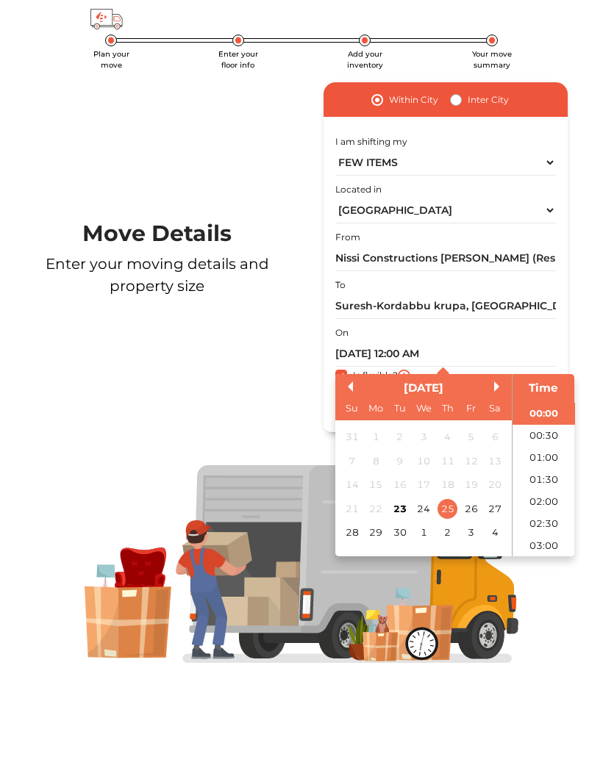
click at [394, 499] on div "23" at bounding box center [400, 509] width 20 height 20
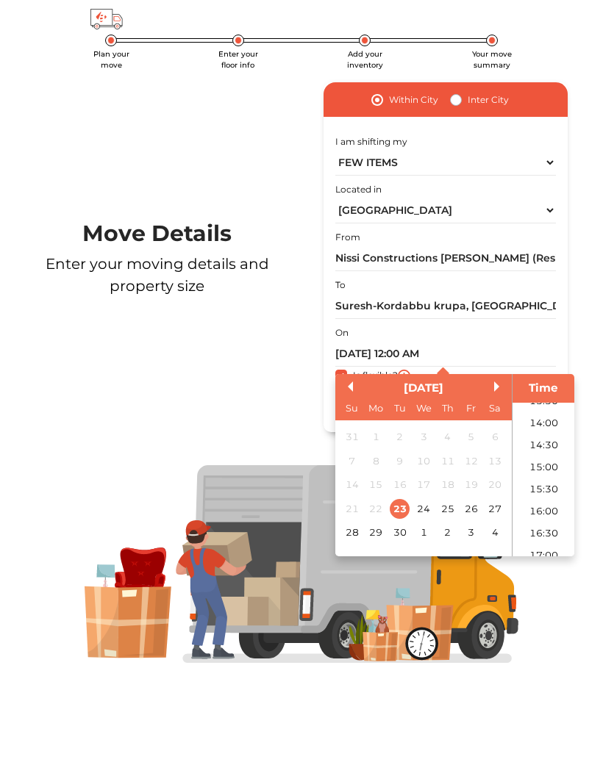
scroll to position [619, 0]
click at [545, 534] on li "17:00" at bounding box center [543, 545] width 62 height 22
type input "23/09/2025 5:00 PM"
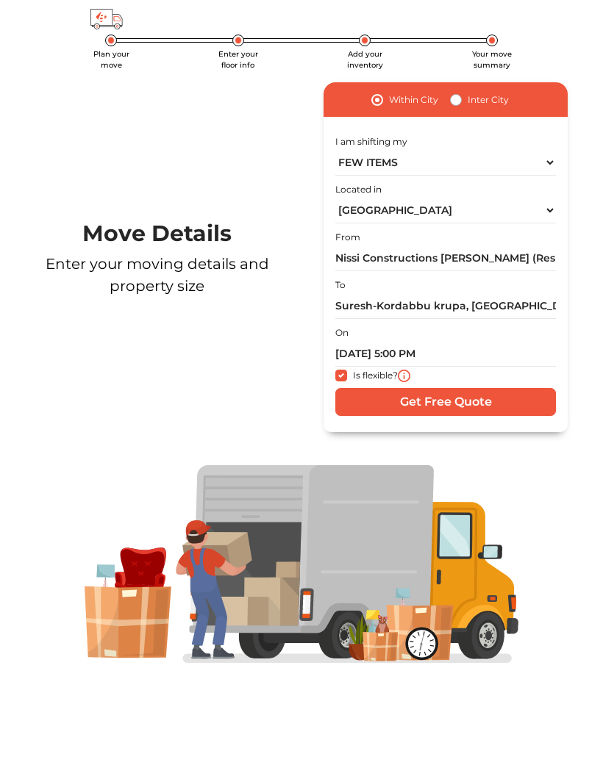
click at [491, 388] on input "Get Free Quote" at bounding box center [445, 402] width 221 height 28
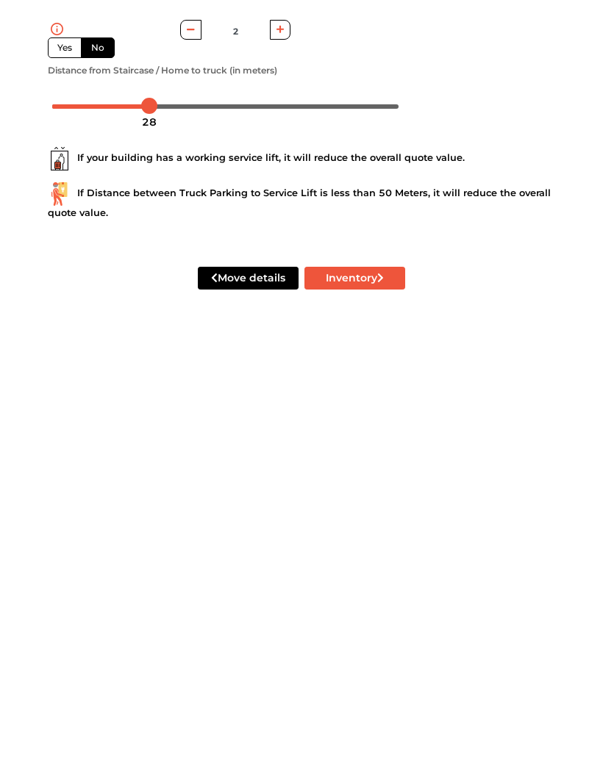
scroll to position [419, 0]
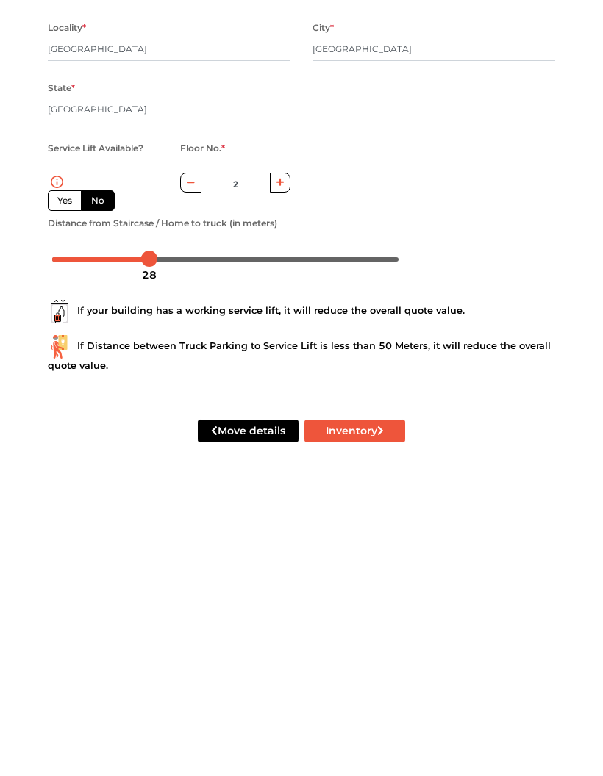
click at [373, 718] on button "Inventory" at bounding box center [354, 729] width 101 height 23
radio input "true"
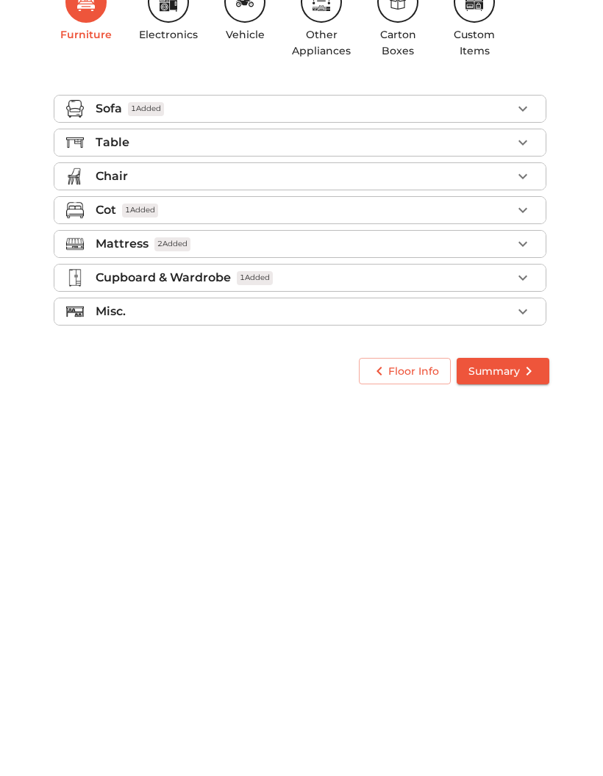
click at [513, 661] on span "Summary" at bounding box center [502, 670] width 69 height 18
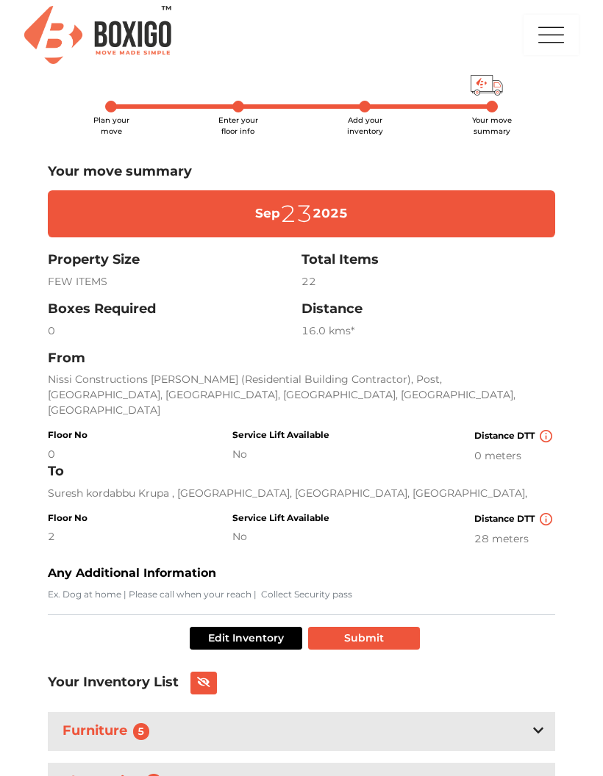
click at [350, 627] on button "Submit" at bounding box center [364, 638] width 112 height 23
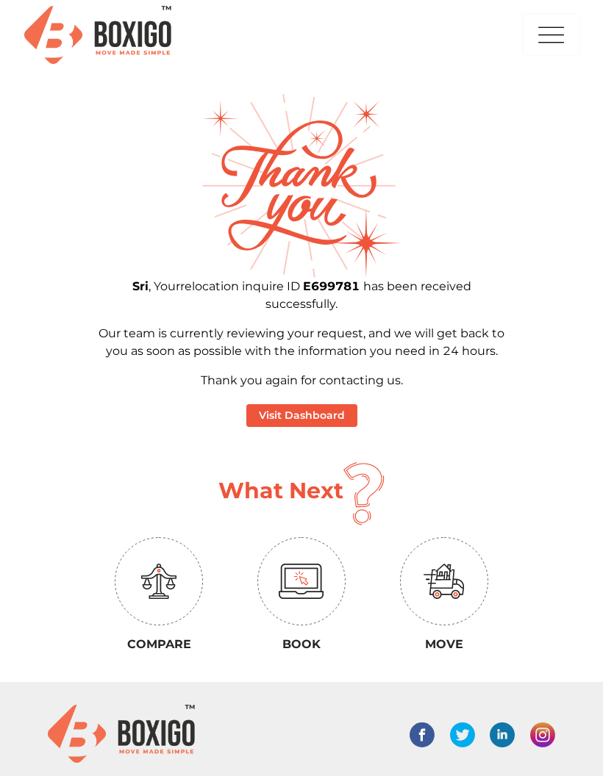
click at [321, 405] on button "Visit Dashboard" at bounding box center [301, 415] width 111 height 23
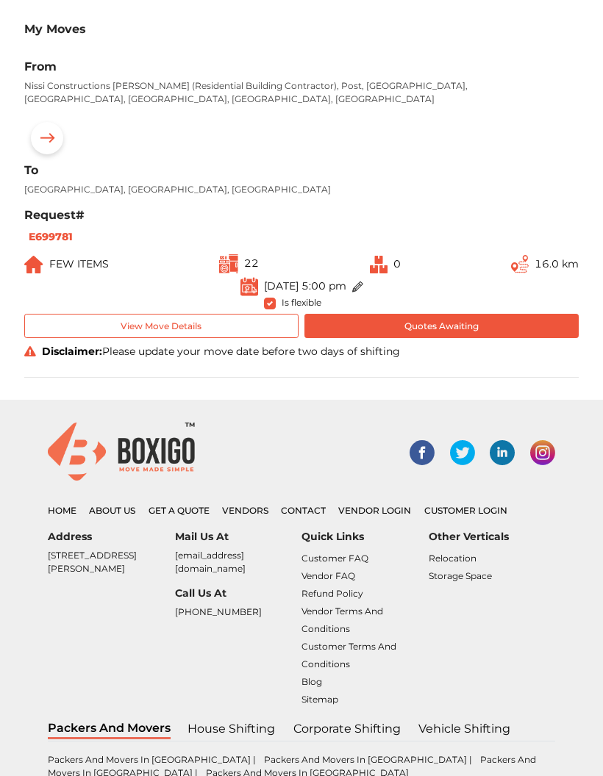
scroll to position [225, 0]
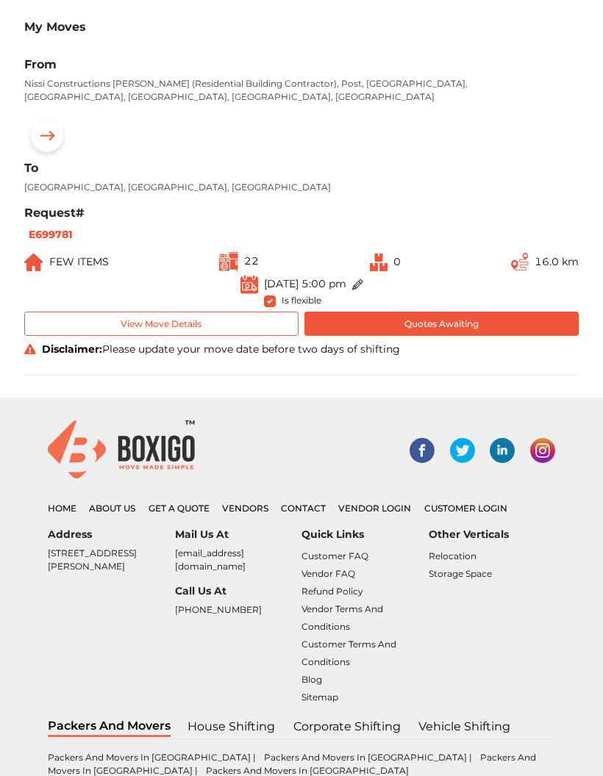
click at [282, 304] on span "Is flexible" at bounding box center [302, 299] width 40 height 13
click at [244, 322] on button "View Move Details" at bounding box center [161, 324] width 274 height 24
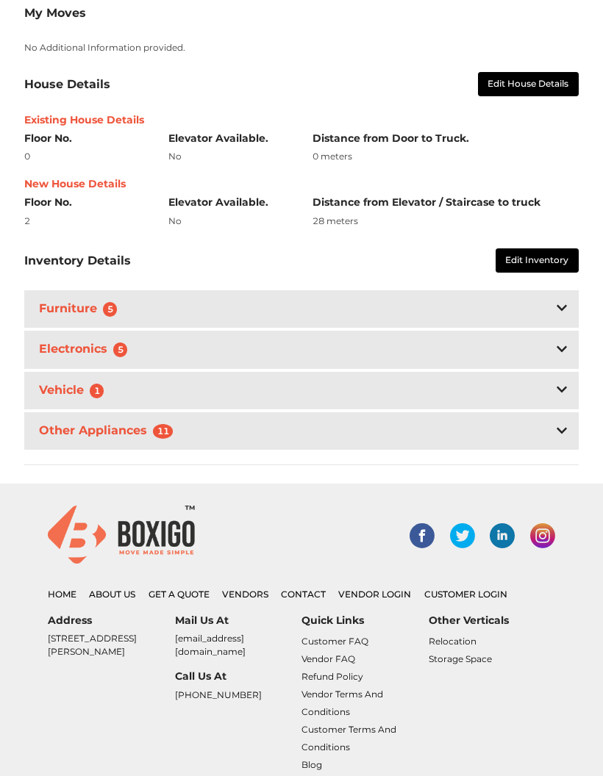
scroll to position [607, 0]
click at [550, 429] on div "Other Appliances 11" at bounding box center [301, 430] width 554 height 37
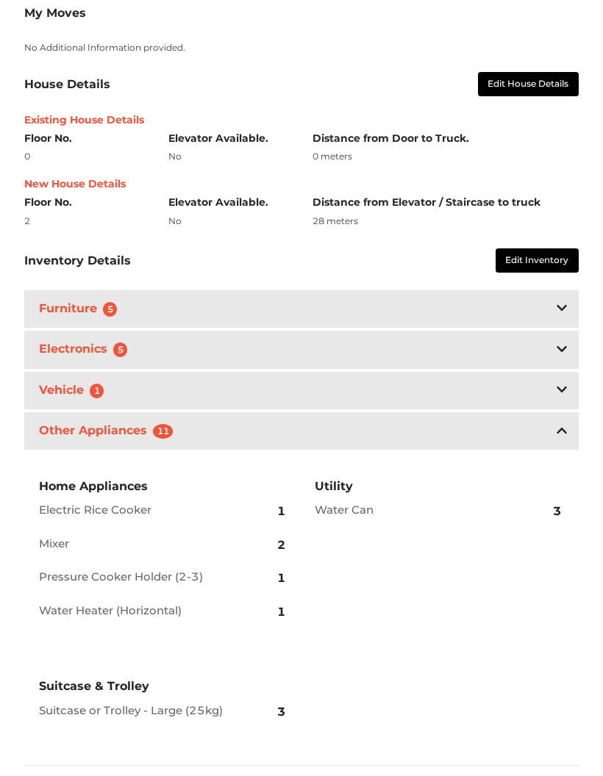
click at [554, 419] on div "Other Appliances 11" at bounding box center [301, 430] width 554 height 37
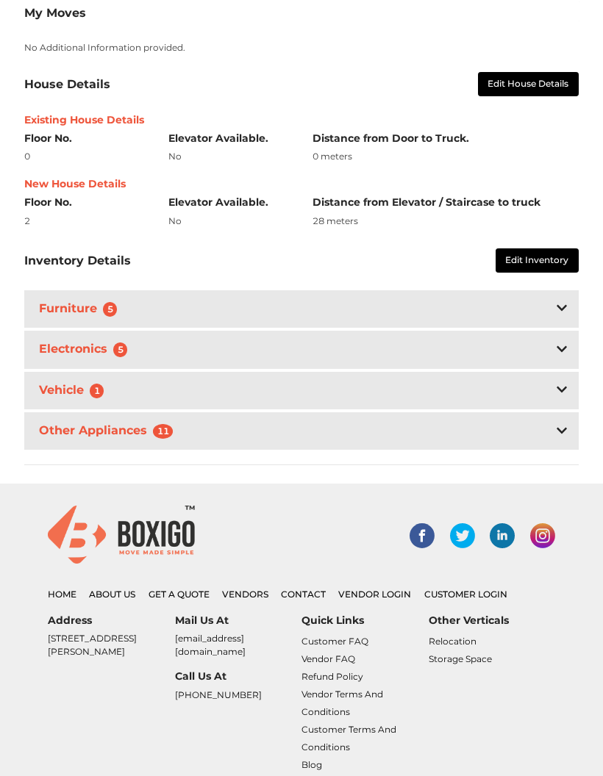
click at [554, 384] on div "Vehicle 1" at bounding box center [301, 390] width 554 height 37
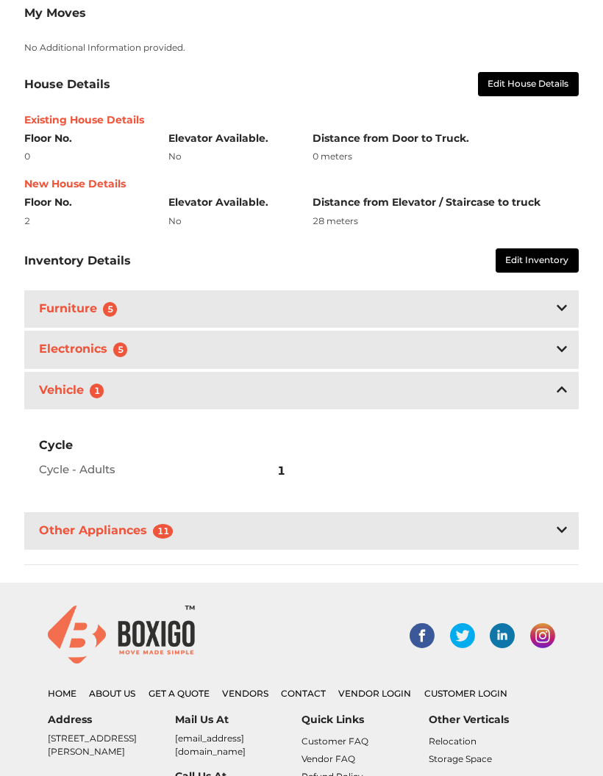
click at [557, 384] on icon at bounding box center [562, 390] width 10 height 12
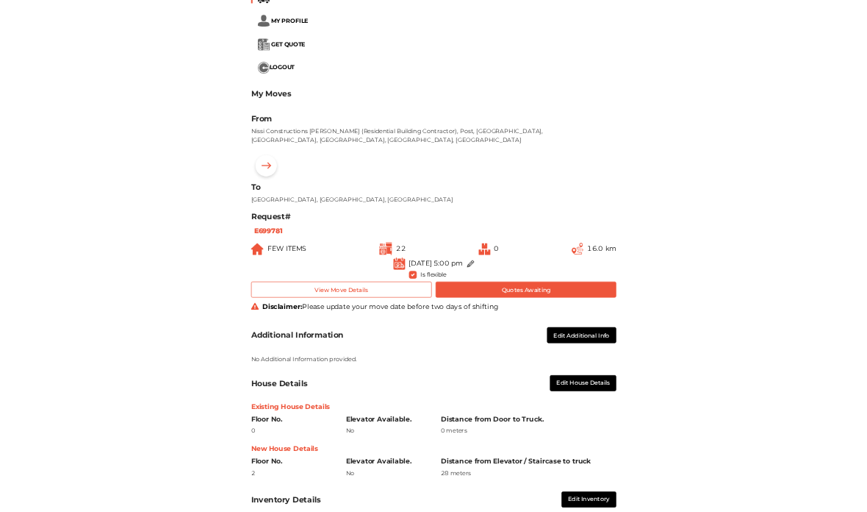
scroll to position [0, 0]
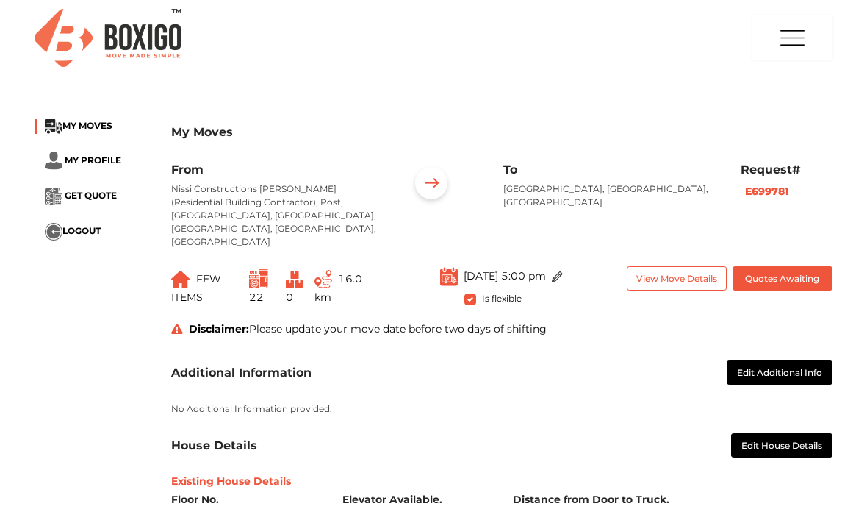
click at [61, 162] on img at bounding box center [54, 160] width 18 height 18
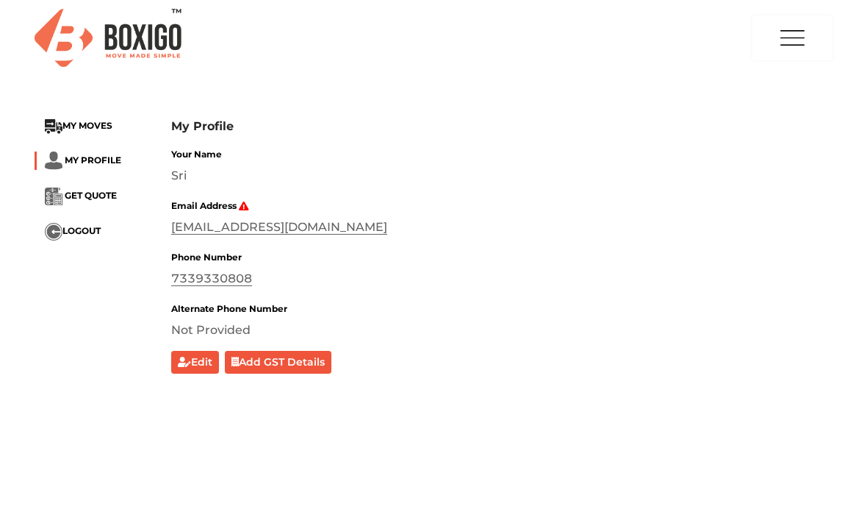
click at [76, 198] on span "GET QUOTE" at bounding box center [91, 195] width 52 height 11
